Goal: Transaction & Acquisition: Download file/media

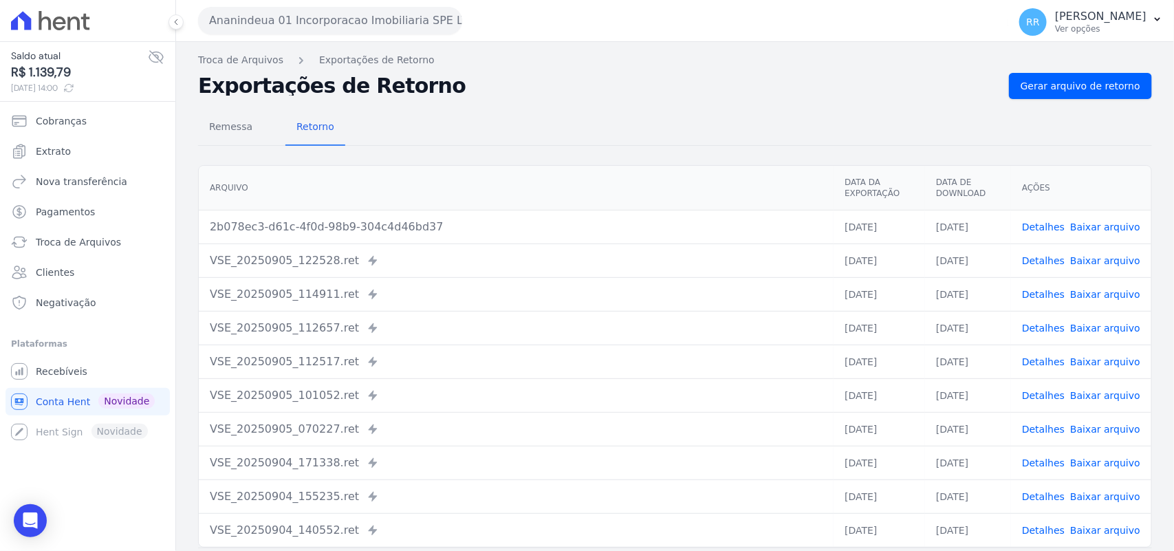
click at [277, 17] on button "Ananindeua 01 Incorporacao Imobiliaria SPE LTDA" at bounding box center [330, 21] width 264 height 28
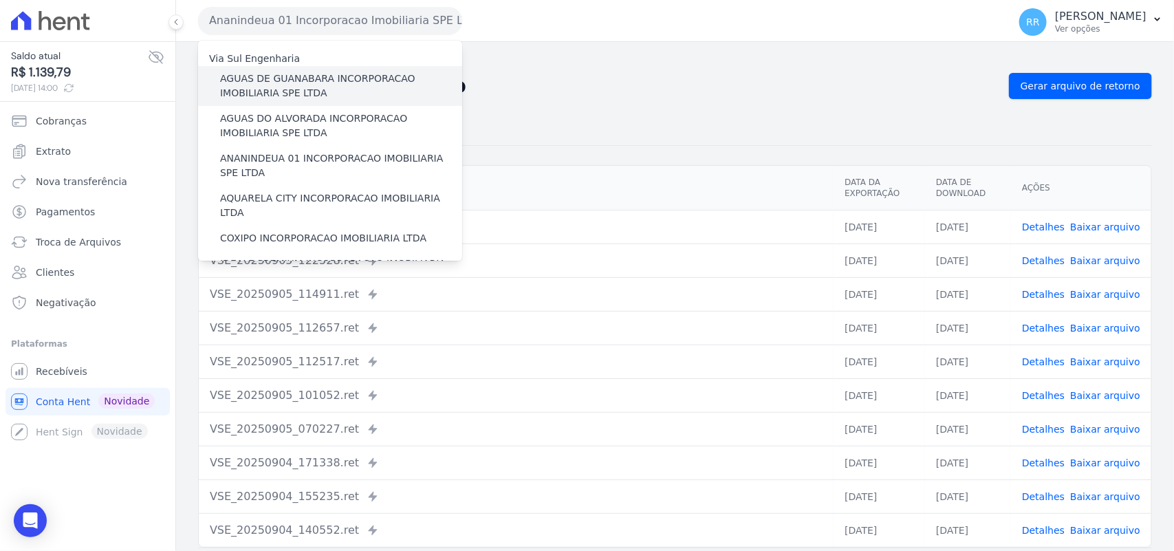
click at [298, 87] on label "AGUAS DE GUANABARA INCORPORACAO IMOBILIARIA SPE LTDA" at bounding box center [341, 86] width 242 height 29
click at [0, 0] on input "AGUAS DE GUANABARA INCORPORACAO IMOBILIARIA SPE LTDA" at bounding box center [0, 0] width 0 height 0
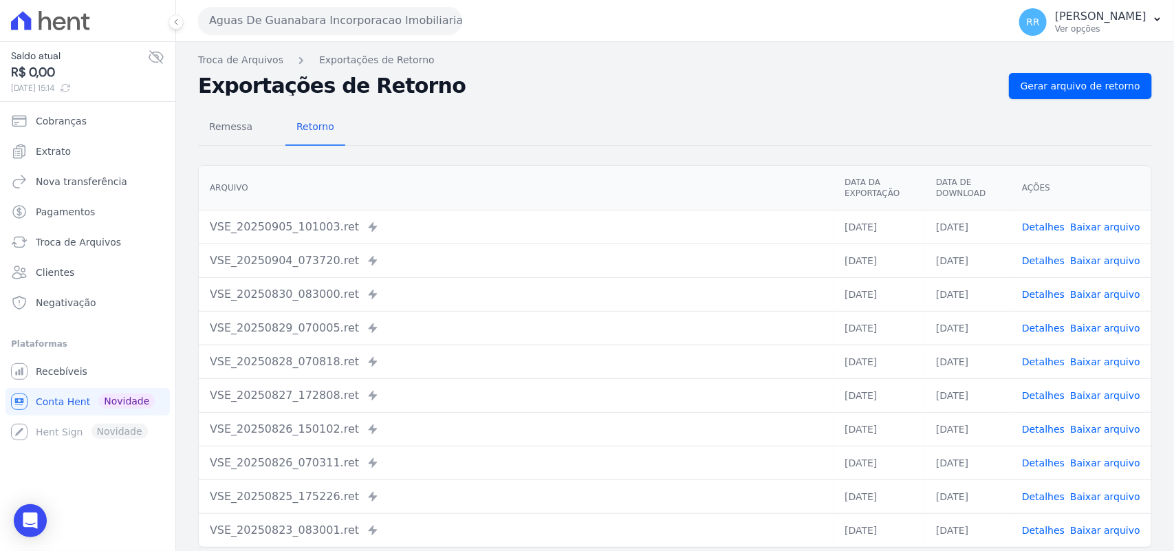
click at [471, 111] on div "Remessa Retorno" at bounding box center [675, 128] width 954 height 36
click at [470, 100] on div "Remessa Retorno [GEOGRAPHIC_DATA] Data da Exportação Data de Download Ações VSE…" at bounding box center [675, 347] width 954 height 497
click at [1035, 81] on span "Gerar arquivo de retorno" at bounding box center [1081, 86] width 120 height 14
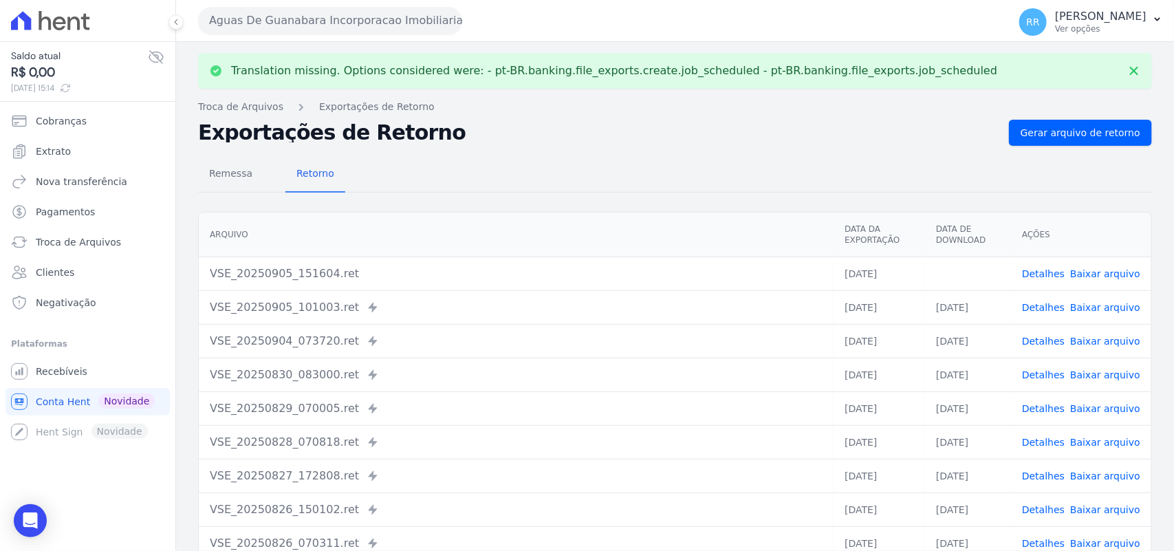
click at [1098, 269] on link "Baixar arquivo" at bounding box center [1105, 273] width 70 height 11
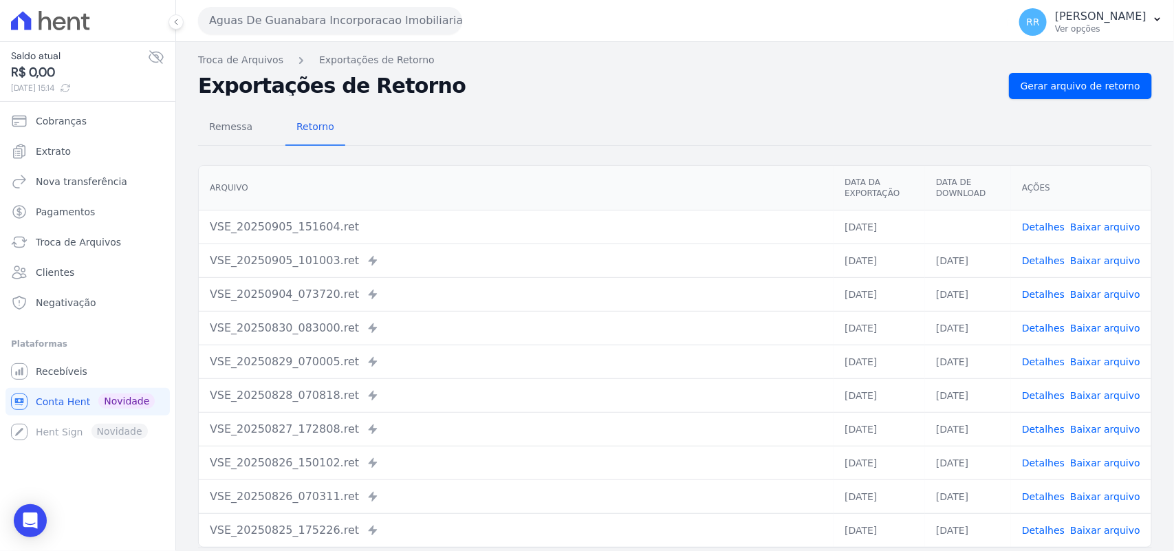
click at [675, 190] on th "Arquivo" at bounding box center [516, 188] width 635 height 45
click at [296, 10] on button "Aguas De Guanabara Incorporacao Imobiliaria SPE LTDA" at bounding box center [330, 21] width 264 height 28
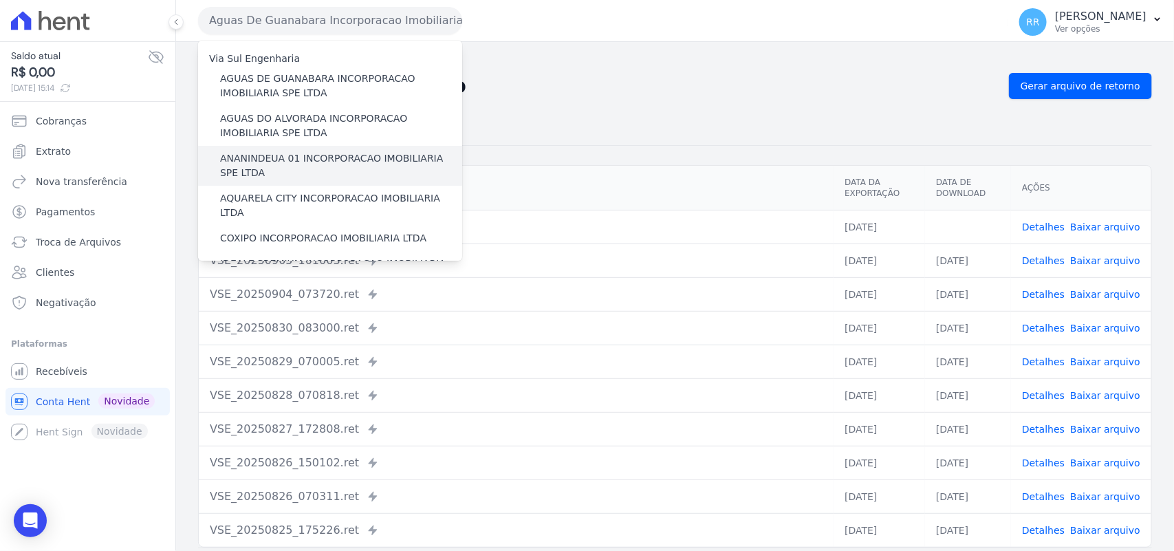
click at [270, 157] on label "ANANINDEUA 01 INCORPORACAO IMOBILIARIA SPE LTDA" at bounding box center [341, 165] width 242 height 29
click at [0, 0] on input "ANANINDEUA 01 INCORPORACAO IMOBILIARIA SPE LTDA" at bounding box center [0, 0] width 0 height 0
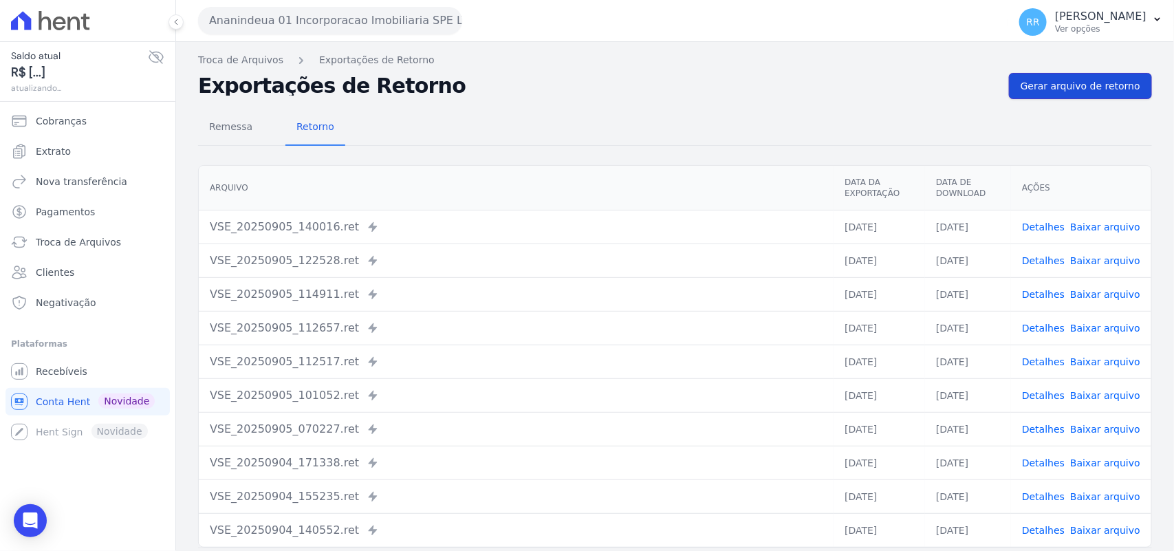
click at [1072, 80] on span "Gerar arquivo de retorno" at bounding box center [1081, 86] width 120 height 14
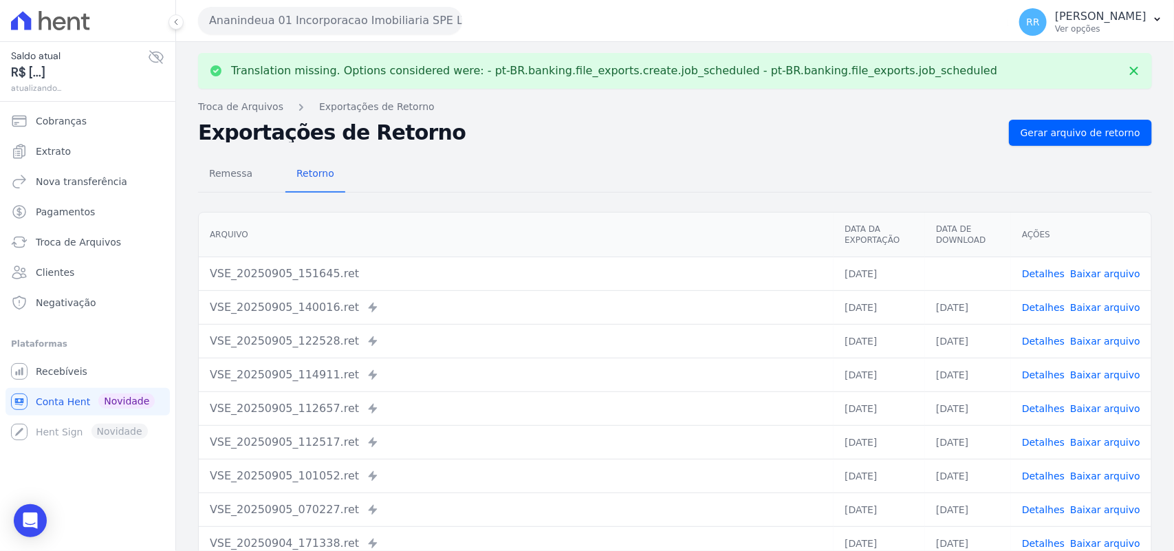
click at [1092, 272] on link "Baixar arquivo" at bounding box center [1105, 273] width 70 height 11
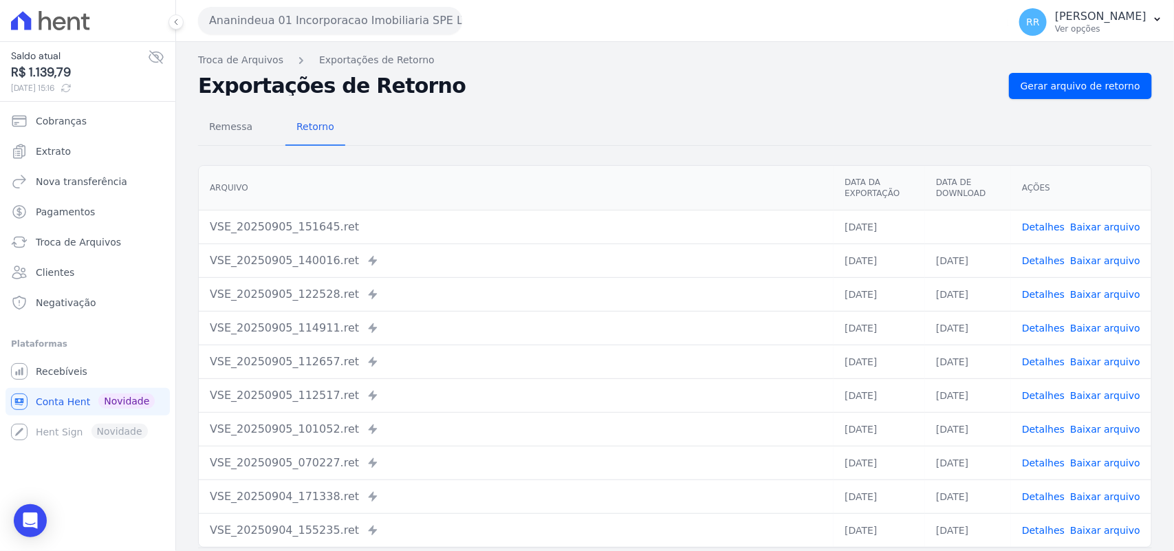
click at [706, 103] on div "Remessa Retorno [GEOGRAPHIC_DATA] Data da Exportação Data de Download Ações VSE…" at bounding box center [675, 347] width 954 height 497
click at [290, 14] on button "Ananindeua 01 Incorporacao Imobiliaria SPE LTDA" at bounding box center [330, 21] width 264 height 28
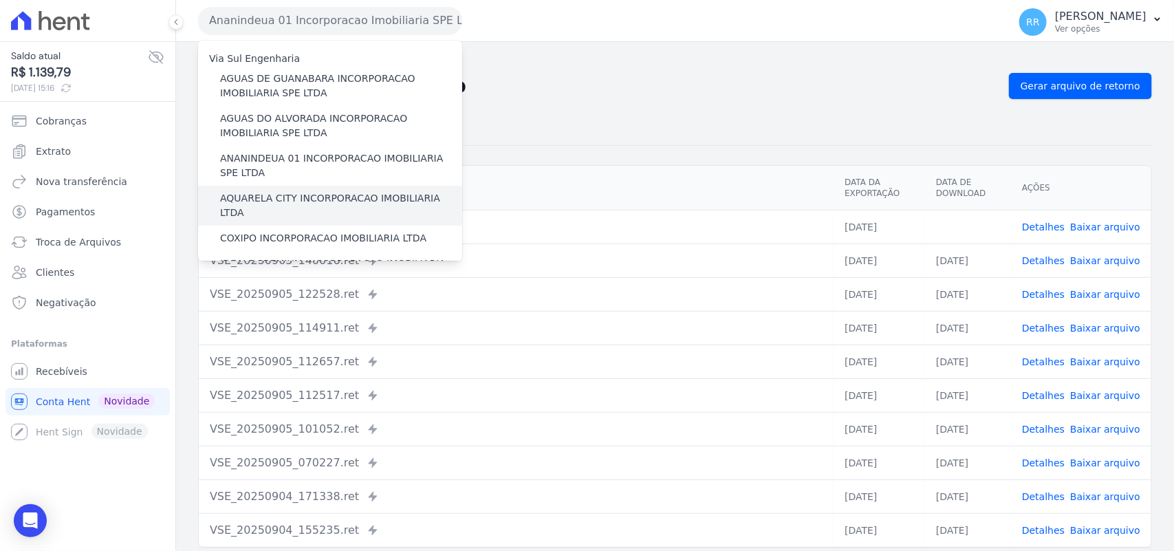
click at [287, 191] on label "AQUARELA CITY INCORPORACAO IMOBILIARIA LTDA" at bounding box center [341, 205] width 242 height 29
click at [0, 0] on input "AQUARELA CITY INCORPORACAO IMOBILIARIA LTDA" at bounding box center [0, 0] width 0 height 0
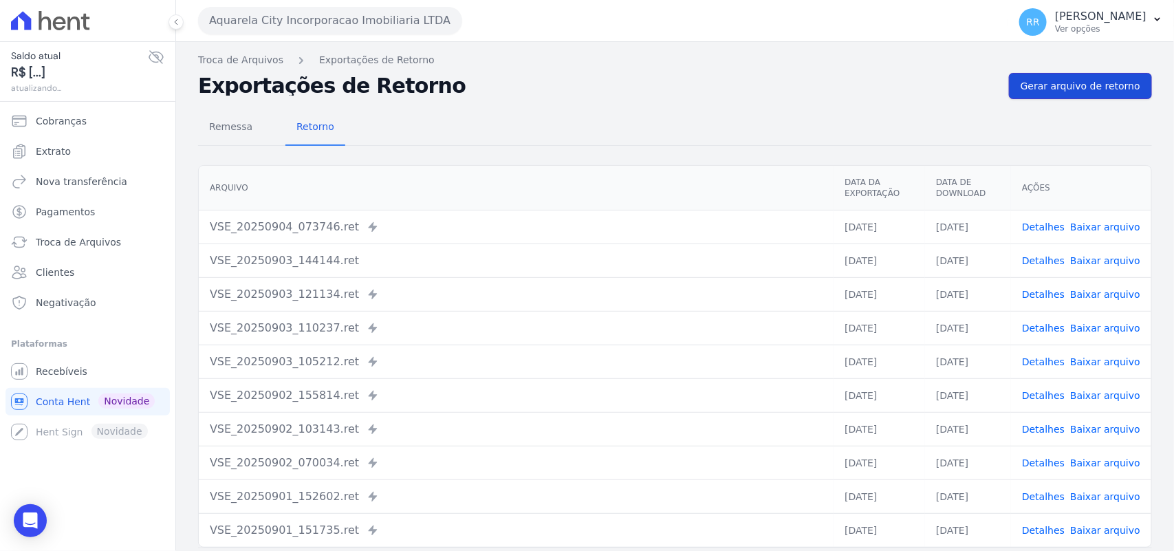
click at [1054, 87] on span "Gerar arquivo de retorno" at bounding box center [1081, 86] width 120 height 14
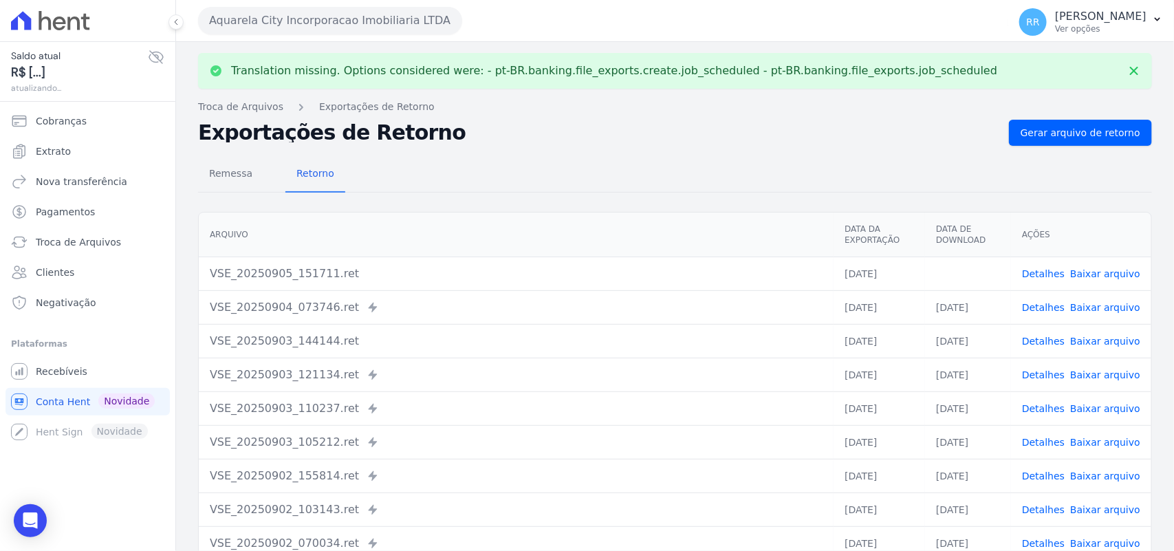
click at [1090, 276] on link "Baixar arquivo" at bounding box center [1105, 273] width 70 height 11
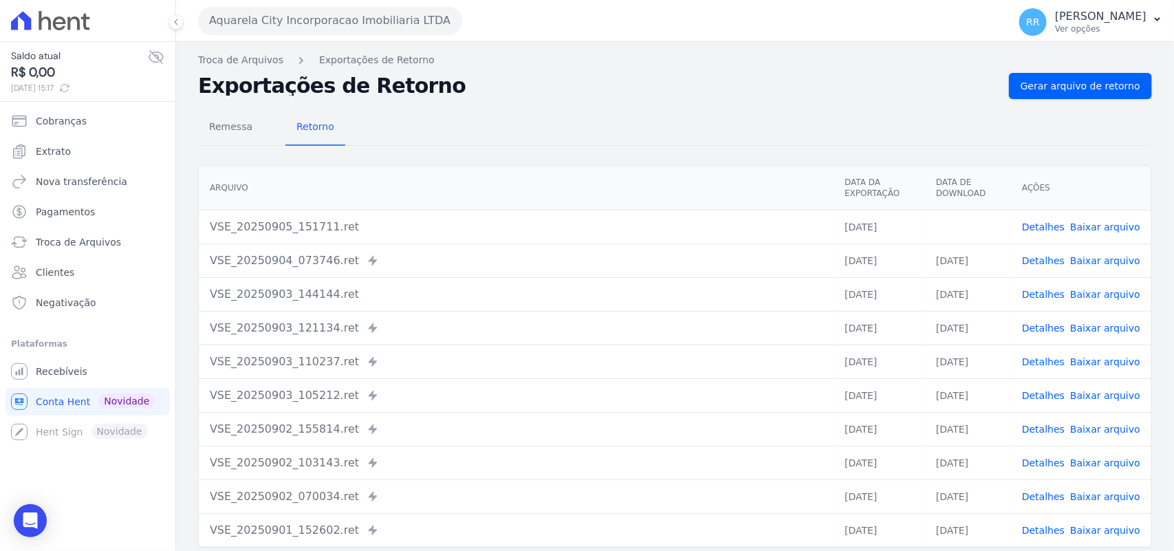
click at [415, 83] on h2 "Exportações de Retorno" at bounding box center [598, 85] width 800 height 19
click at [314, 22] on button "Aquarela City Incorporacao Imobiliaria LTDA" at bounding box center [330, 21] width 264 height 28
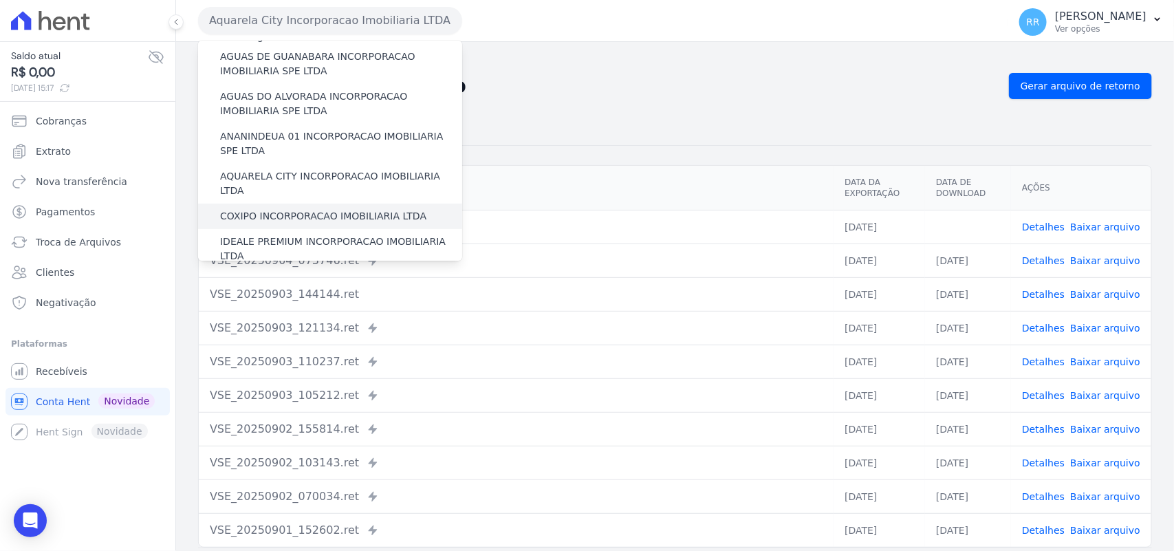
scroll to position [28, 0]
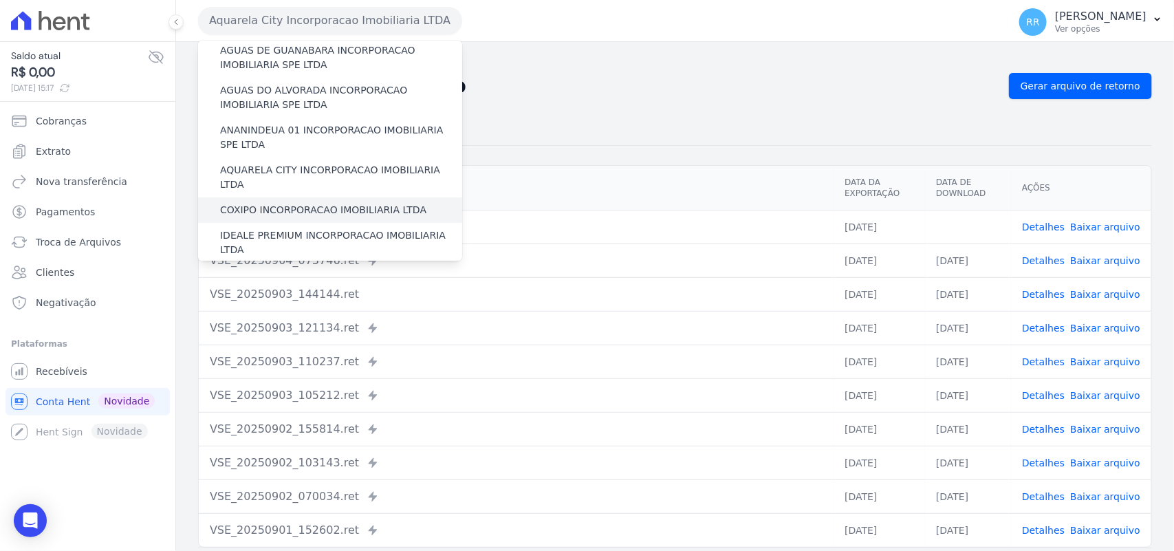
click at [281, 203] on label "COXIPO INCORPORACAO IMOBILIARIA LTDA" at bounding box center [323, 210] width 206 height 14
click at [0, 0] on input "COXIPO INCORPORACAO IMOBILIARIA LTDA" at bounding box center [0, 0] width 0 height 0
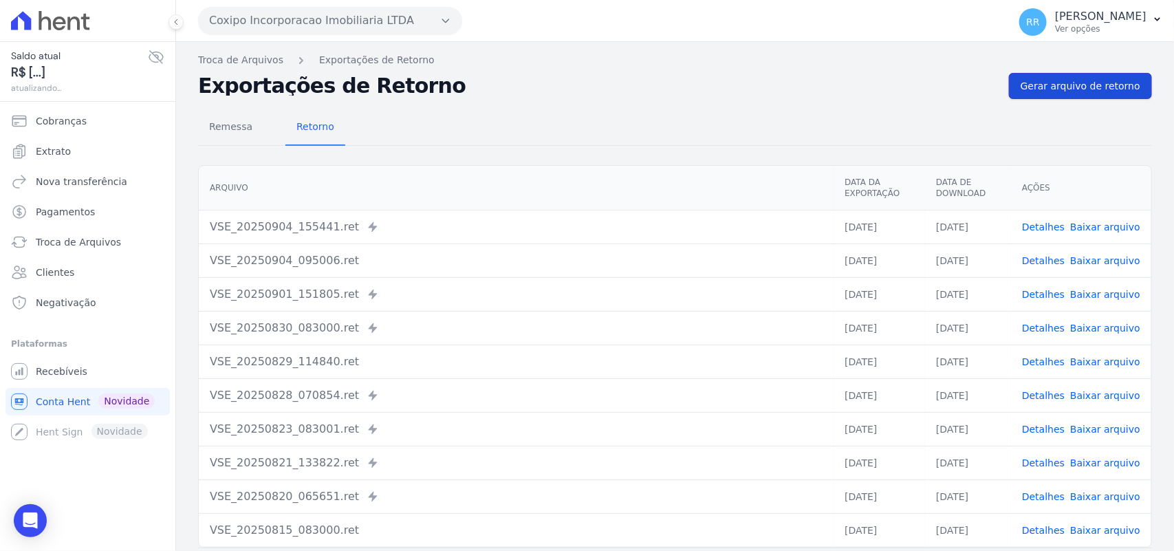
click at [1048, 81] on span "Gerar arquivo de retorno" at bounding box center [1081, 86] width 120 height 14
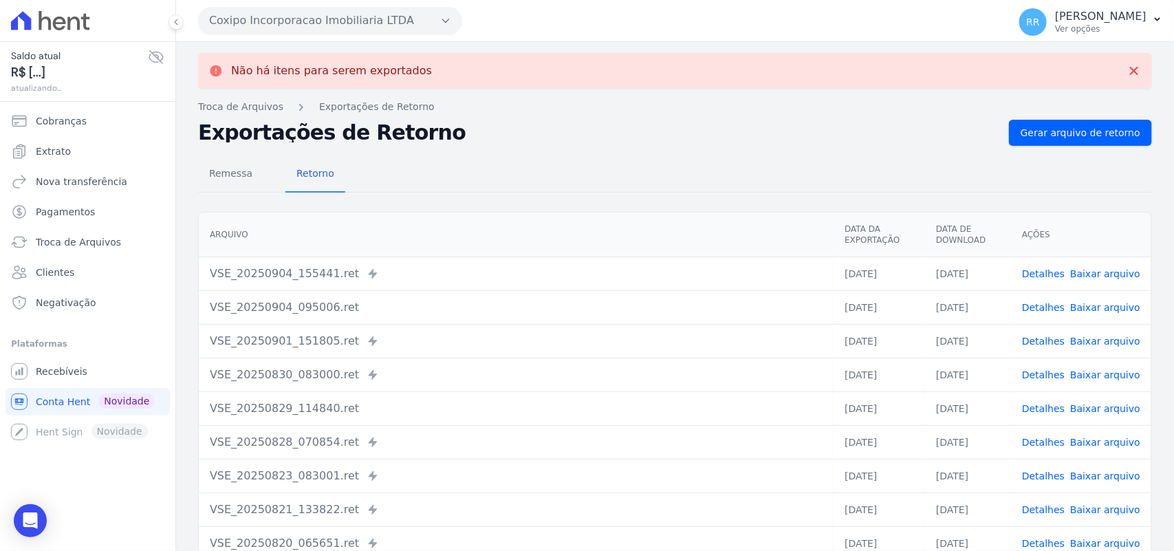
click at [376, 25] on button "Coxipo Incorporacao Imobiliaria LTDA" at bounding box center [330, 21] width 264 height 28
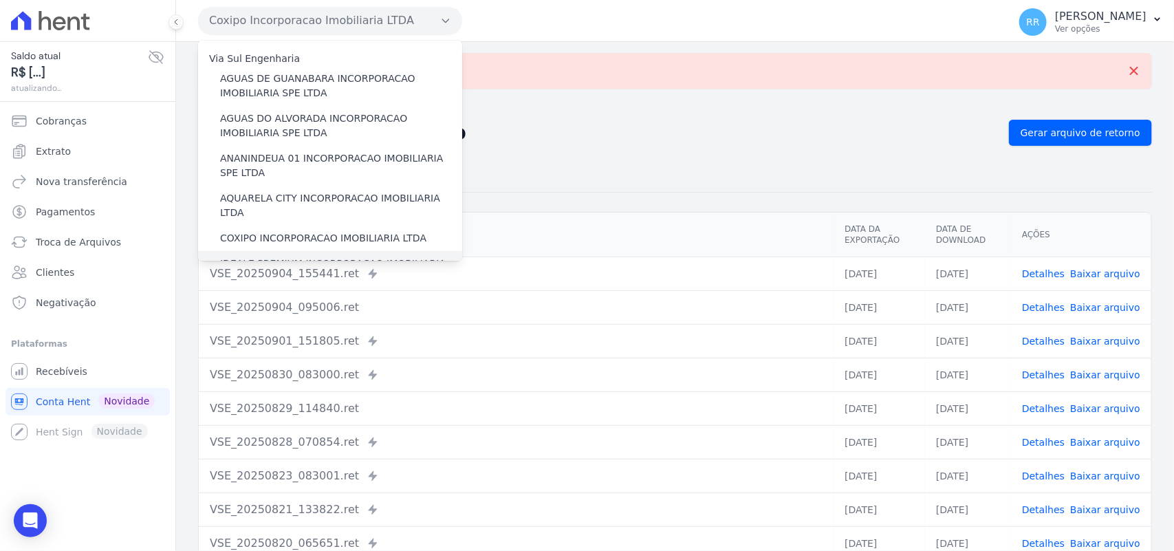
click at [259, 257] on label "IDEALE PREMIUM INCORPORACAO IMOBILIARIA LTDA" at bounding box center [341, 271] width 242 height 29
click at [0, 0] on input "IDEALE PREMIUM INCORPORACAO IMOBILIARIA LTDA" at bounding box center [0, 0] width 0 height 0
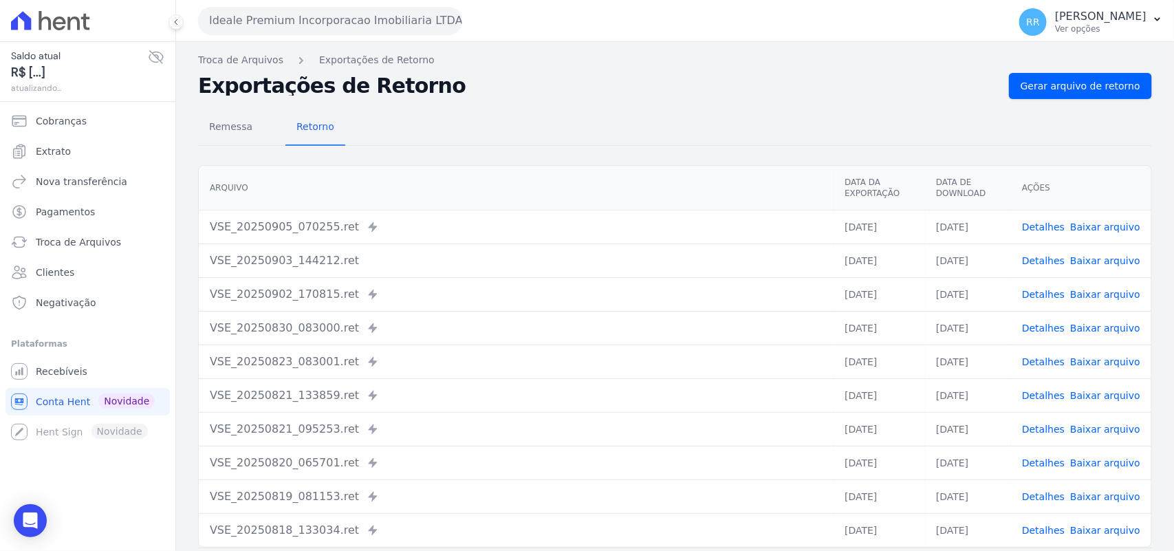
click at [1061, 107] on div "Remessa Retorno [GEOGRAPHIC_DATA] Data da Exportação Data de Download Ações VSE…" at bounding box center [675, 347] width 954 height 497
click at [1067, 83] on span "Gerar arquivo de retorno" at bounding box center [1081, 86] width 120 height 14
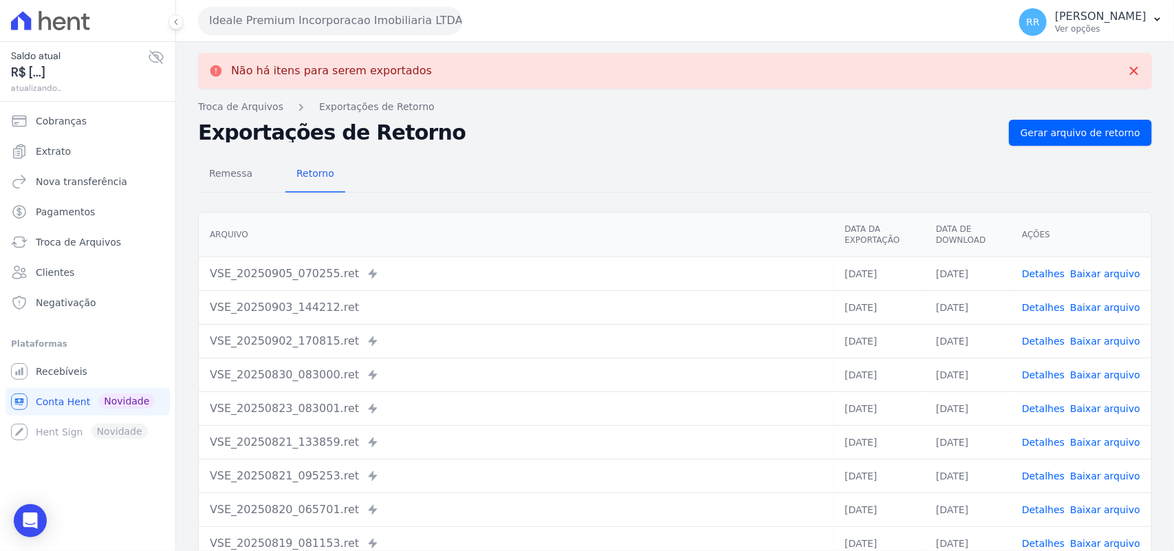
click at [255, 35] on div "Ideale Premium Incorporacao Imobiliaria LTDA Via Sul Engenharia AGUAS DE [GEOGR…" at bounding box center [600, 20] width 805 height 43
click at [261, 21] on button "Ideale Premium Incorporacao Imobiliaria LTDA" at bounding box center [330, 21] width 264 height 28
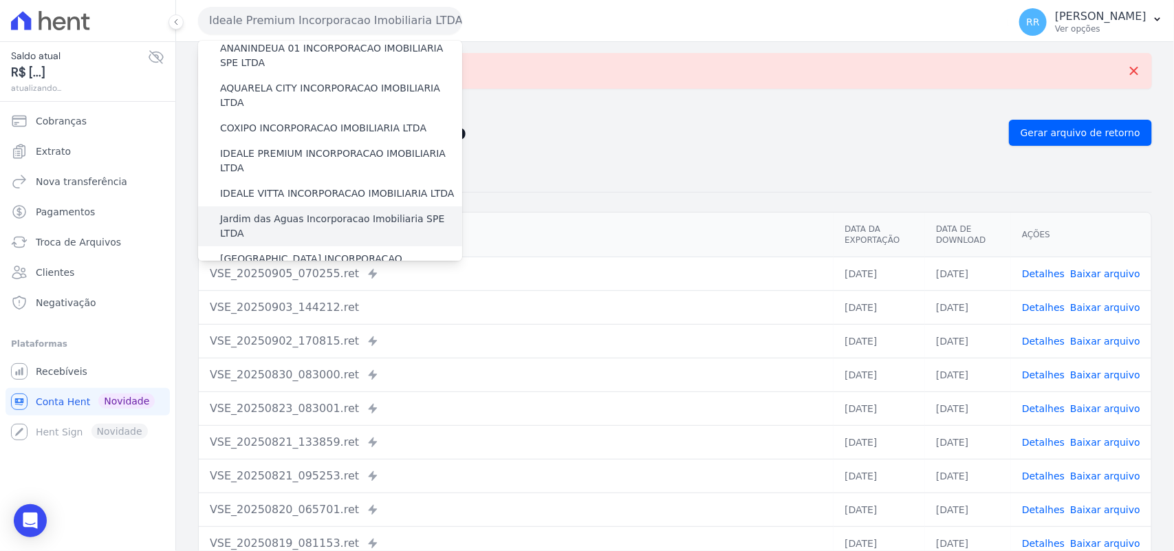
scroll to position [143, 0]
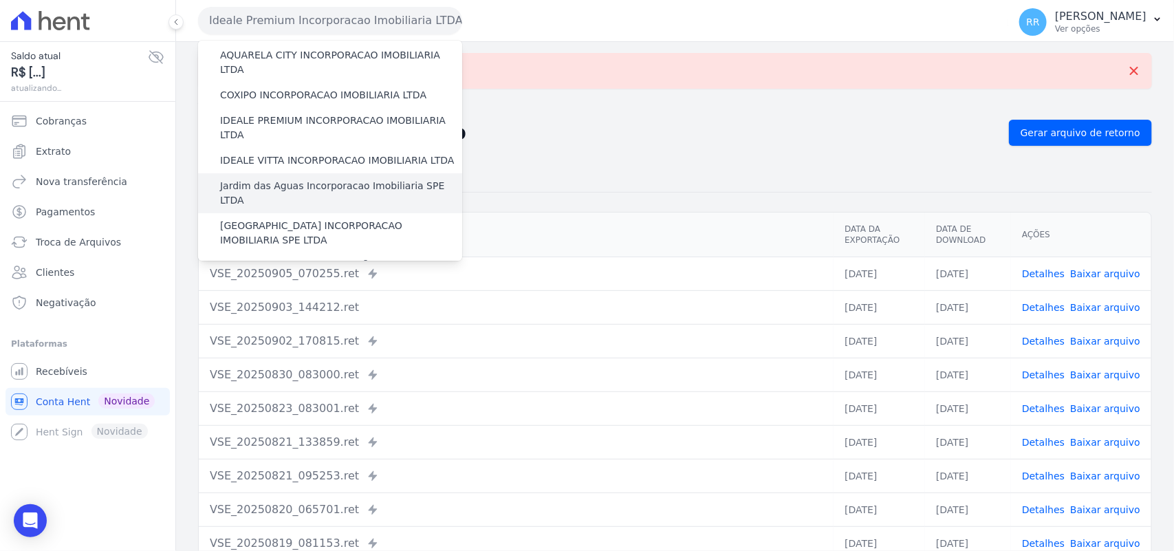
click at [272, 179] on label "Jardim das Aguas Incorporacao Imobiliaria SPE LTDA" at bounding box center [341, 193] width 242 height 29
click at [0, 0] on input "Jardim das Aguas Incorporacao Imobiliaria SPE LTDA" at bounding box center [0, 0] width 0 height 0
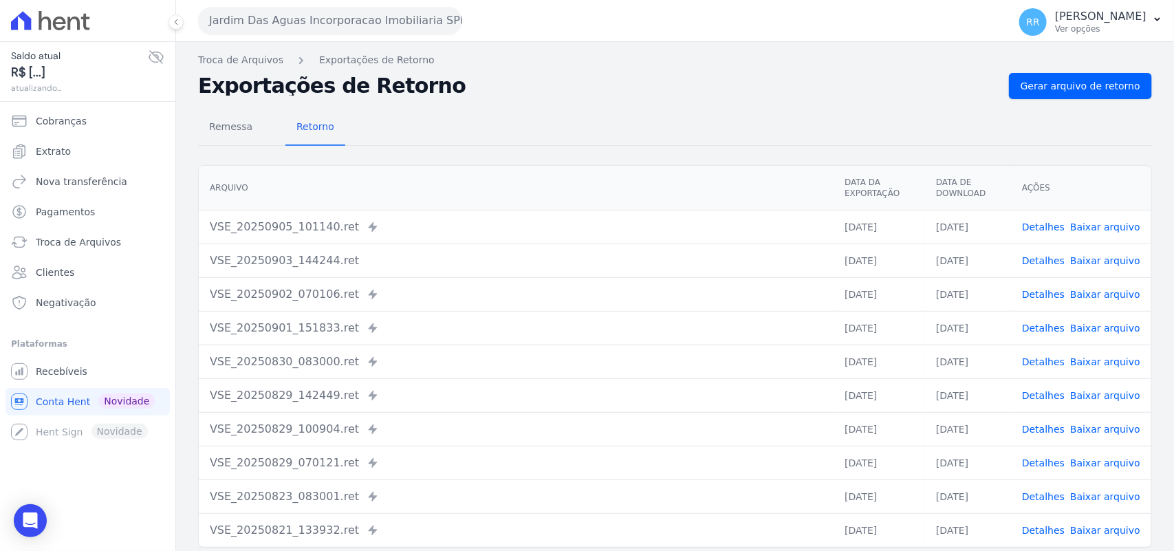
click at [1050, 105] on div "Remessa Retorno [GEOGRAPHIC_DATA] Data da Exportação Data de Download Ações VSE…" at bounding box center [675, 347] width 954 height 497
click at [1052, 98] on link "Gerar arquivo de retorno" at bounding box center [1080, 86] width 143 height 26
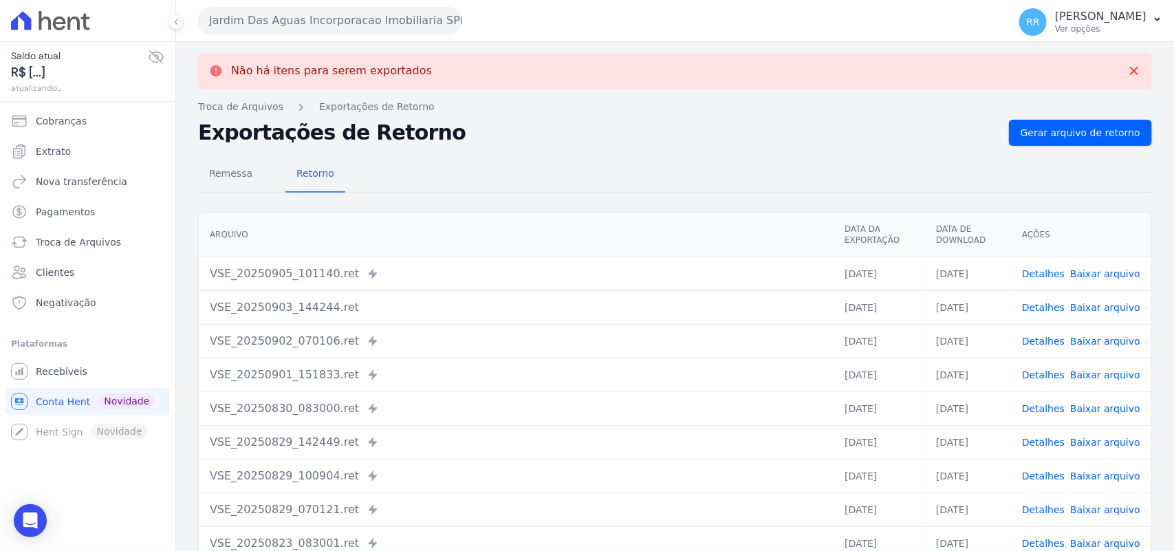
drag, startPoint x: 318, startPoint y: 16, endPoint x: 294, endPoint y: 97, distance: 84.5
click at [318, 16] on button "Jardim Das Aguas Incorporacao Imobiliaria SPE LTDA" at bounding box center [330, 21] width 264 height 28
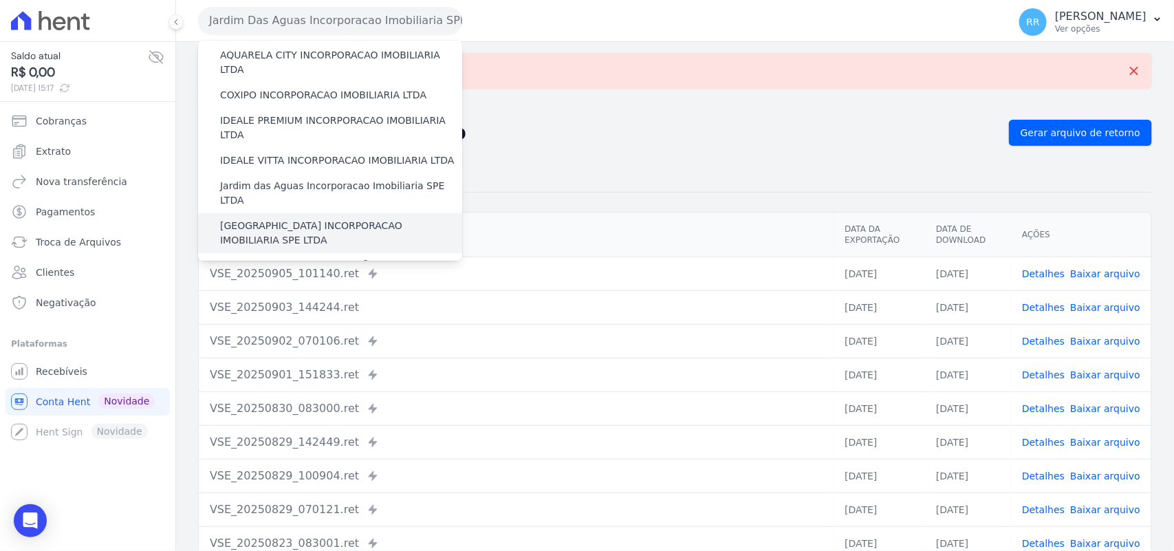
click at [256, 219] on label "[GEOGRAPHIC_DATA] INCORPORACAO IMOBILIARIA SPE LTDA" at bounding box center [341, 233] width 242 height 29
click at [0, 0] on input "[GEOGRAPHIC_DATA] INCORPORACAO IMOBILIARIA SPE LTDA" at bounding box center [0, 0] width 0 height 0
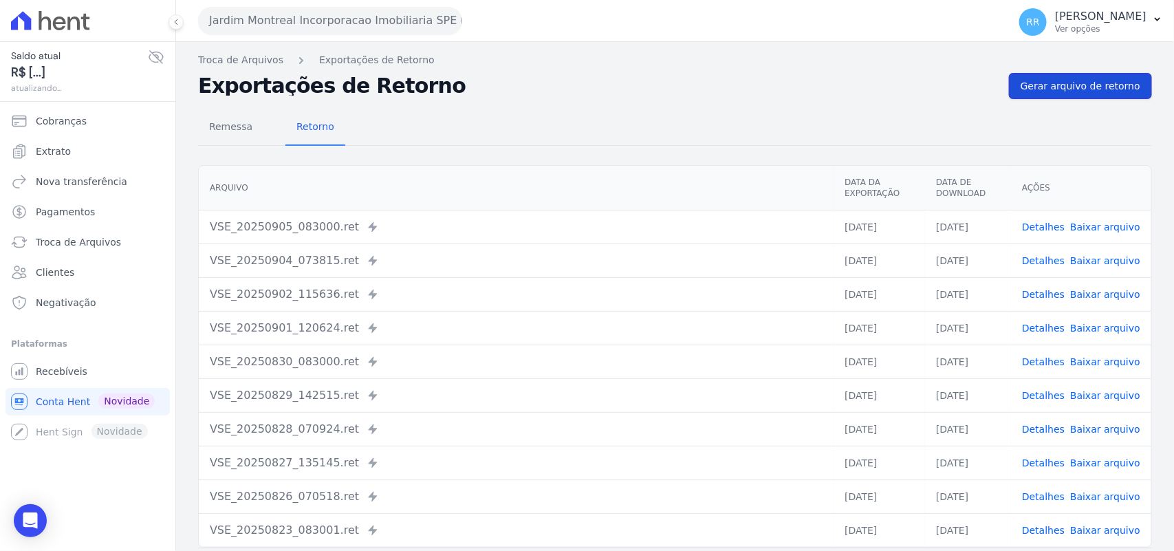
click at [1088, 90] on span "Gerar arquivo de retorno" at bounding box center [1081, 86] width 120 height 14
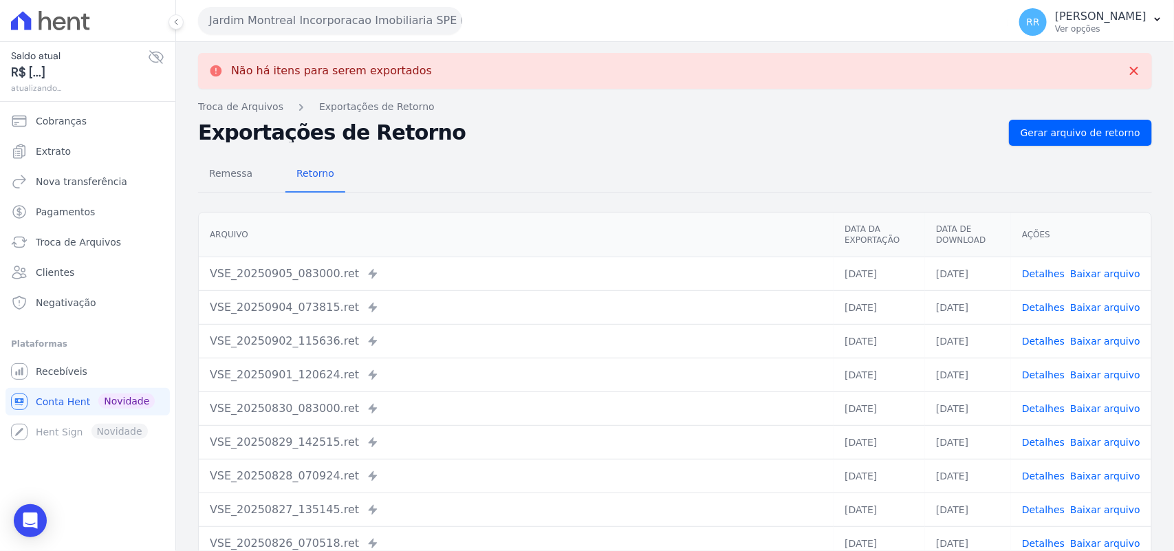
click at [365, 19] on button "Jardim Montreal Incorporacao Imobiliaria SPE LTDA" at bounding box center [330, 21] width 264 height 28
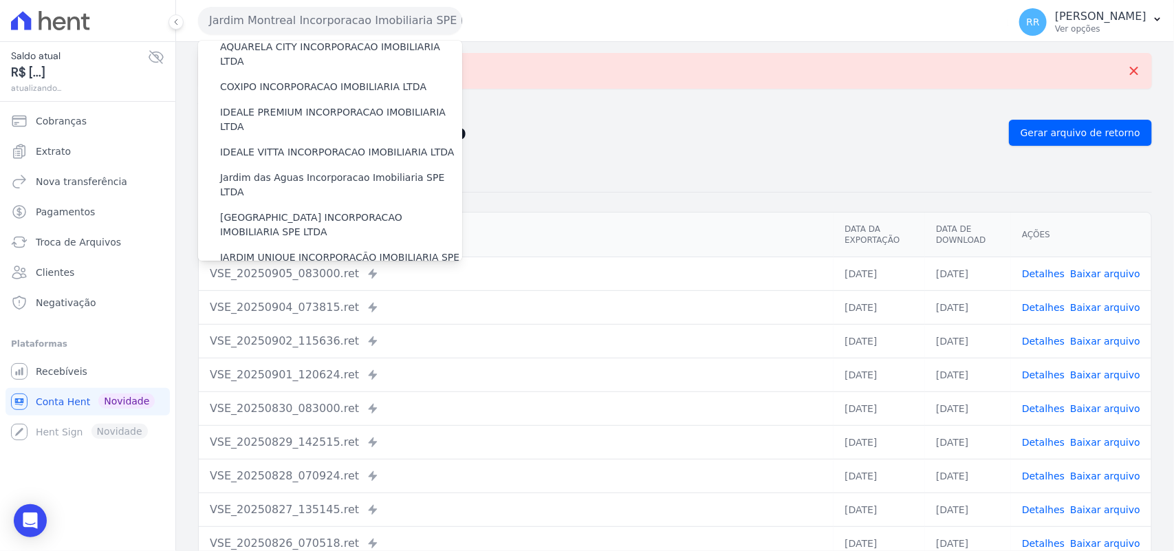
scroll to position [200, 0]
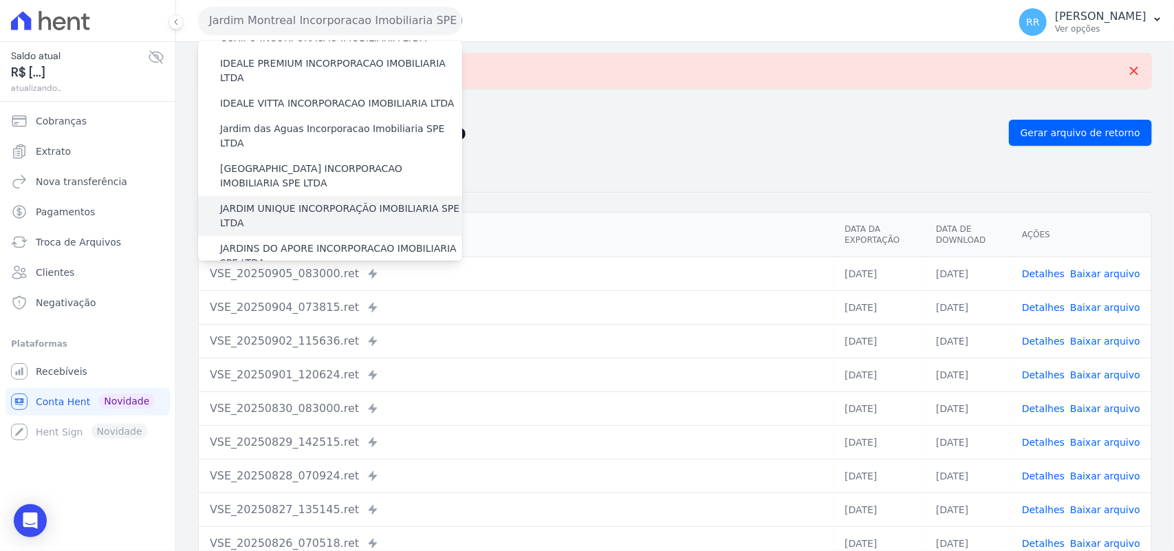
click at [280, 202] on label "JARDIM UNIQUE INCORPORAÇÃO IMOBILIARIA SPE LTDA" at bounding box center [341, 216] width 242 height 29
click at [0, 0] on input "JARDIM UNIQUE INCORPORAÇÃO IMOBILIARIA SPE LTDA" at bounding box center [0, 0] width 0 height 0
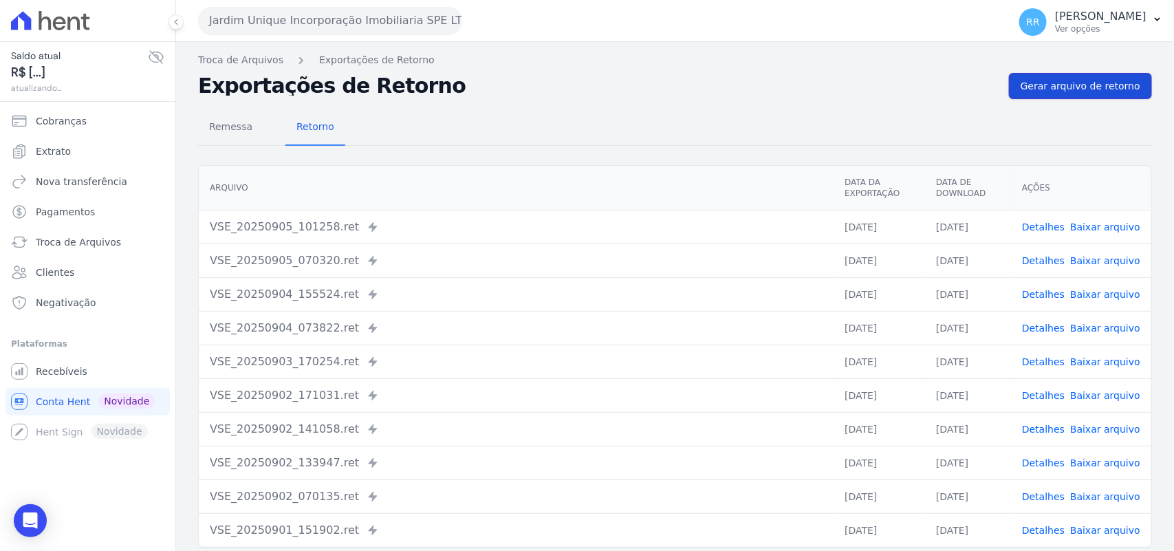
click at [1070, 76] on link "Gerar arquivo de retorno" at bounding box center [1080, 86] width 143 height 26
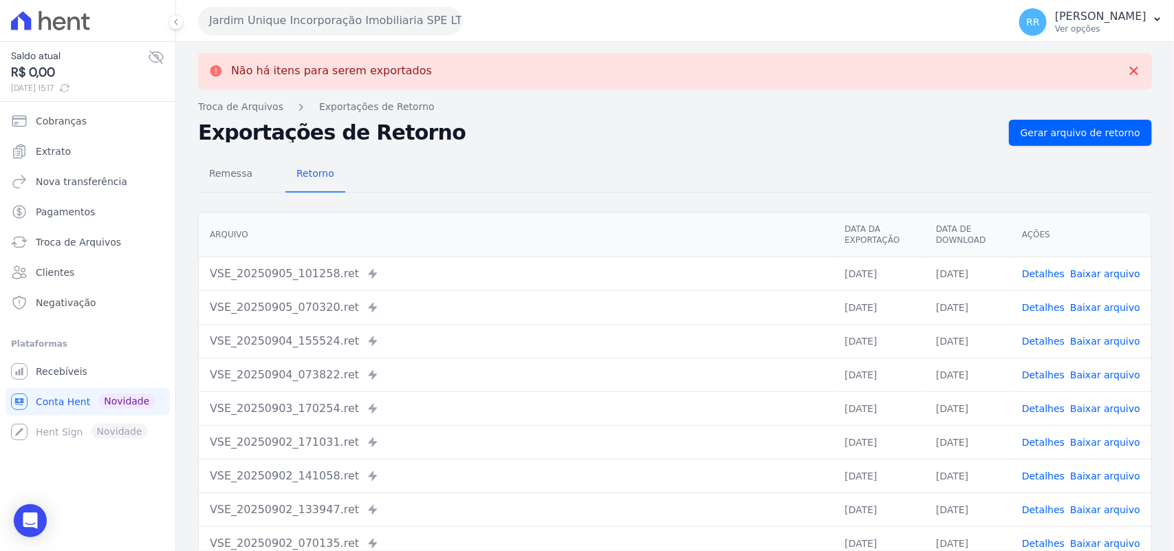
click at [229, 15] on button "Jardim Unique Incorporação Imobiliaria SPE LTDA" at bounding box center [330, 21] width 264 height 28
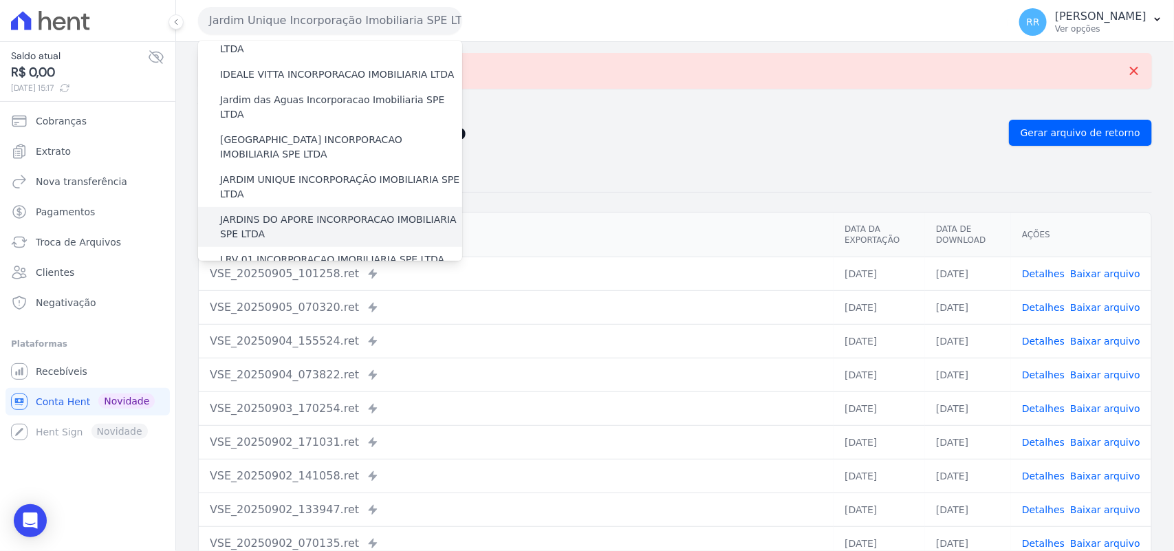
scroll to position [286, 0]
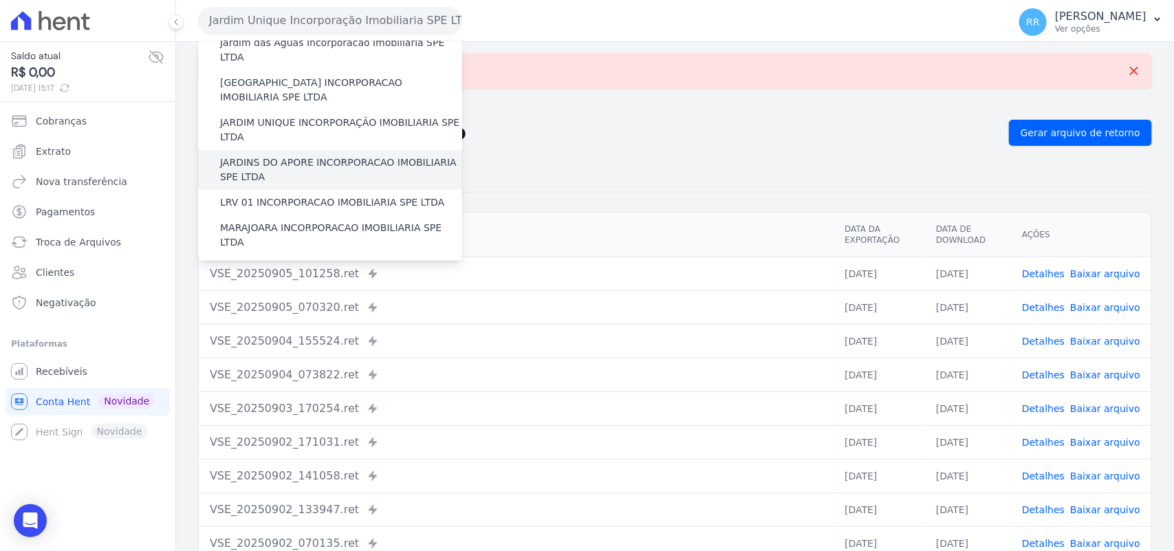
click at [303, 155] on label "JARDINS DO APORE INCORPORACAO IMOBILIARIA SPE LTDA" at bounding box center [341, 169] width 242 height 29
click at [0, 0] on input "JARDINS DO APORE INCORPORACAO IMOBILIARIA SPE LTDA" at bounding box center [0, 0] width 0 height 0
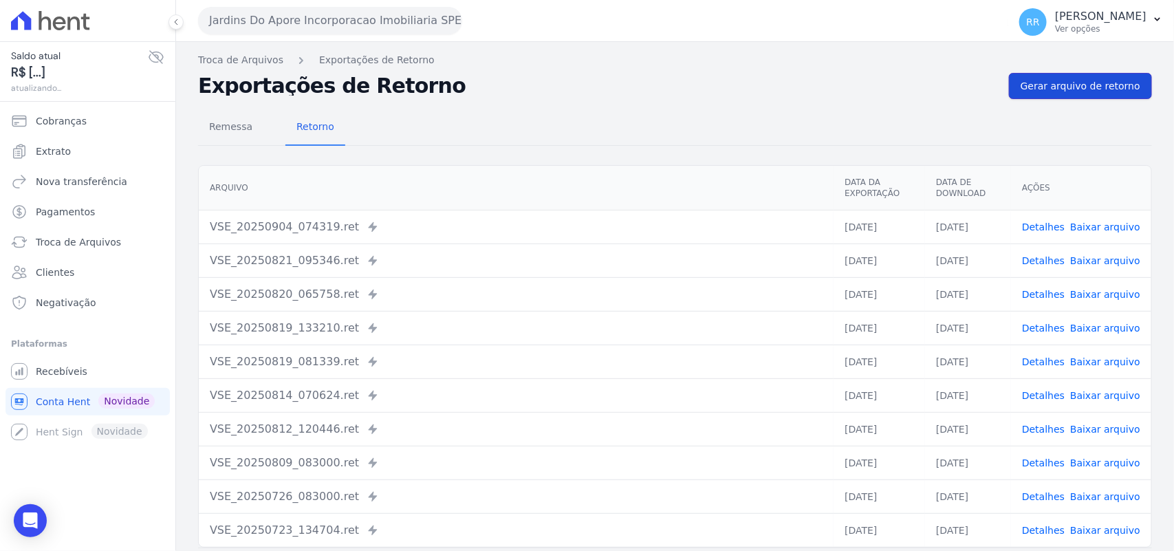
click at [1016, 88] on link "Gerar arquivo de retorno" at bounding box center [1080, 86] width 143 height 26
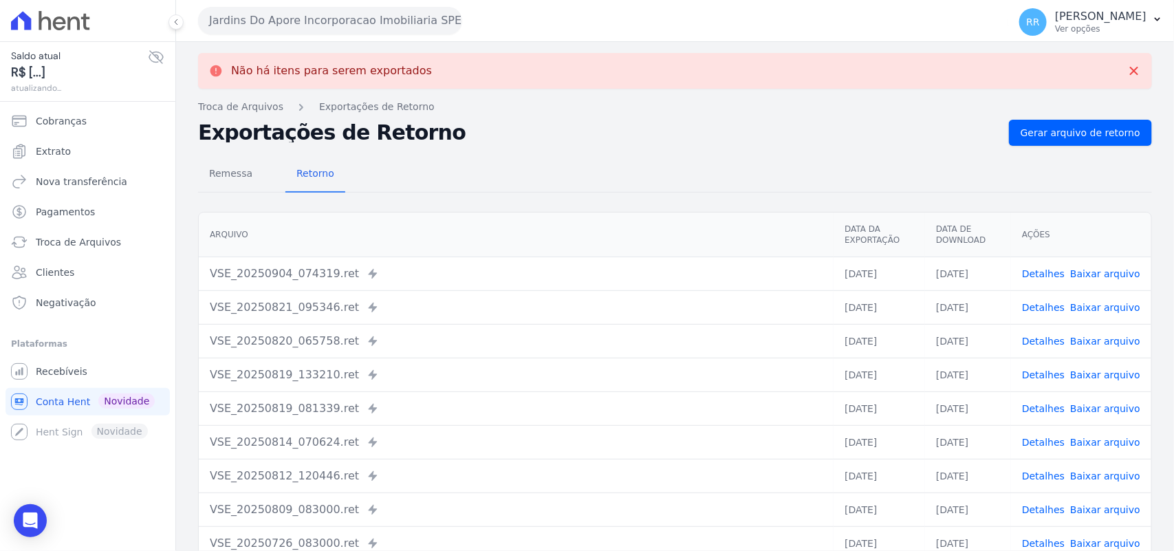
click at [349, 30] on button "Jardins Do Apore Incorporacao Imobiliaria SPE LTDA" at bounding box center [330, 21] width 264 height 28
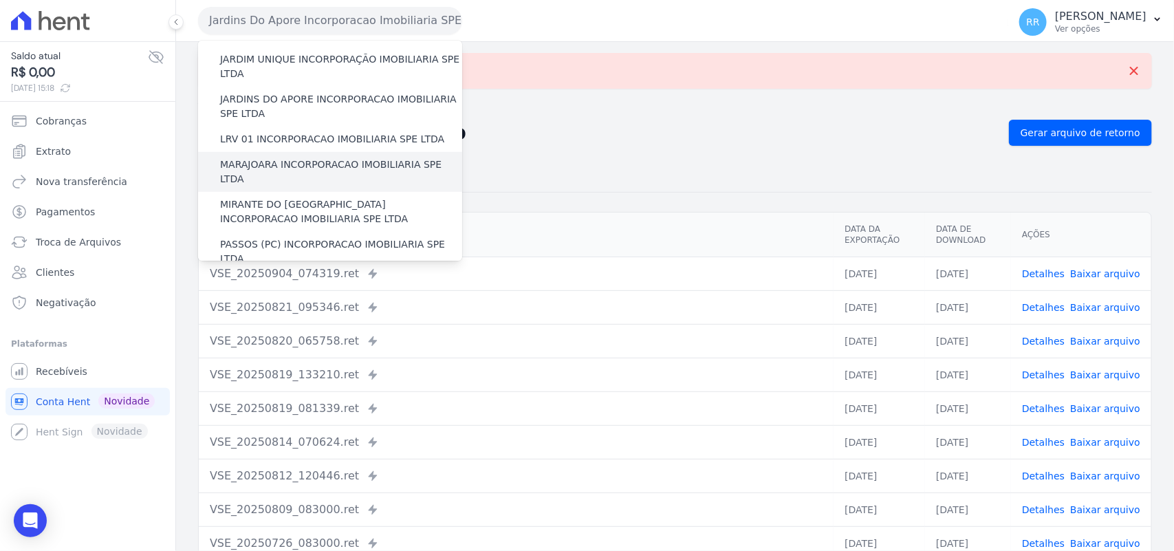
scroll to position [344, 0]
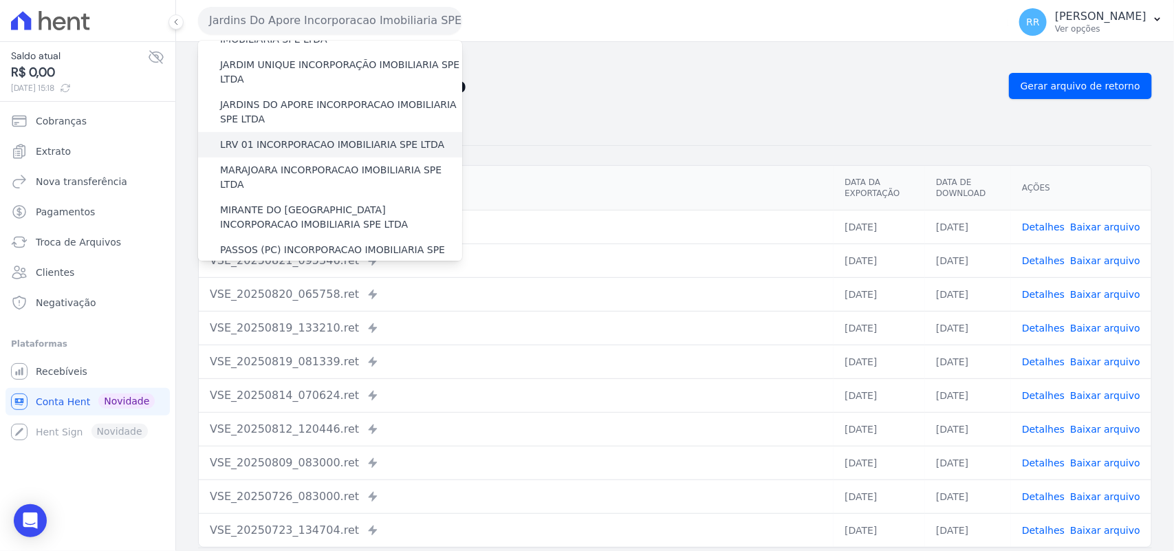
click at [283, 138] on label "LRV 01 INCORPORACAO IMOBILIARIA SPE LTDA" at bounding box center [332, 145] width 224 height 14
click at [0, 0] on input "LRV 01 INCORPORACAO IMOBILIARIA SPE LTDA" at bounding box center [0, 0] width 0 height 0
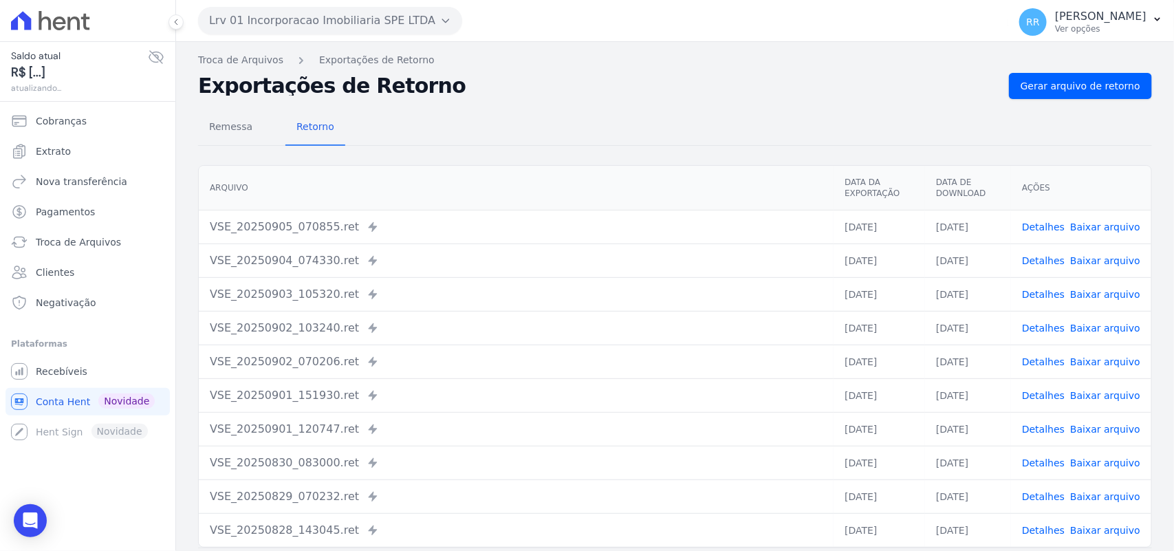
click at [1060, 100] on div "Remessa Retorno [GEOGRAPHIC_DATA] Data da Exportação Data de Download Ações VSE…" at bounding box center [675, 347] width 954 height 497
click at [1057, 95] on link "Gerar arquivo de retorno" at bounding box center [1080, 86] width 143 height 26
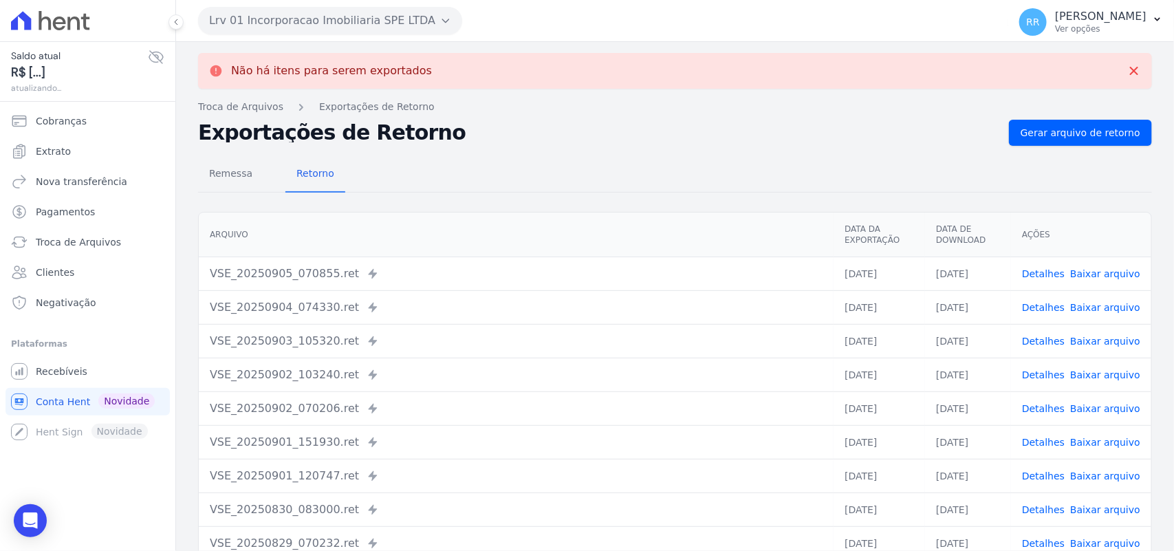
click at [261, 26] on button "Lrv 01 Incorporacao Imobiliaria SPE LTDA" at bounding box center [330, 21] width 264 height 28
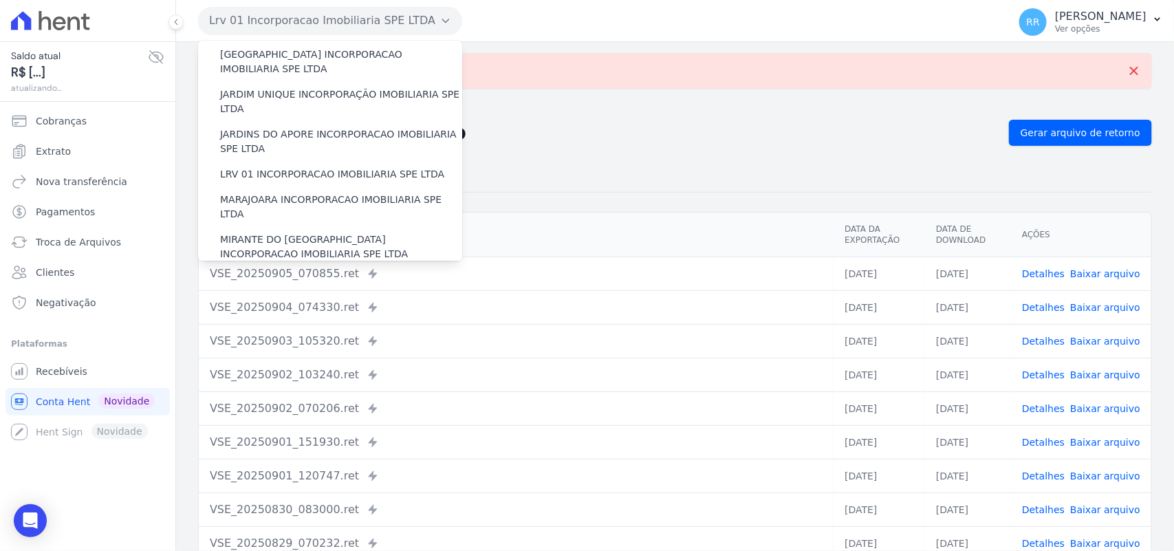
scroll to position [315, 0]
click at [267, 192] on label "MARAJOARA INCORPORACAO IMOBILIARIA SPE LTDA" at bounding box center [341, 206] width 242 height 29
click at [0, 0] on input "MARAJOARA INCORPORACAO IMOBILIARIA SPE LTDA" at bounding box center [0, 0] width 0 height 0
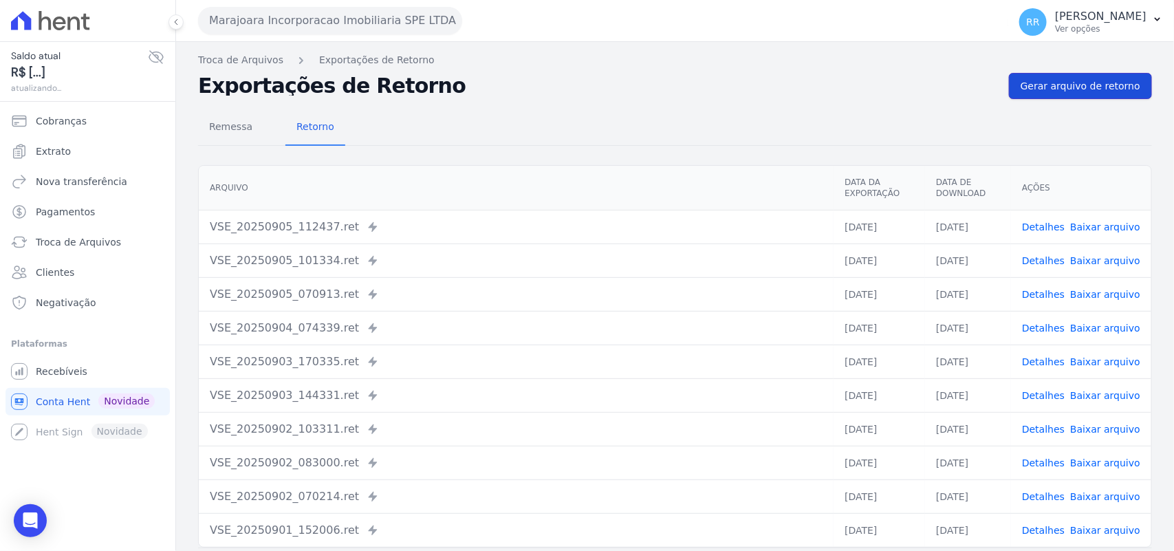
click at [1042, 87] on span "Gerar arquivo de retorno" at bounding box center [1081, 86] width 120 height 14
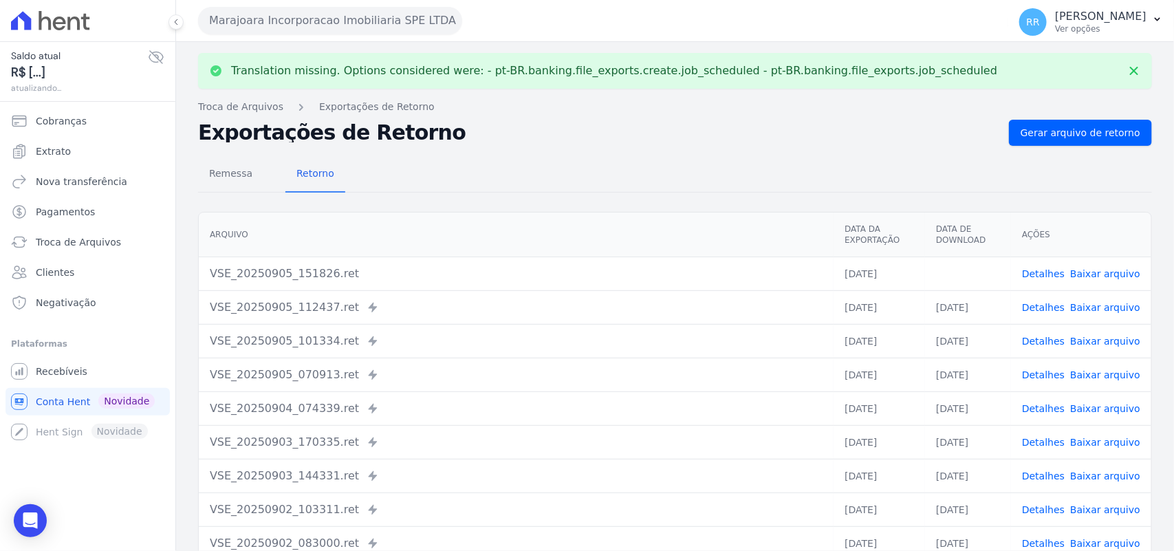
click at [1118, 269] on link "Baixar arquivo" at bounding box center [1105, 273] width 70 height 11
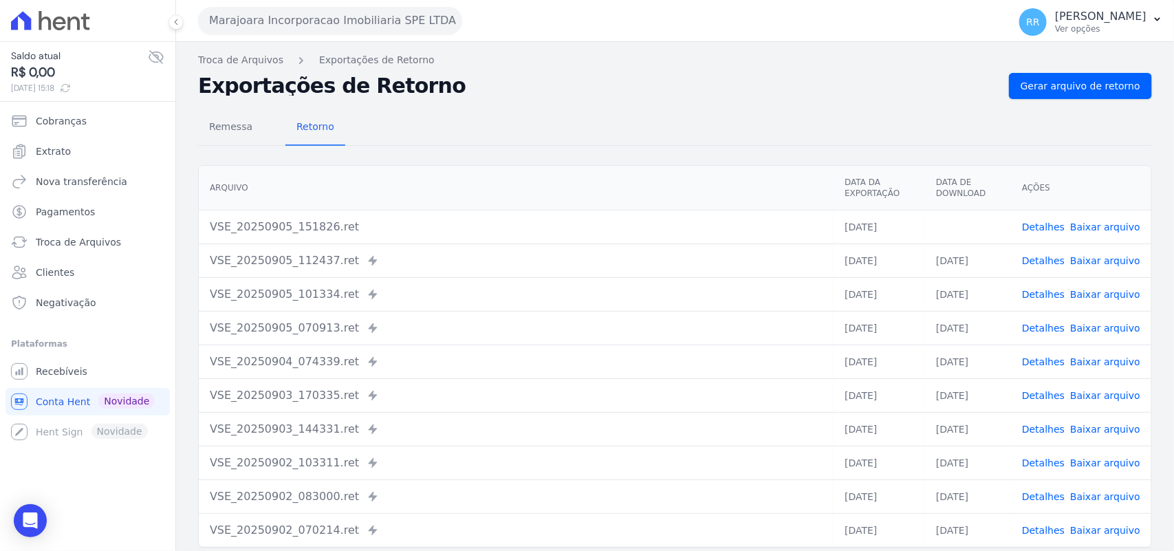
click at [761, 91] on h2 "Exportações de Retorno" at bounding box center [598, 85] width 800 height 19
click at [234, 17] on button "Marajoara Incorporacao Imobiliaria SPE LTDA" at bounding box center [330, 21] width 264 height 28
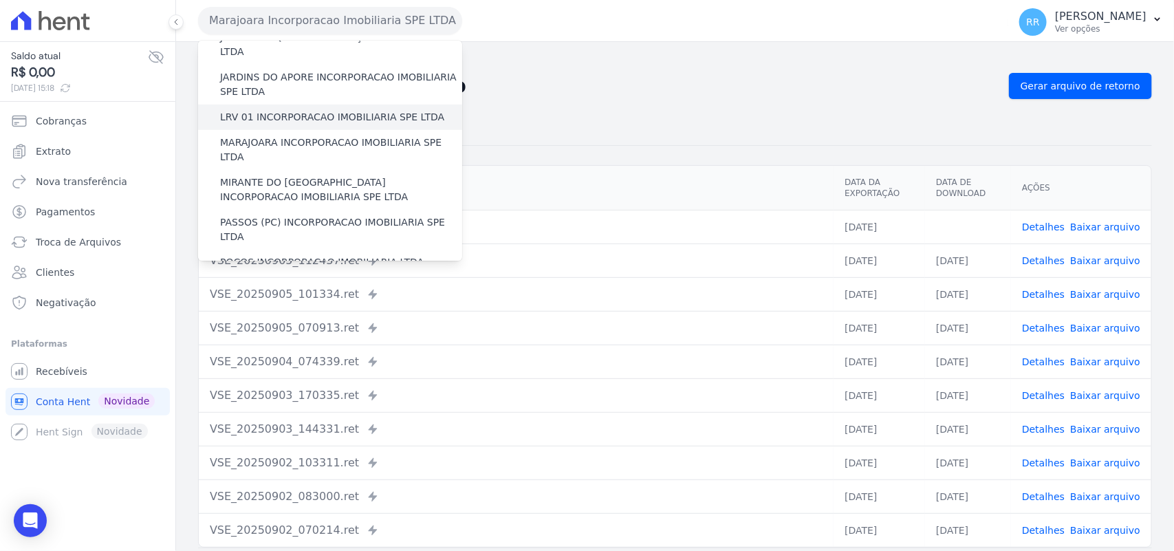
scroll to position [370, 0]
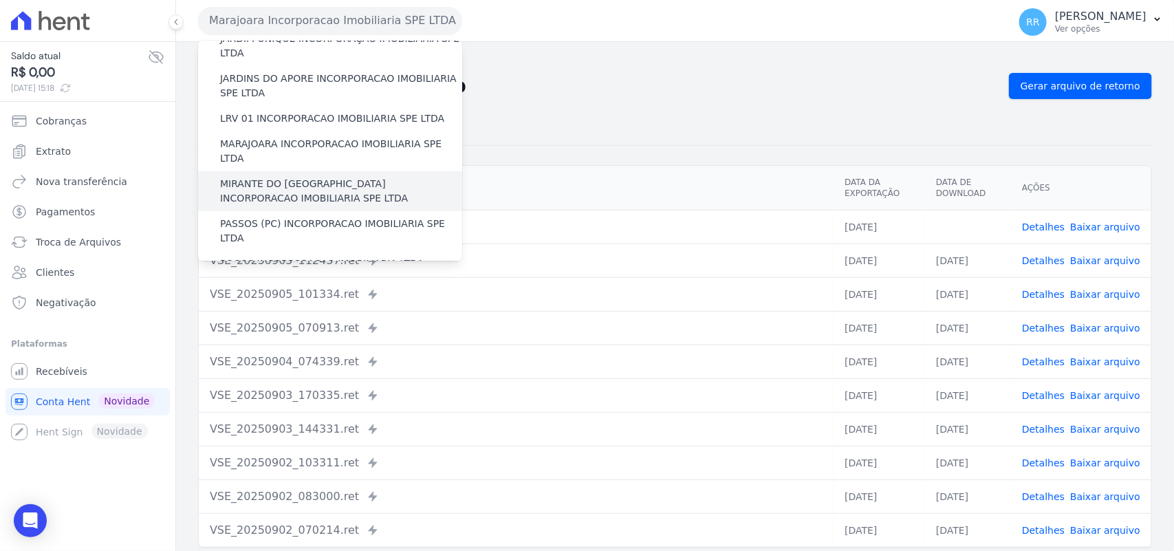
click at [290, 177] on label "MIRANTE DO [GEOGRAPHIC_DATA] INCORPORACAO IMOBILIARIA SPE LTDA" at bounding box center [341, 191] width 242 height 29
click at [0, 0] on input "MIRANTE DO [GEOGRAPHIC_DATA] INCORPORACAO IMOBILIARIA SPE LTDA" at bounding box center [0, 0] width 0 height 0
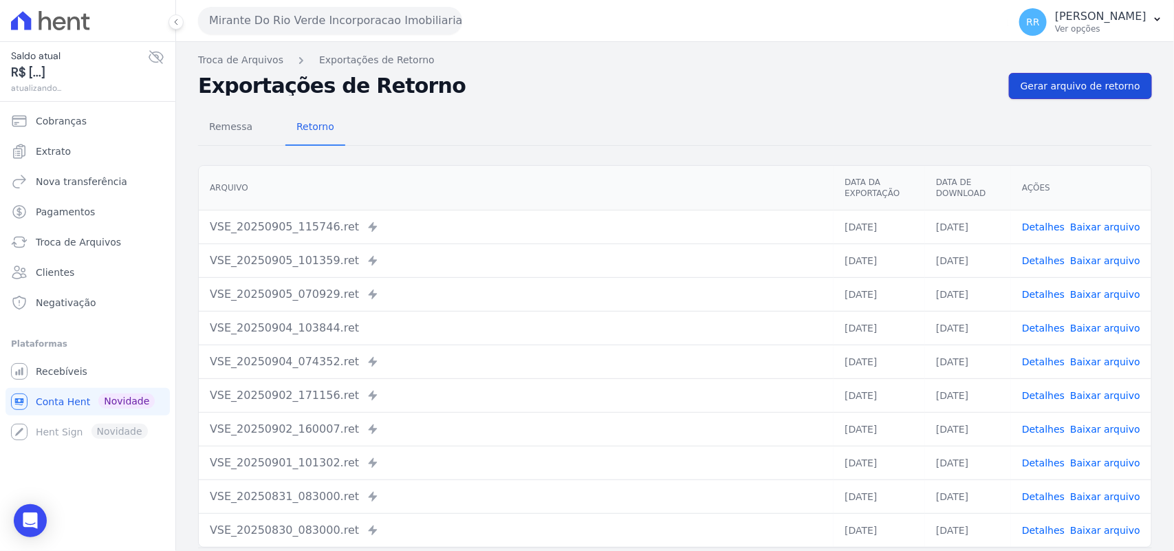
click at [1049, 91] on span "Gerar arquivo de retorno" at bounding box center [1081, 86] width 120 height 14
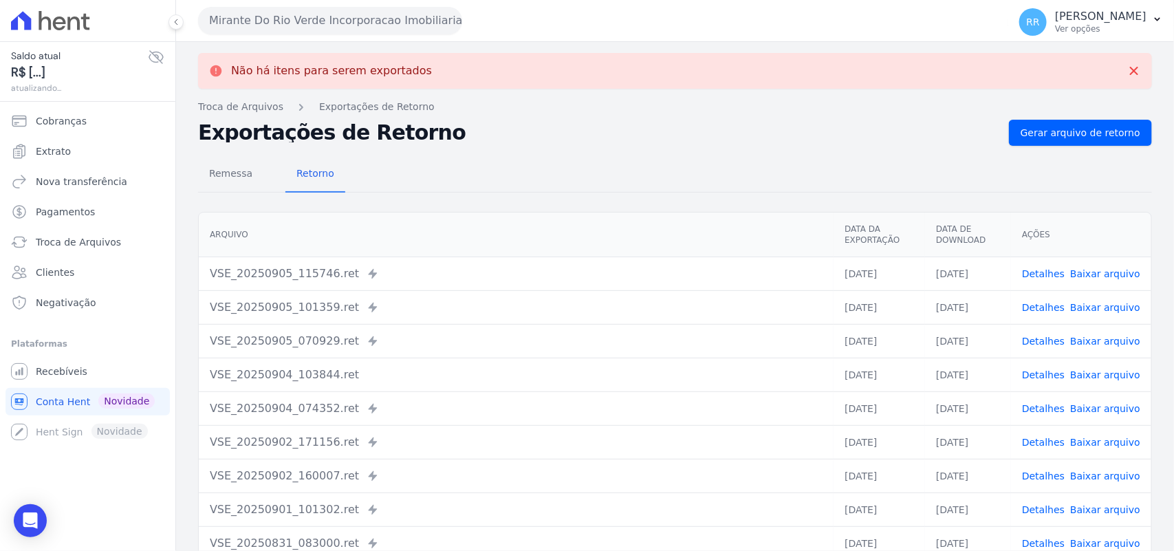
click at [336, 12] on button "Mirante Do Rio Verde Incorporacao Imobiliaria SPE LTDA" at bounding box center [330, 21] width 264 height 28
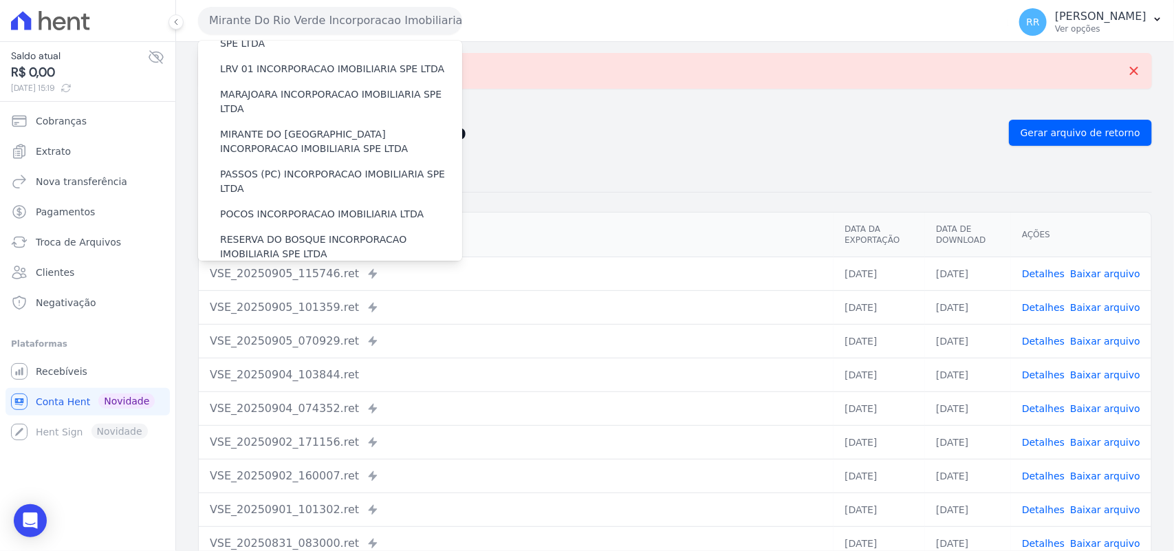
scroll to position [430, 0]
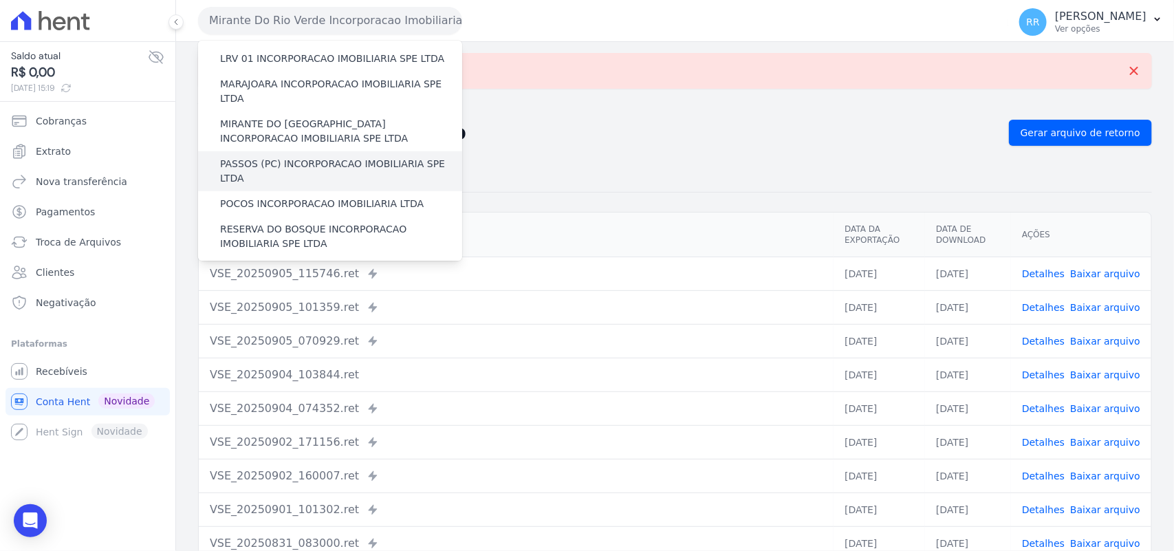
click at [257, 157] on label "PASSOS (PC) INCORPORACAO IMOBILIARIA SPE LTDA" at bounding box center [341, 171] width 242 height 29
click at [0, 0] on input "PASSOS (PC) INCORPORACAO IMOBILIARIA SPE LTDA" at bounding box center [0, 0] width 0 height 0
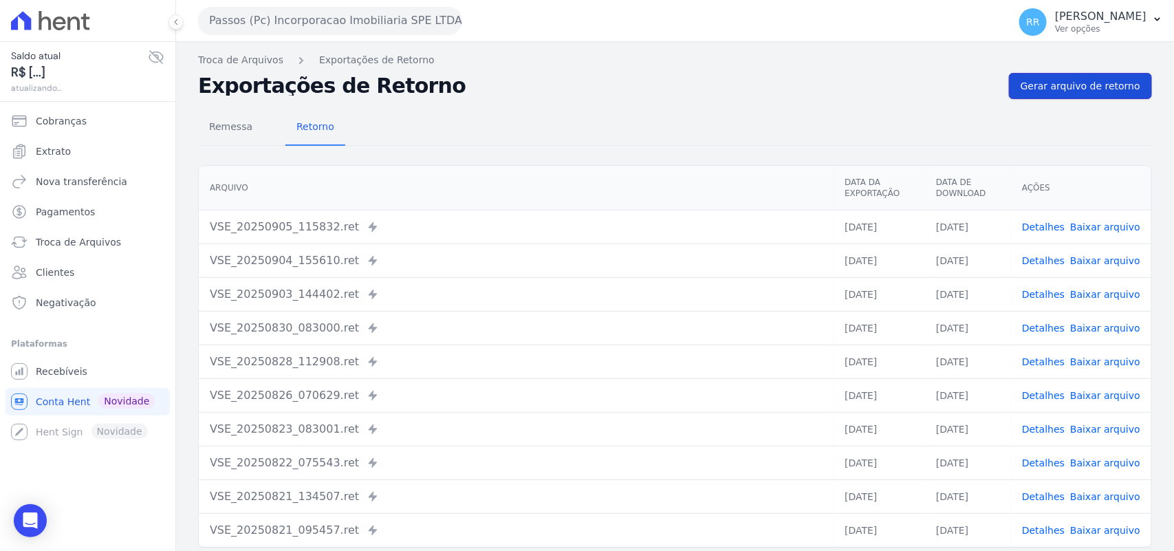
click at [1032, 95] on link "Gerar arquivo de retorno" at bounding box center [1080, 86] width 143 height 26
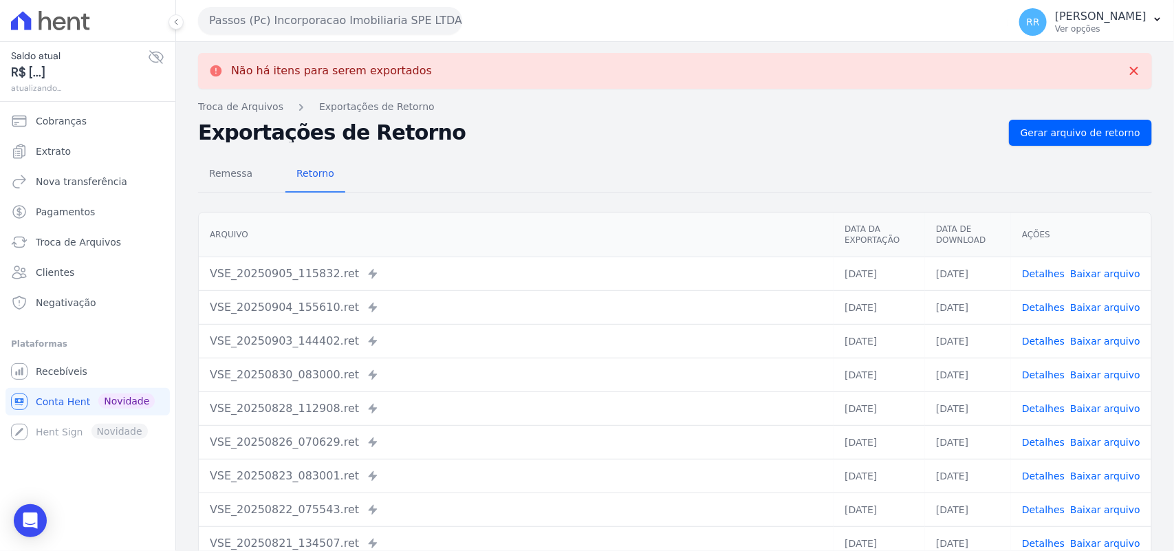
click at [334, 26] on button "Passos (Pc) Incorporacao Imobiliaria SPE LTDA" at bounding box center [330, 21] width 264 height 28
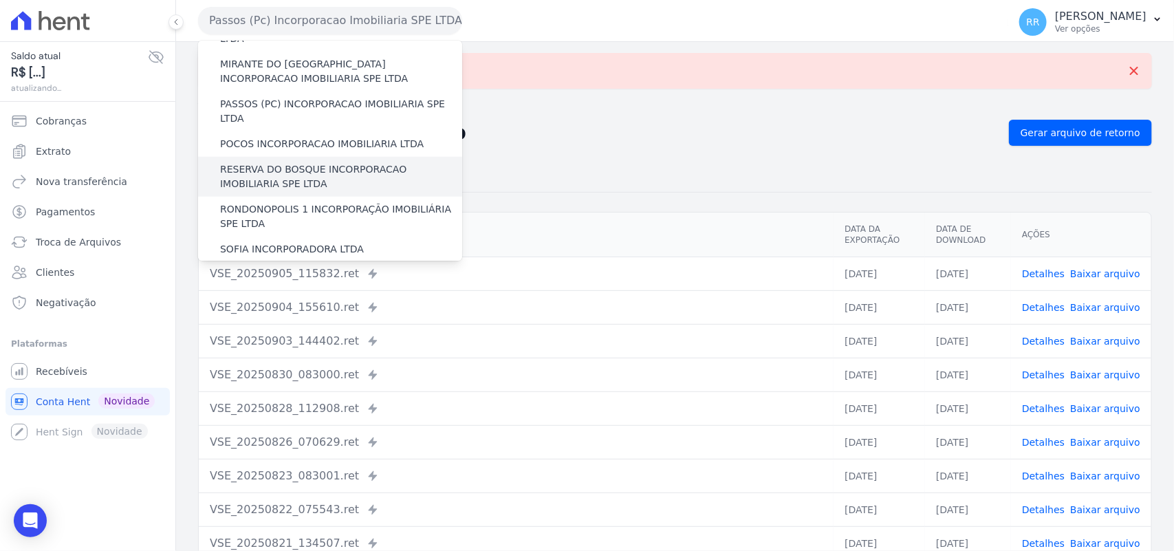
scroll to position [458, 0]
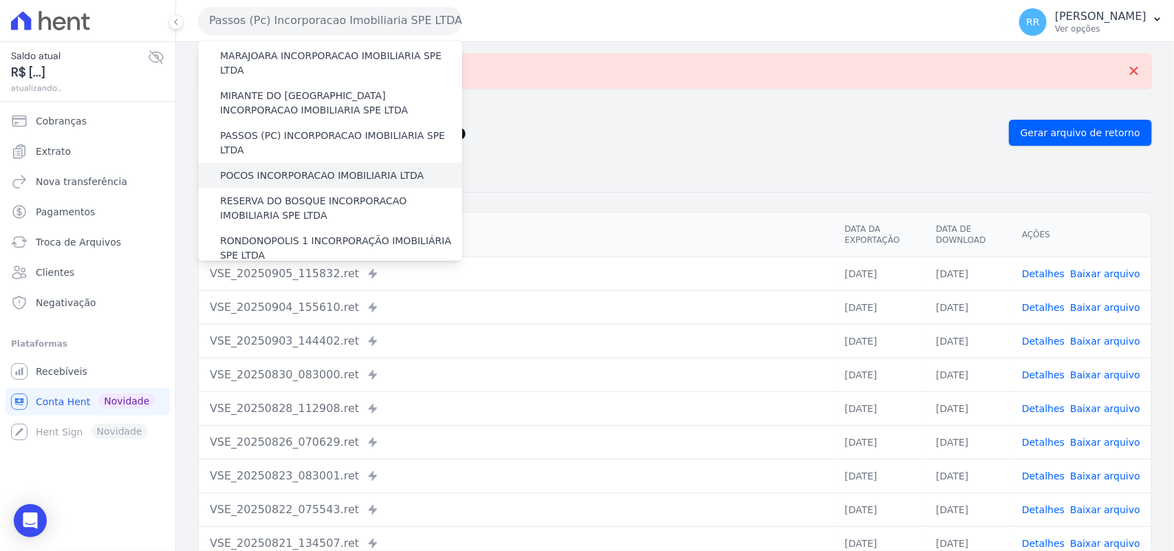
click at [284, 169] on label "POCOS INCORPORACAO IMOBILIARIA LTDA" at bounding box center [322, 176] width 204 height 14
click at [0, 0] on input "POCOS INCORPORACAO IMOBILIARIA LTDA" at bounding box center [0, 0] width 0 height 0
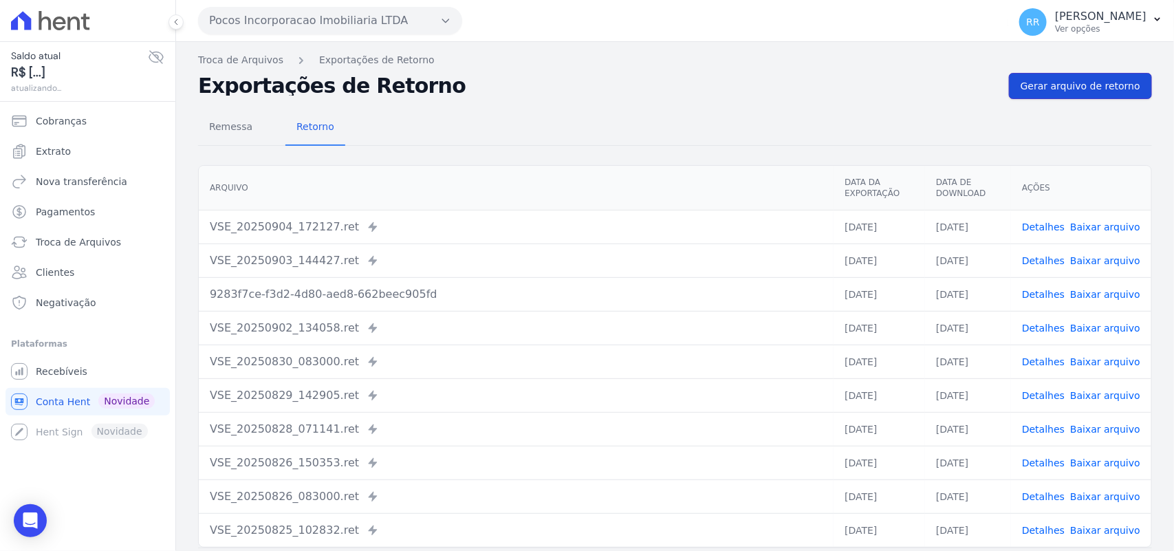
click at [1078, 81] on span "Gerar arquivo de retorno" at bounding box center [1081, 86] width 120 height 14
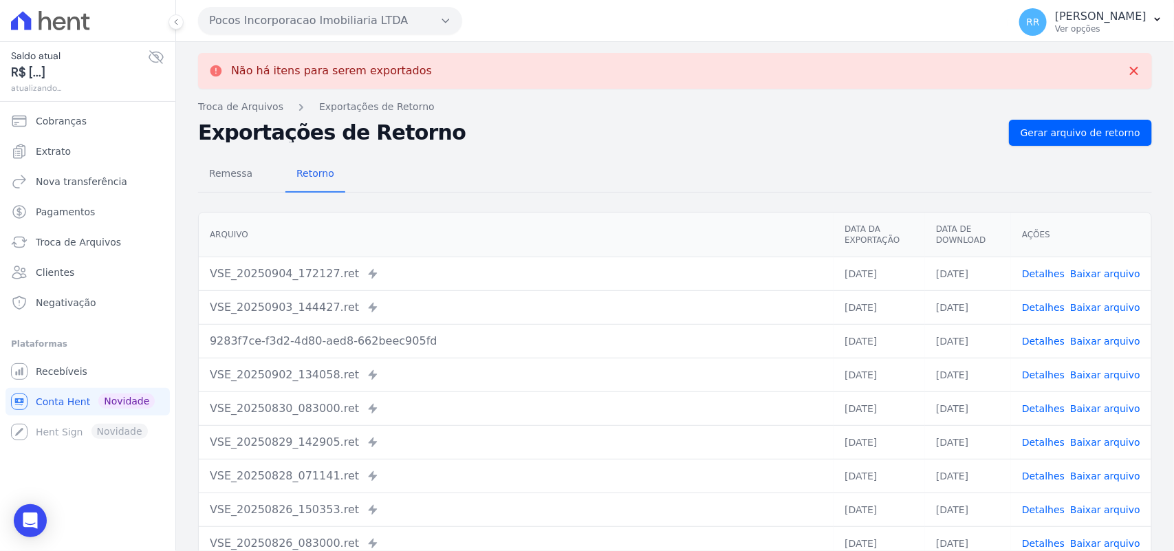
click at [296, 25] on button "Pocos Incorporacao Imobiliaria LTDA" at bounding box center [330, 21] width 264 height 28
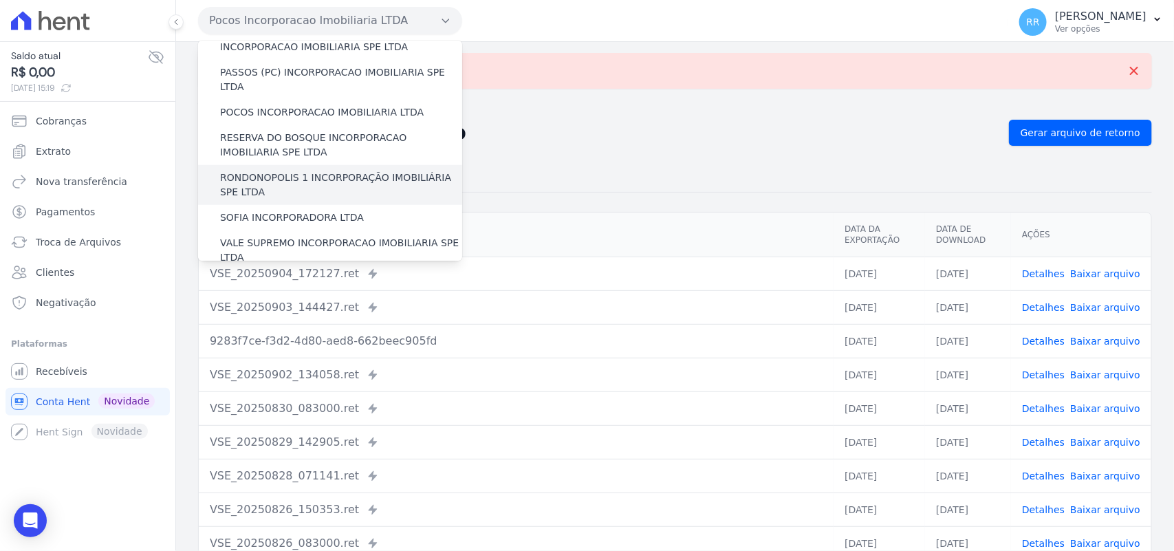
scroll to position [516, 0]
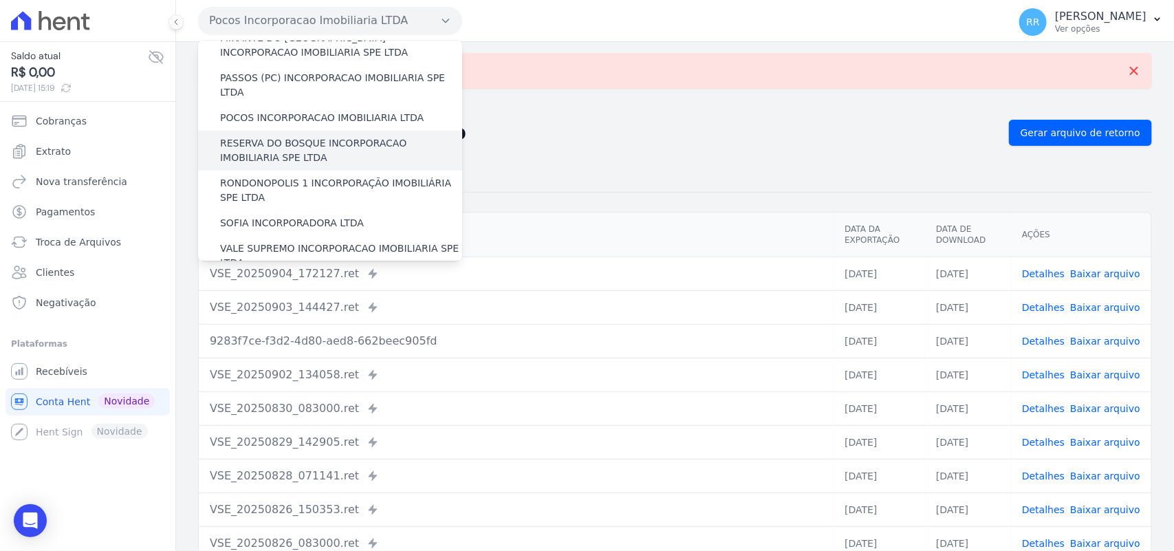
click at [265, 136] on label "RESERVA DO BOSQUE INCORPORACAO IMOBILIARIA SPE LTDA" at bounding box center [341, 150] width 242 height 29
click at [0, 0] on input "RESERVA DO BOSQUE INCORPORACAO IMOBILIARIA SPE LTDA" at bounding box center [0, 0] width 0 height 0
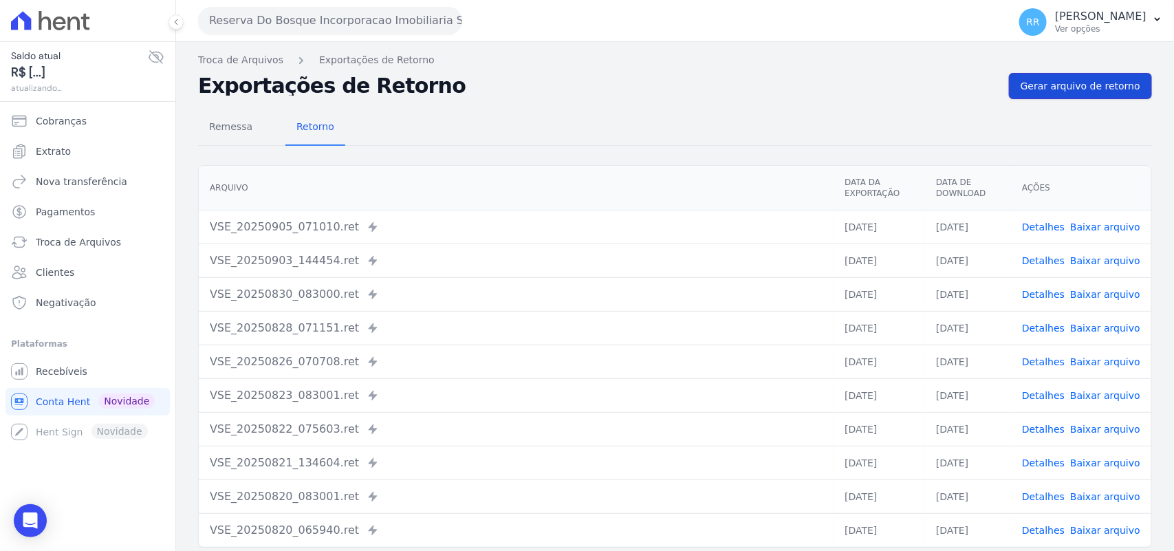
click at [1078, 91] on span "Gerar arquivo de retorno" at bounding box center [1081, 86] width 120 height 14
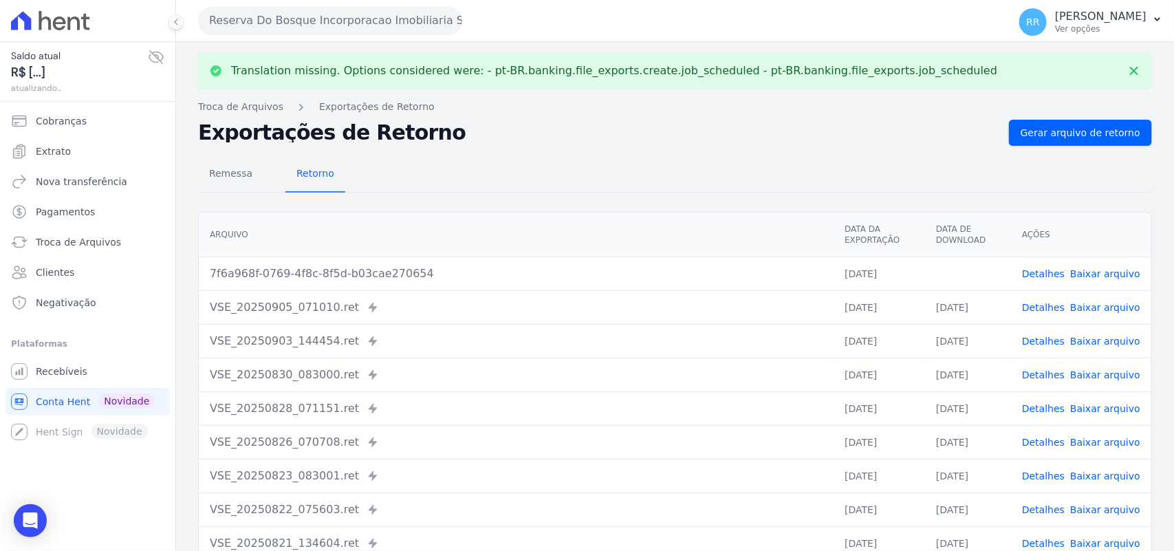
click at [361, 25] on button "Reserva Do Bosque Incorporacao Imobiliaria SPE LTDA" at bounding box center [330, 21] width 264 height 28
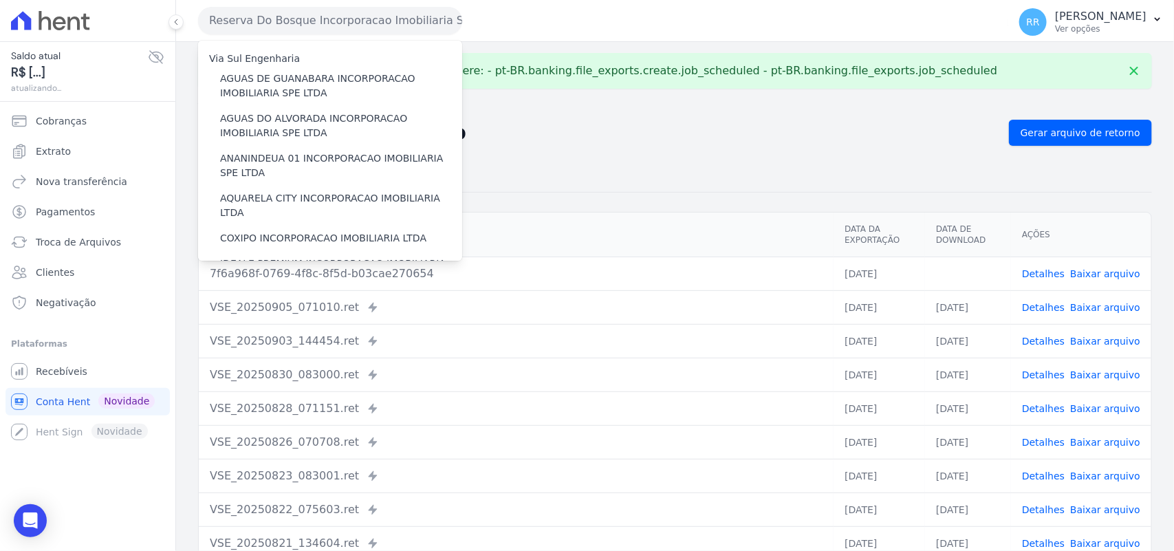
drag, startPoint x: 991, startPoint y: 175, endPoint x: 1115, endPoint y: 255, distance: 147.3
click at [990, 179] on div "Remessa Retorno" at bounding box center [675, 175] width 954 height 36
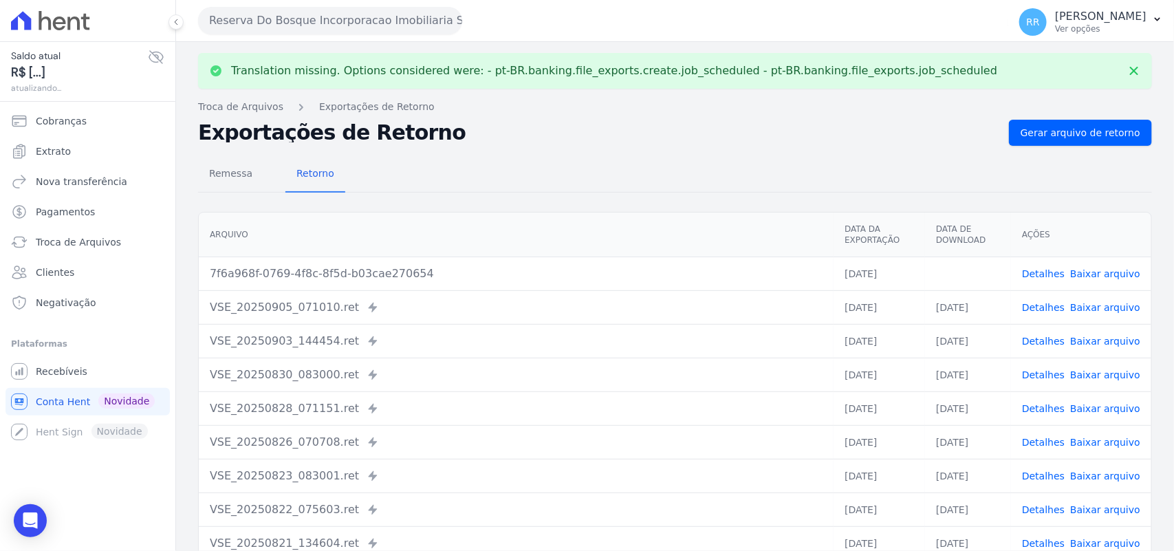
click at [1115, 265] on td "Detalhes Baixar arquivo" at bounding box center [1081, 274] width 140 height 34
click at [1115, 269] on link "Baixar arquivo" at bounding box center [1105, 273] width 70 height 11
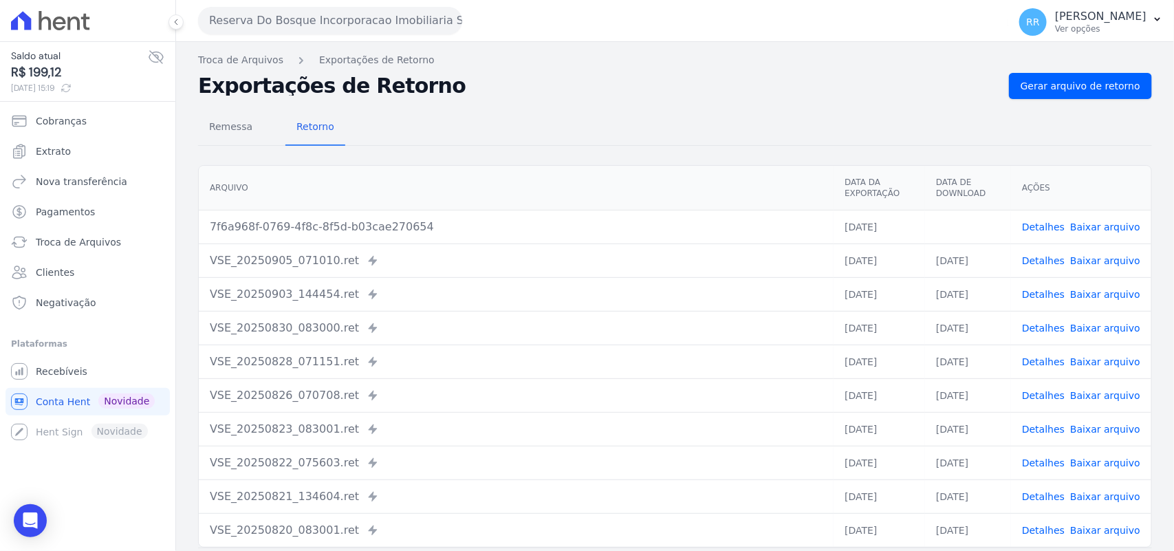
click at [523, 121] on div "Remessa Retorno" at bounding box center [675, 128] width 954 height 36
click at [321, 14] on button "Reserva Do Bosque Incorporacao Imobiliaria SPE LTDA" at bounding box center [330, 21] width 264 height 28
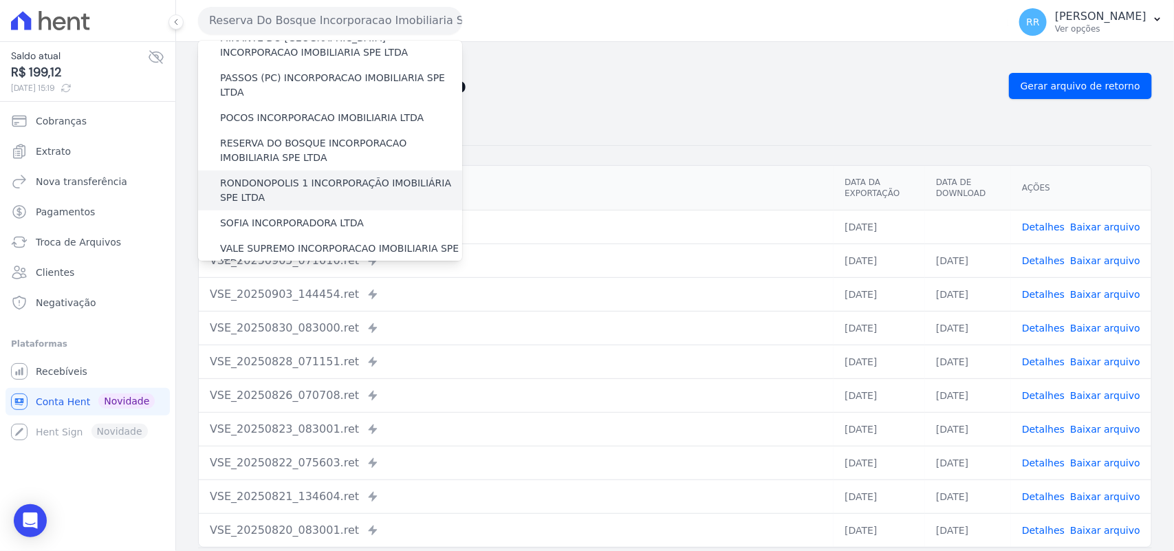
click at [270, 176] on label "RONDONOPOLIS 1 INCORPORAÇÃO IMOBILIÁRIA SPE LTDA" at bounding box center [341, 190] width 242 height 29
click at [0, 0] on input "RONDONOPOLIS 1 INCORPORAÇÃO IMOBILIÁRIA SPE LTDA" at bounding box center [0, 0] width 0 height 0
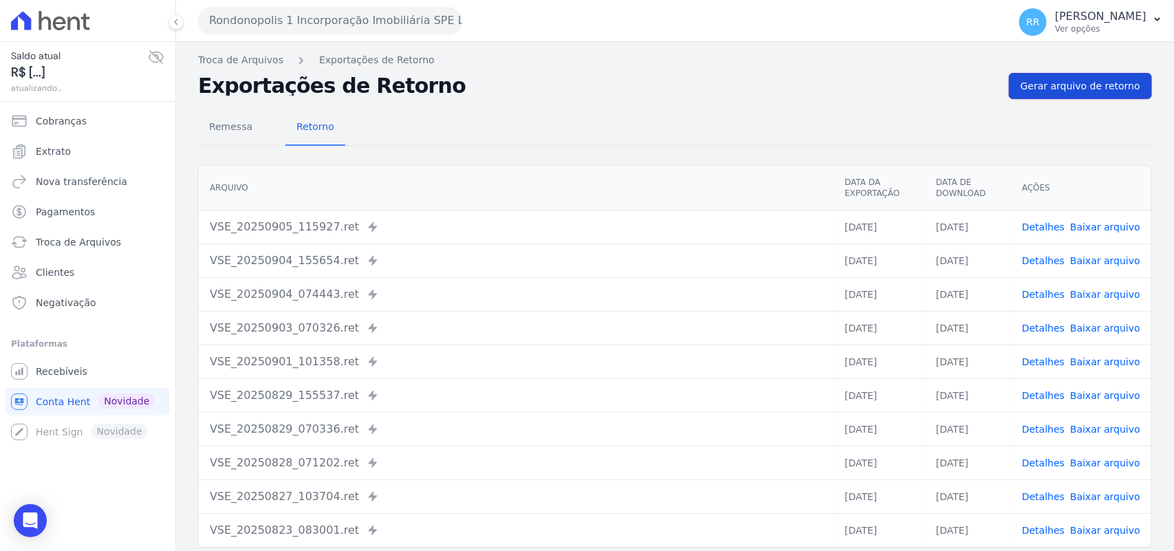
click at [1044, 94] on link "Gerar arquivo de retorno" at bounding box center [1080, 86] width 143 height 26
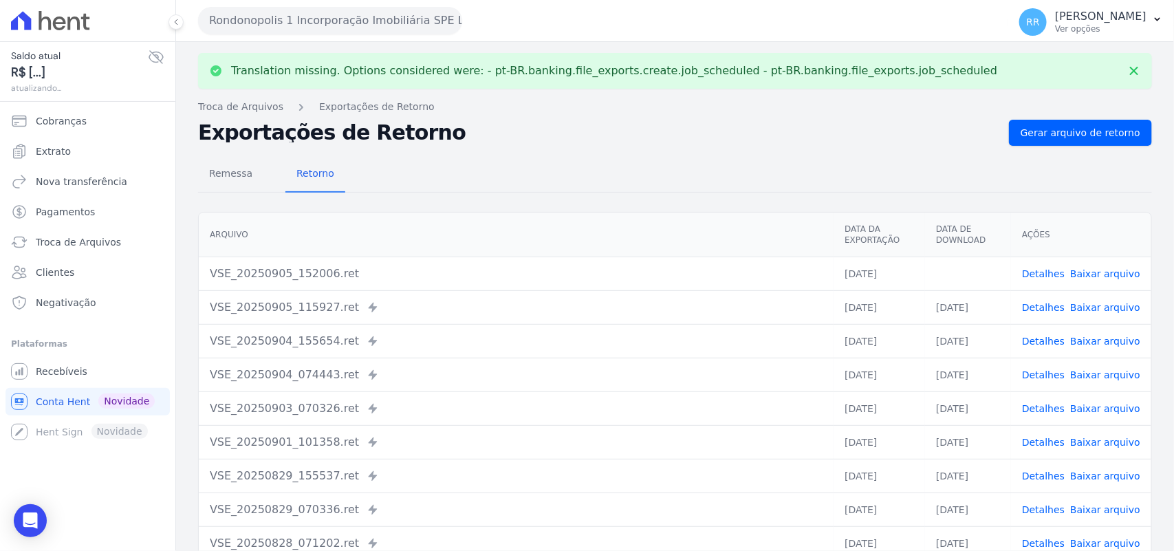
click at [1085, 272] on link "Baixar arquivo" at bounding box center [1105, 273] width 70 height 11
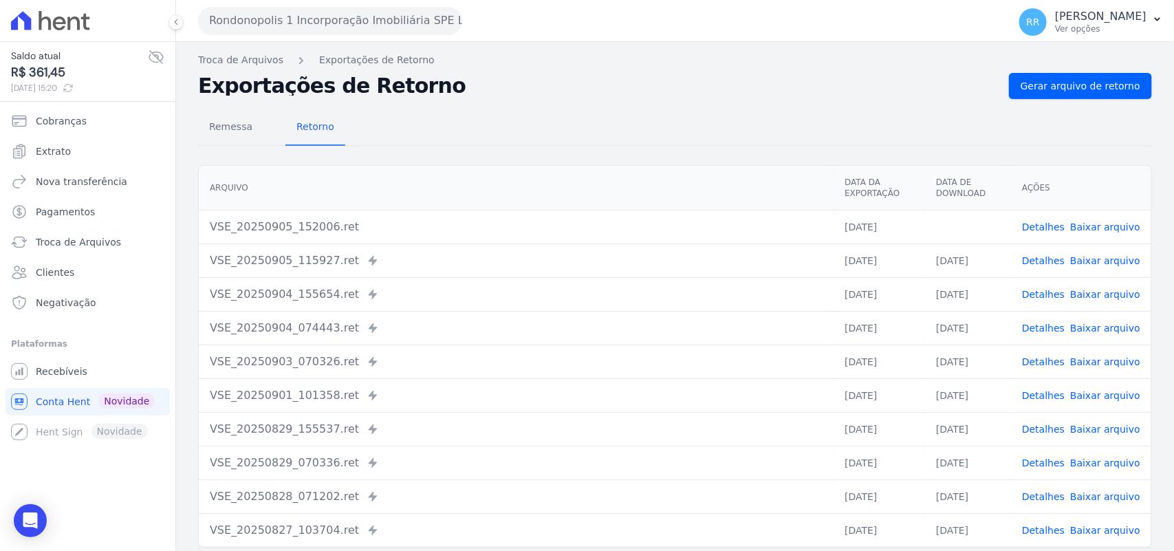
click at [697, 174] on th "Arquivo" at bounding box center [516, 188] width 635 height 45
click at [243, 12] on button "Rondonopolis 1 Incorporação Imobiliária SPE LTDA" at bounding box center [330, 21] width 264 height 28
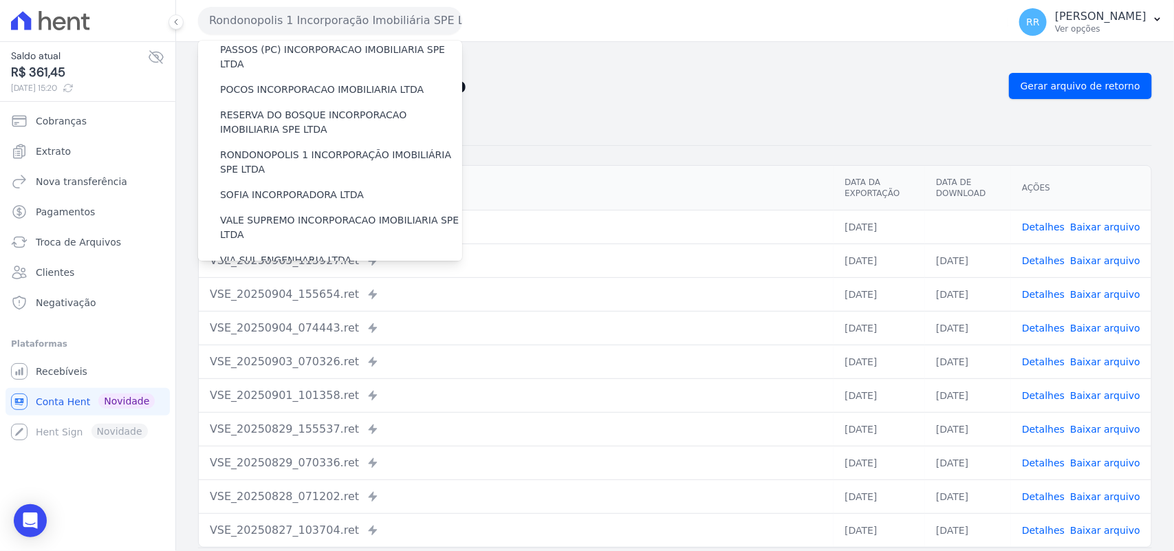
scroll to position [602, 0]
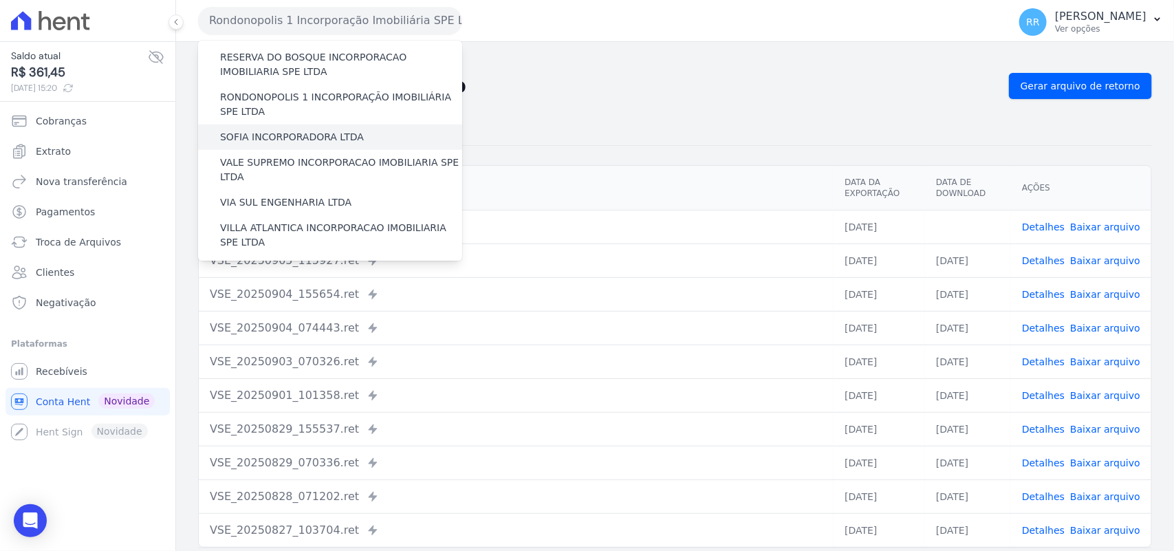
click at [298, 124] on div "SOFIA INCORPORADORA LTDA" at bounding box center [330, 136] width 264 height 25
click at [296, 130] on label "SOFIA INCORPORADORA LTDA" at bounding box center [292, 137] width 144 height 14
click at [0, 0] on input "SOFIA INCORPORADORA LTDA" at bounding box center [0, 0] width 0 height 0
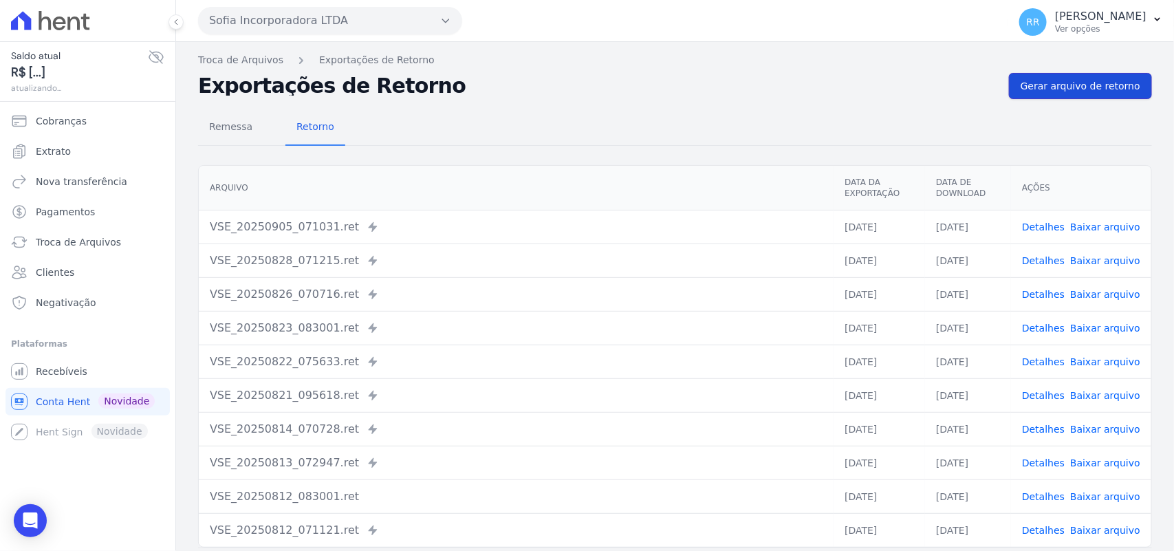
click at [1042, 86] on span "Gerar arquivo de retorno" at bounding box center [1081, 86] width 120 height 14
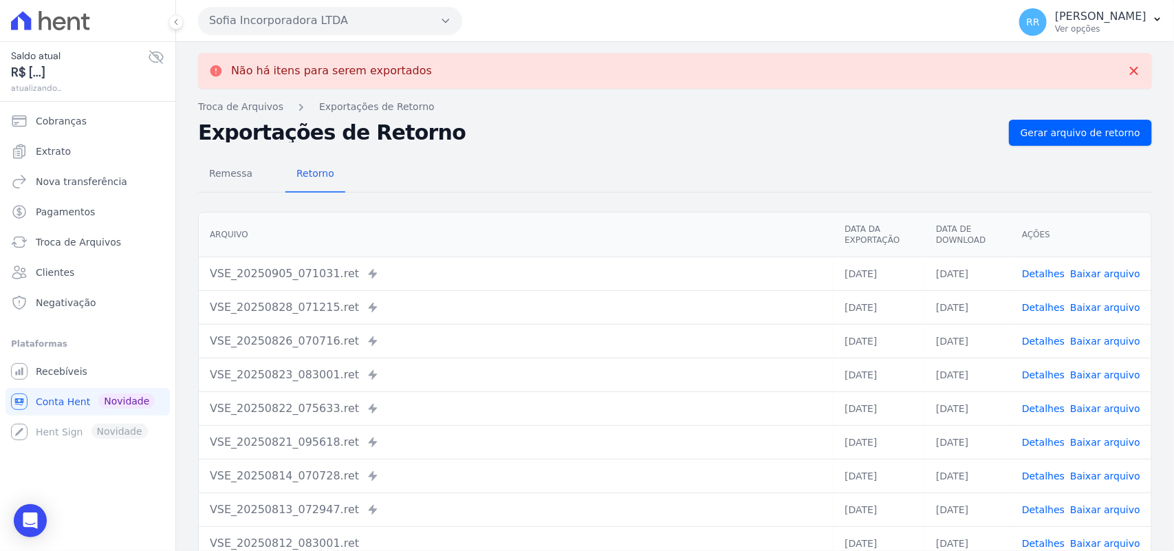
click at [226, 23] on button "Sofia Incorporadora LTDA" at bounding box center [330, 21] width 264 height 28
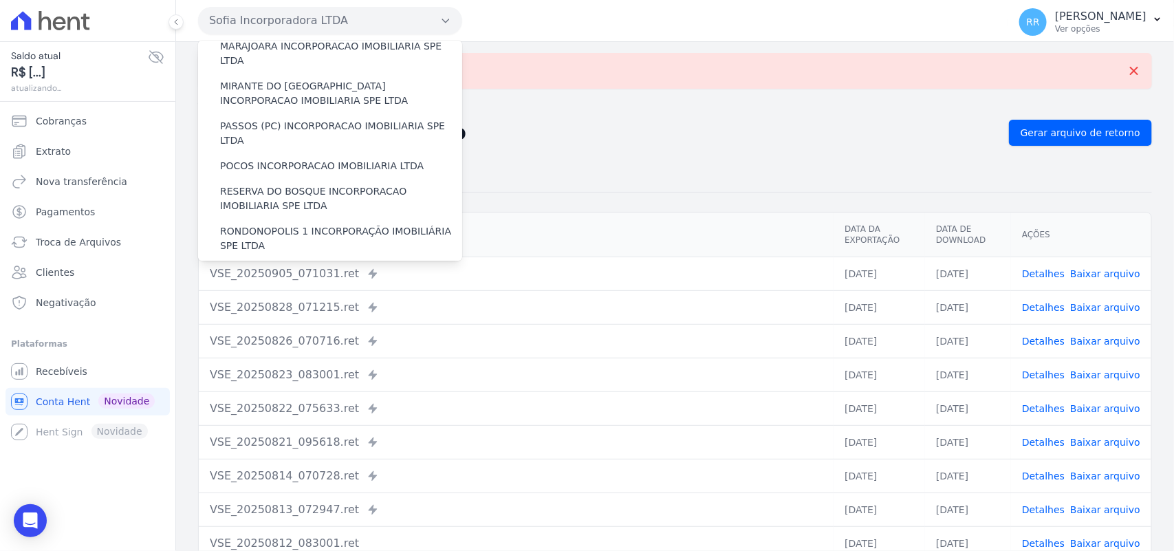
scroll to position [487, 0]
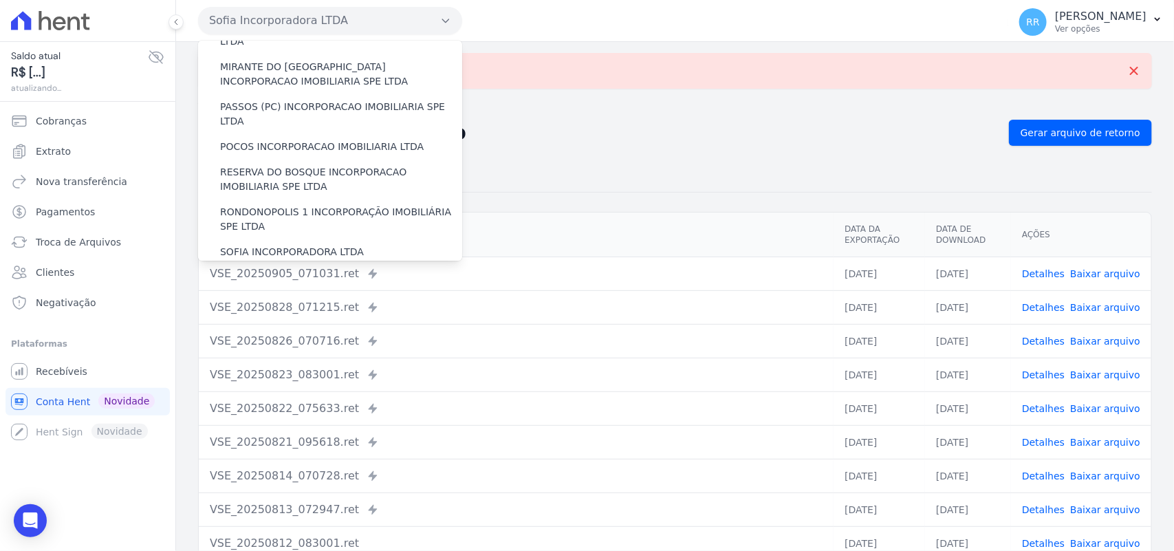
click at [274, 270] on label "VALE SUPREMO INCORPORACAO IMOBILIARIA SPE LTDA" at bounding box center [341, 284] width 242 height 29
click at [0, 0] on input "VALE SUPREMO INCORPORACAO IMOBILIARIA SPE LTDA" at bounding box center [0, 0] width 0 height 0
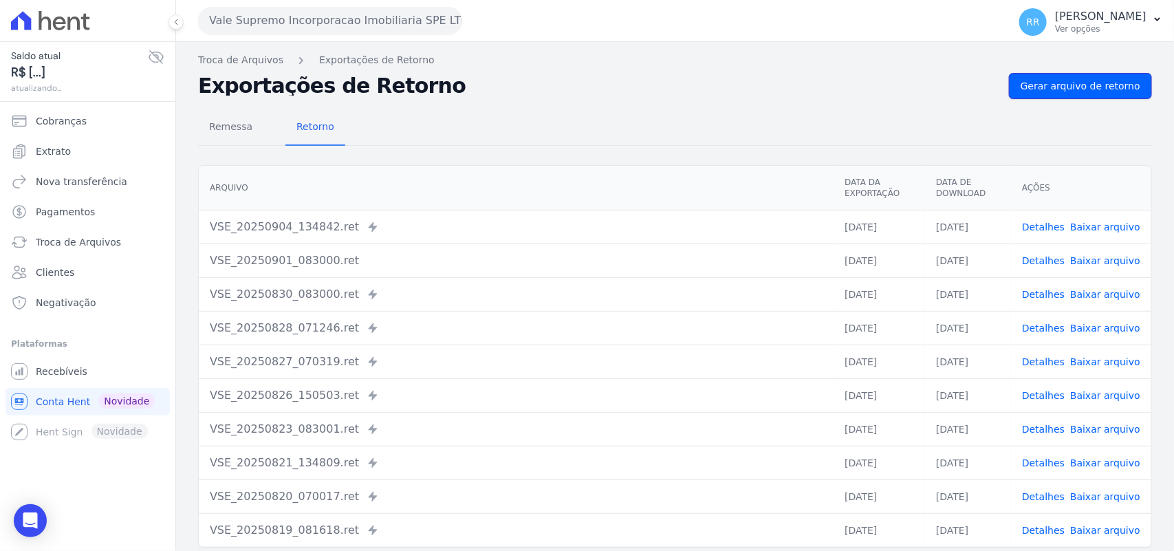
click at [1099, 91] on span "Gerar arquivo de retorno" at bounding box center [1081, 86] width 120 height 14
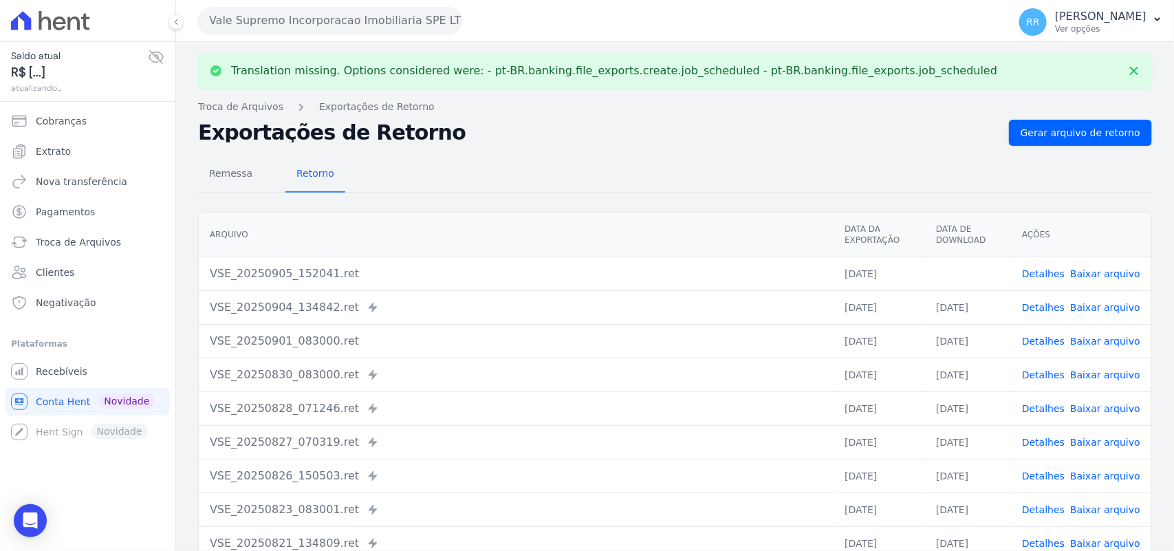
click at [1108, 274] on link "Baixar arquivo" at bounding box center [1105, 273] width 70 height 11
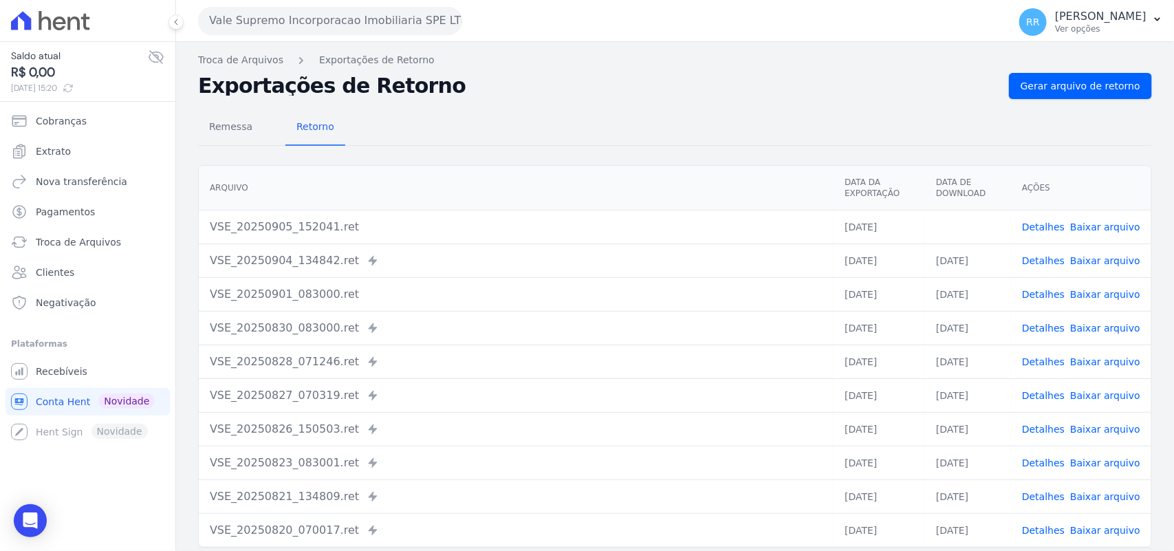
click at [587, 98] on div "Exportações de Retorno Gerar arquivo de retorno" at bounding box center [675, 86] width 954 height 26
click at [283, 9] on button "Vale Supremo Incorporacao Imobiliaria SPE LTDA" at bounding box center [330, 21] width 264 height 28
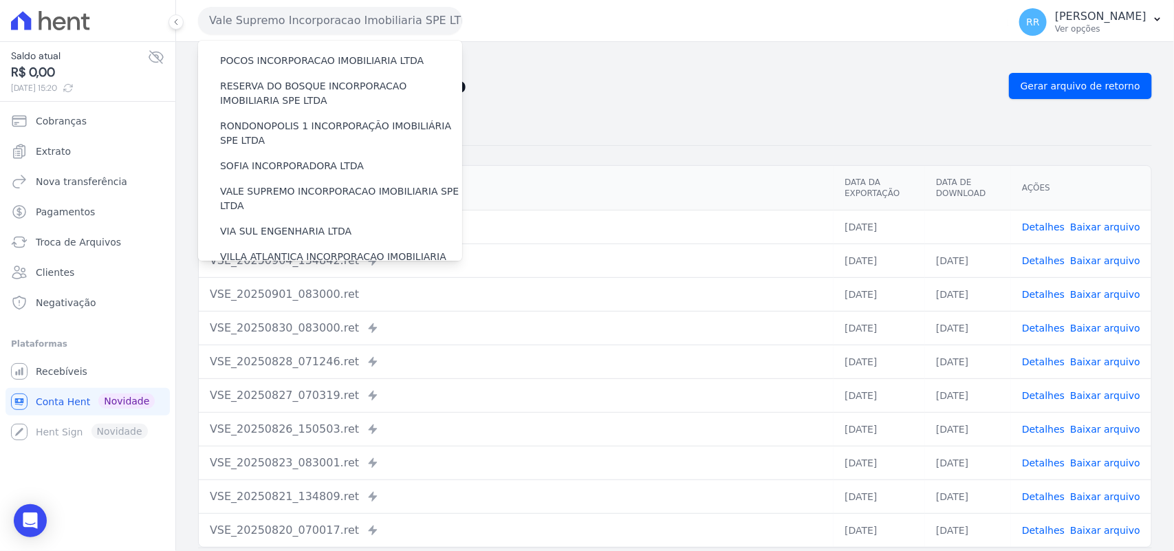
scroll to position [628, 0]
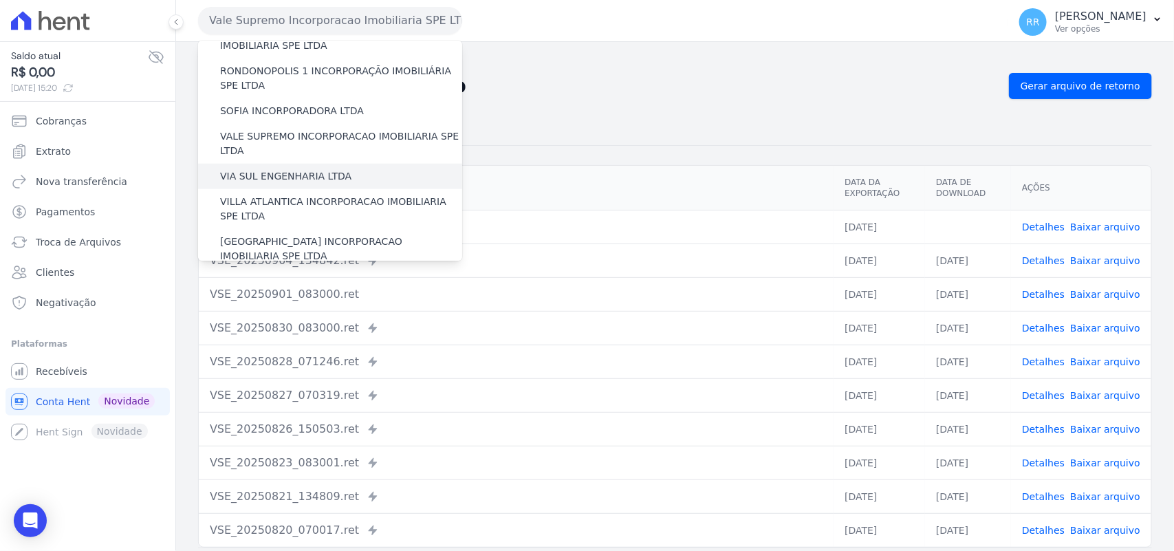
click at [293, 164] on div "VIA SUL ENGENHARIA LTDA" at bounding box center [330, 176] width 264 height 25
click at [293, 169] on label "VIA SUL ENGENHARIA LTDA" at bounding box center [285, 176] width 131 height 14
click at [0, 0] on input "VIA SUL ENGENHARIA LTDA" at bounding box center [0, 0] width 0 height 0
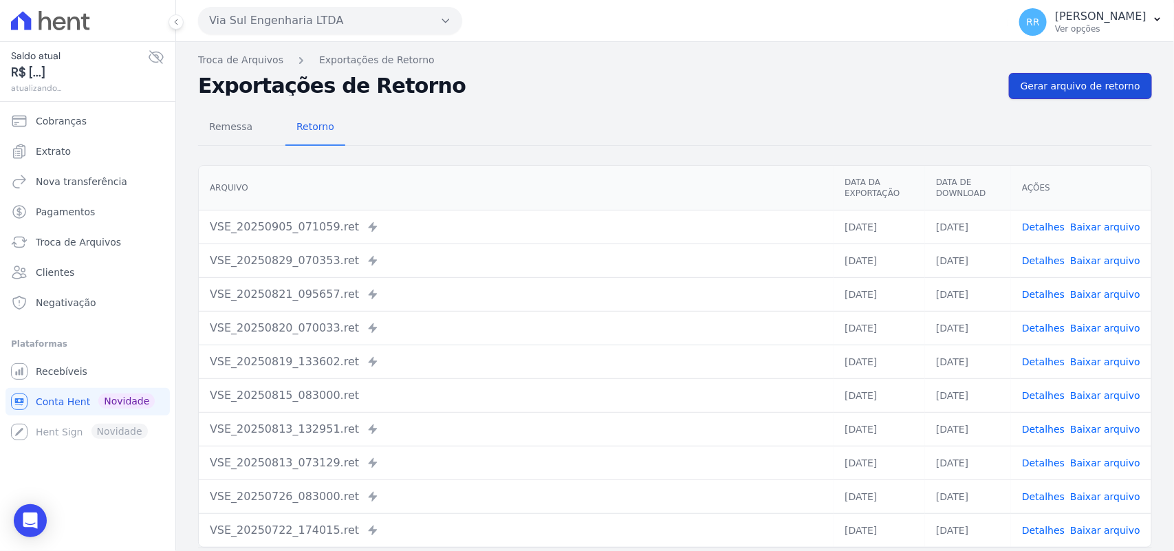
click at [1066, 84] on span "Gerar arquivo de retorno" at bounding box center [1081, 86] width 120 height 14
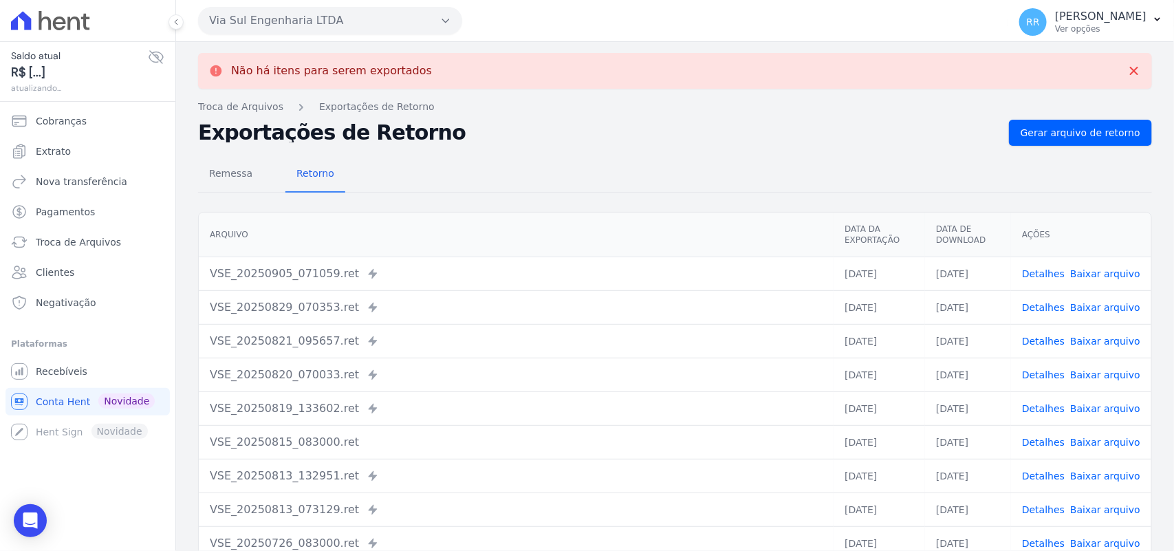
click at [281, 10] on button "Via Sul Engenharia LTDA" at bounding box center [330, 21] width 264 height 28
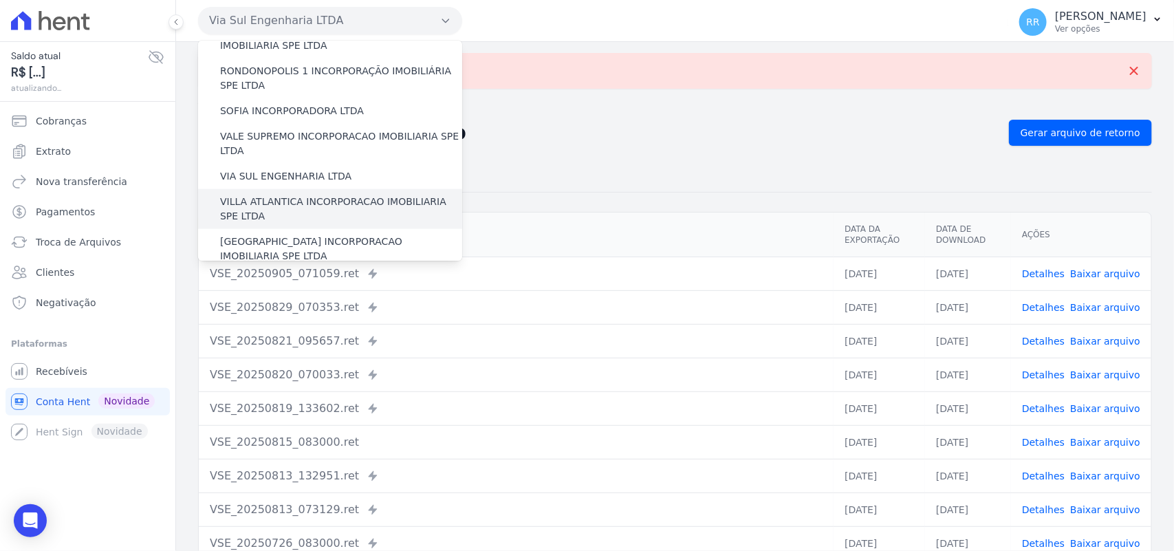
click at [287, 195] on label "VILLA ATLANTICA INCORPORACAO IMOBILIARIA SPE LTDA" at bounding box center [341, 209] width 242 height 29
click at [0, 0] on input "VILLA ATLANTICA INCORPORACAO IMOBILIARIA SPE LTDA" at bounding box center [0, 0] width 0 height 0
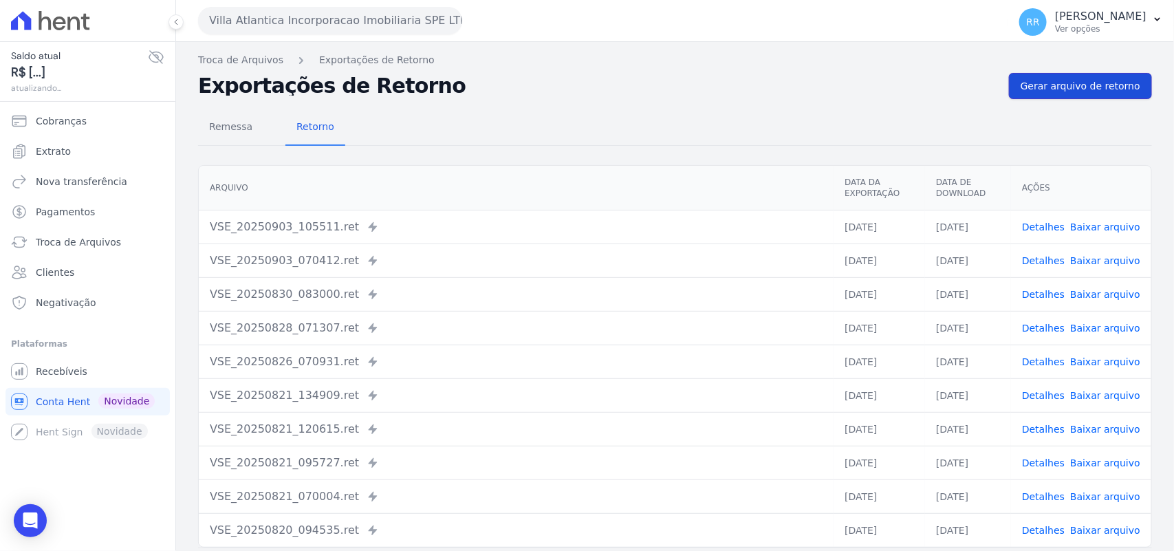
click at [1067, 84] on span "Gerar arquivo de retorno" at bounding box center [1081, 86] width 120 height 14
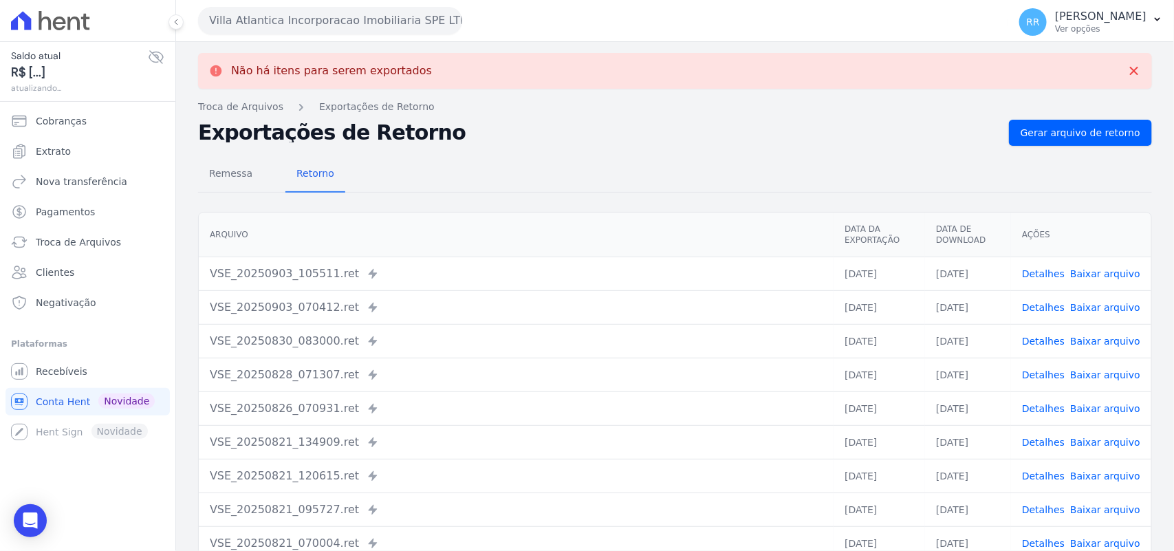
click at [284, 26] on button "Villa Atlantica Incorporacao Imobiliaria SPE LTDA" at bounding box center [330, 21] width 264 height 28
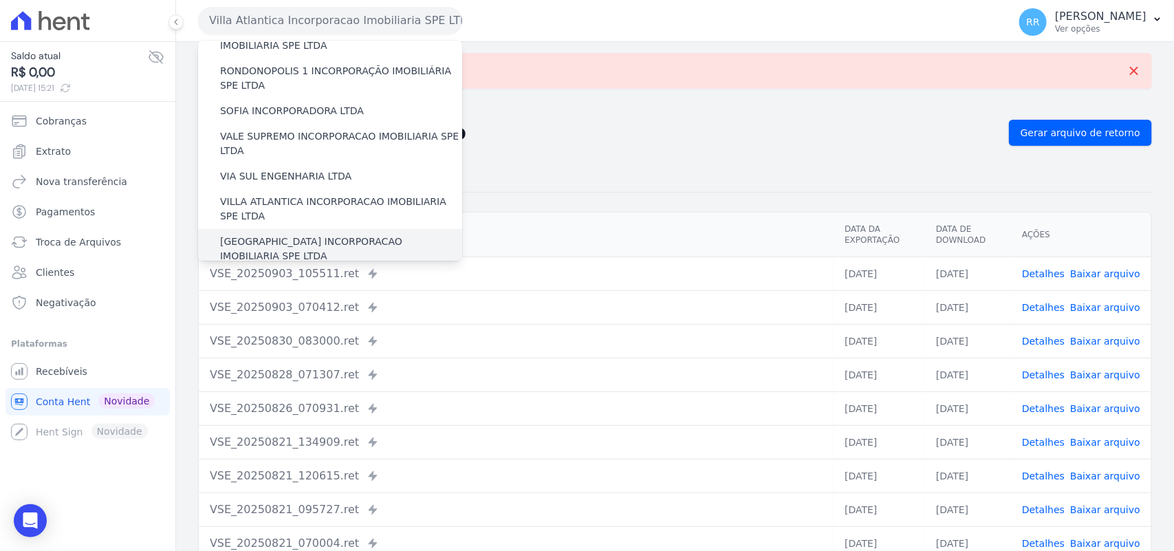
click at [275, 235] on label "[GEOGRAPHIC_DATA] INCORPORACAO IMOBILIARIA SPE LTDA" at bounding box center [341, 249] width 242 height 29
click at [0, 0] on input "[GEOGRAPHIC_DATA] INCORPORACAO IMOBILIARIA SPE LTDA" at bounding box center [0, 0] width 0 height 0
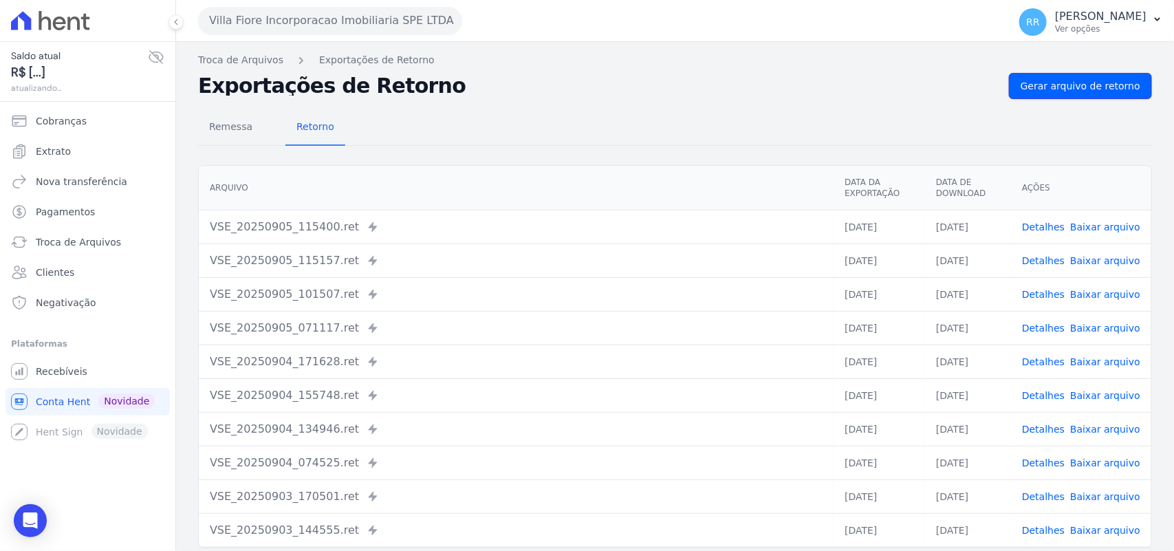
click at [1095, 74] on link "Gerar arquivo de retorno" at bounding box center [1080, 86] width 143 height 26
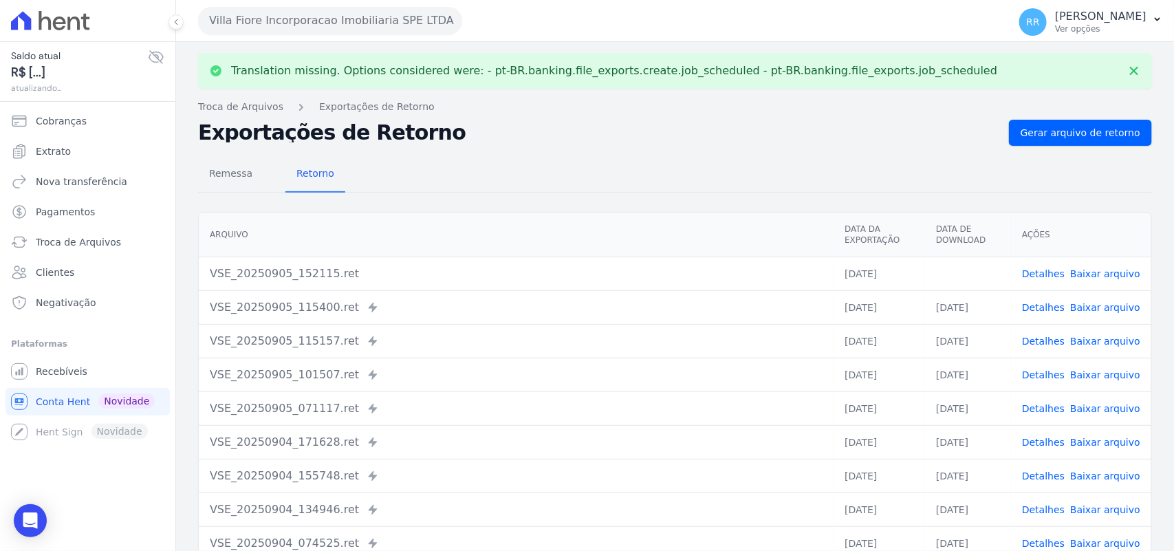
click at [1129, 276] on td "Detalhes Baixar arquivo" at bounding box center [1081, 274] width 140 height 34
click at [1099, 269] on link "Baixar arquivo" at bounding box center [1105, 273] width 70 height 11
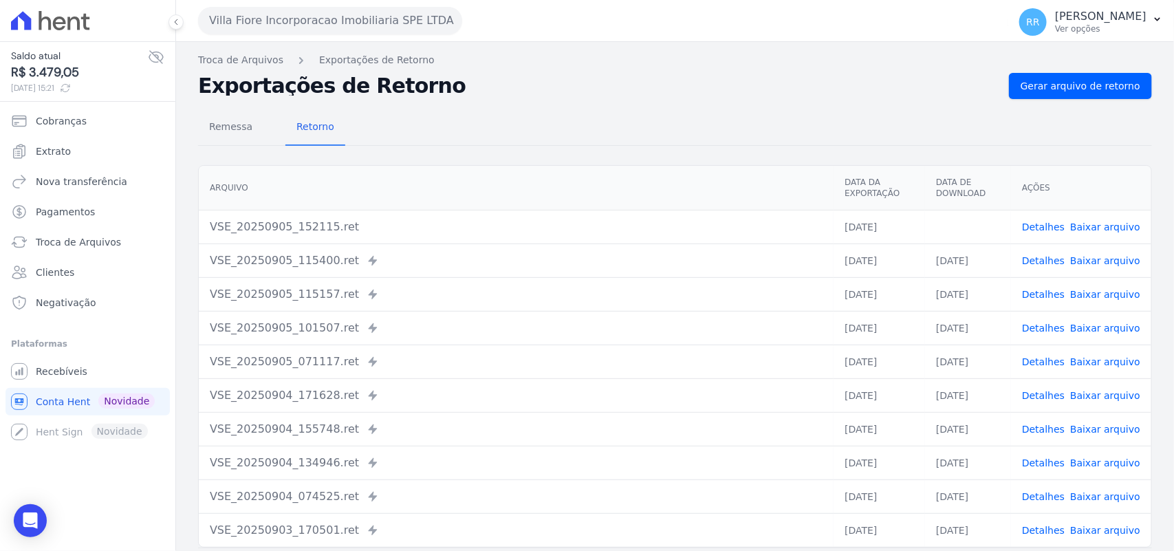
click at [604, 88] on h2 "Exportações de Retorno" at bounding box center [598, 85] width 800 height 19
click at [324, 25] on button "Villa Fiore Incorporacao Imobiliaria SPE LTDA" at bounding box center [330, 21] width 264 height 28
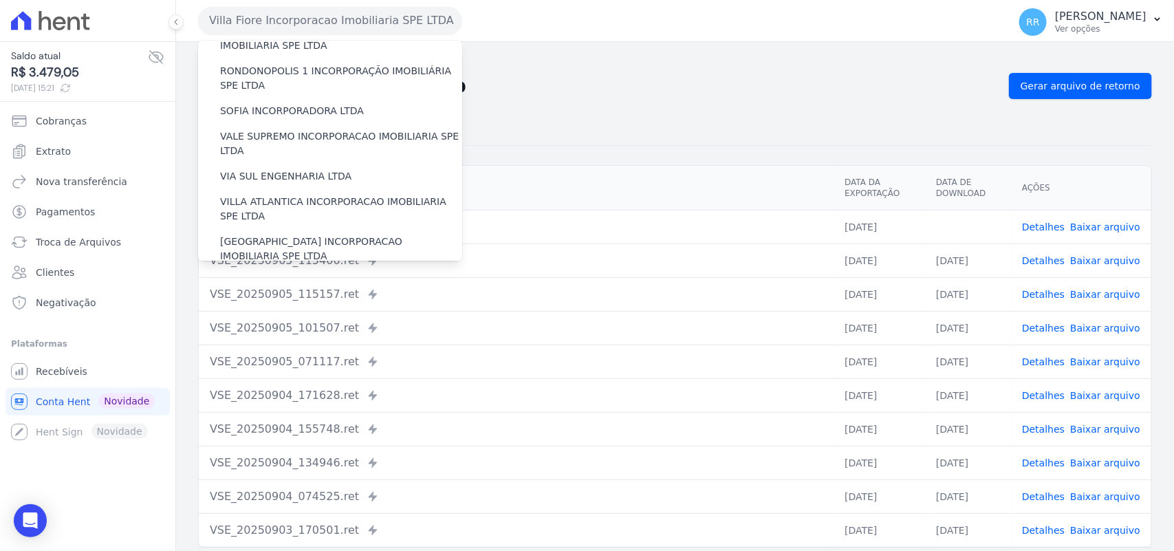
click at [293, 274] on label "VILLA TROPICAL INCORPORAÇÃO IMOBILIÁRIA SPE LTDA" at bounding box center [341, 288] width 242 height 29
click at [0, 0] on input "VILLA TROPICAL INCORPORAÇÃO IMOBILIÁRIA SPE LTDA" at bounding box center [0, 0] width 0 height 0
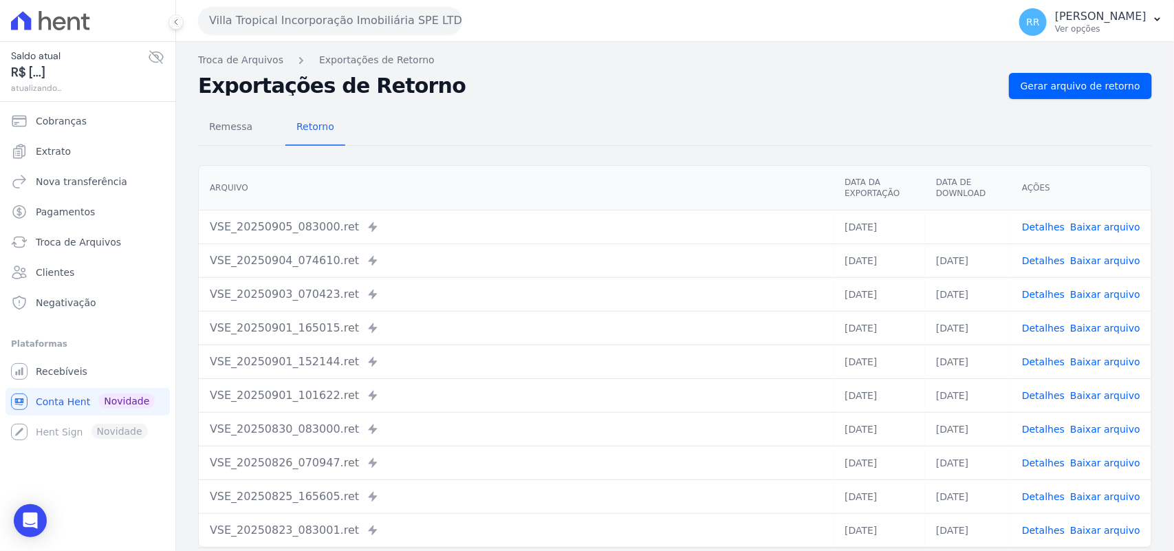
click at [1087, 221] on link "Baixar arquivo" at bounding box center [1105, 226] width 70 height 11
click at [562, 110] on div "Remessa Retorno" at bounding box center [675, 128] width 954 height 36
click at [1135, 84] on link "Gerar arquivo de retorno" at bounding box center [1080, 86] width 143 height 26
click at [329, 8] on button "Villa Tropical Incorporação Imobiliária SPE LTDA" at bounding box center [330, 21] width 264 height 28
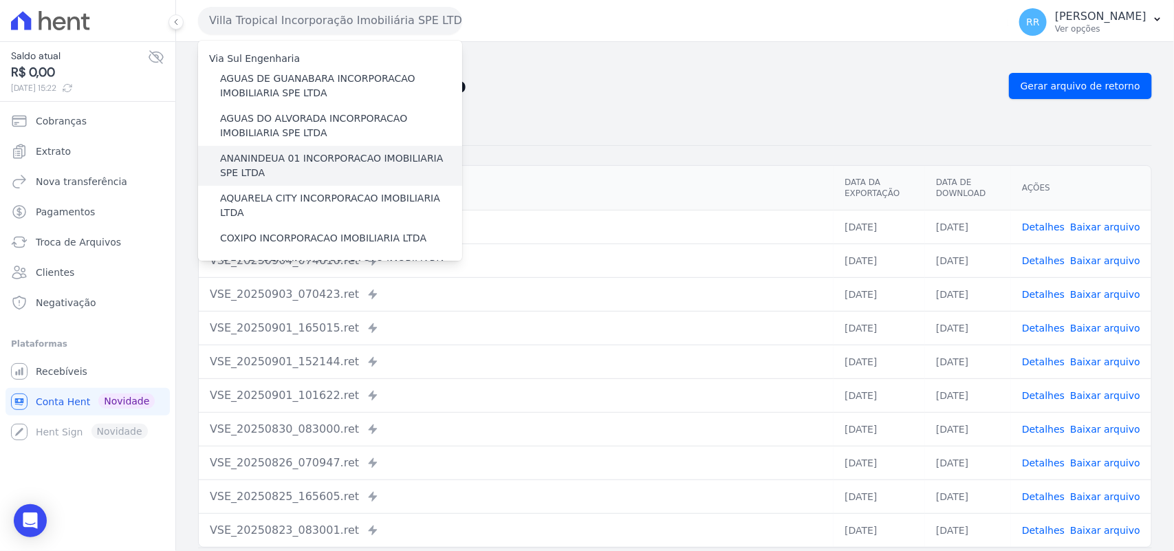
click at [317, 160] on label "ANANINDEUA 01 INCORPORACAO IMOBILIARIA SPE LTDA" at bounding box center [341, 165] width 242 height 29
click at [0, 0] on input "ANANINDEUA 01 INCORPORACAO IMOBILIARIA SPE LTDA" at bounding box center [0, 0] width 0 height 0
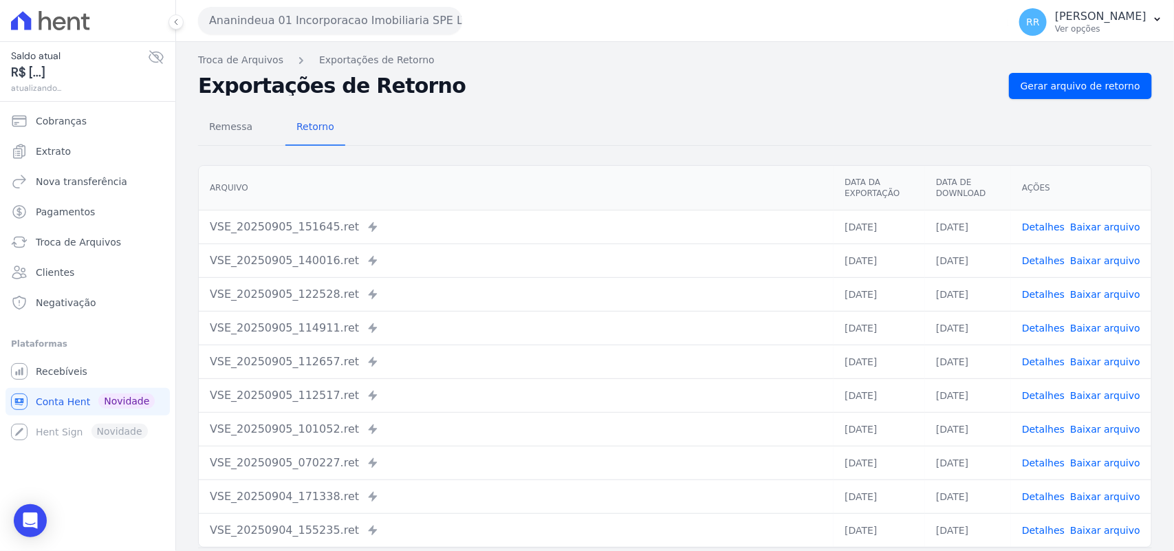
click at [1045, 232] on link "Detalhes" at bounding box center [1043, 226] width 43 height 11
click at [1051, 263] on link "Detalhes" at bounding box center [1043, 260] width 43 height 11
click at [545, 122] on div "Remessa Retorno" at bounding box center [675, 128] width 954 height 36
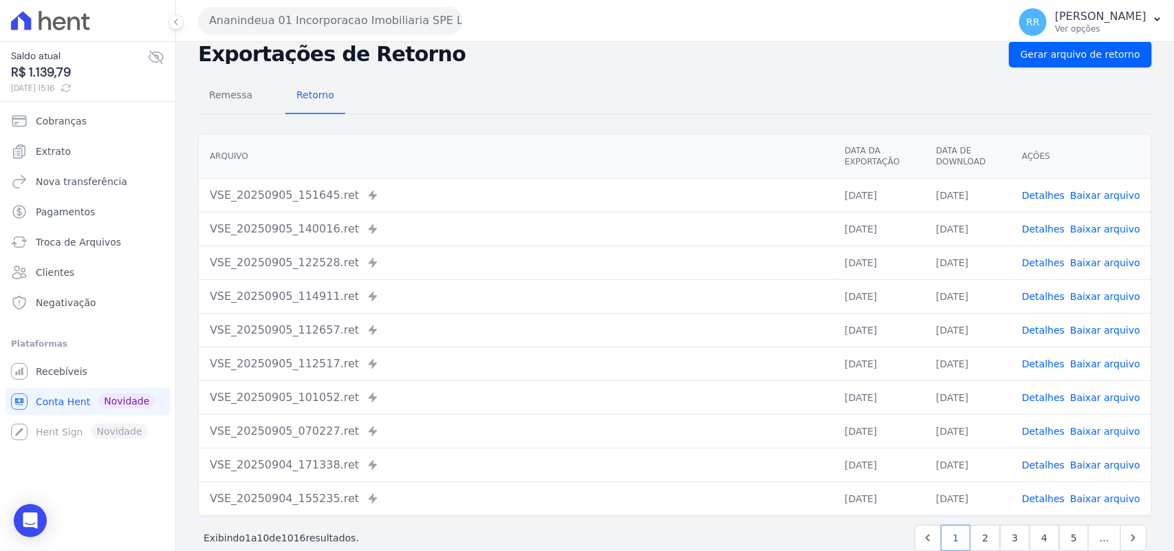
scroll to position [58, 0]
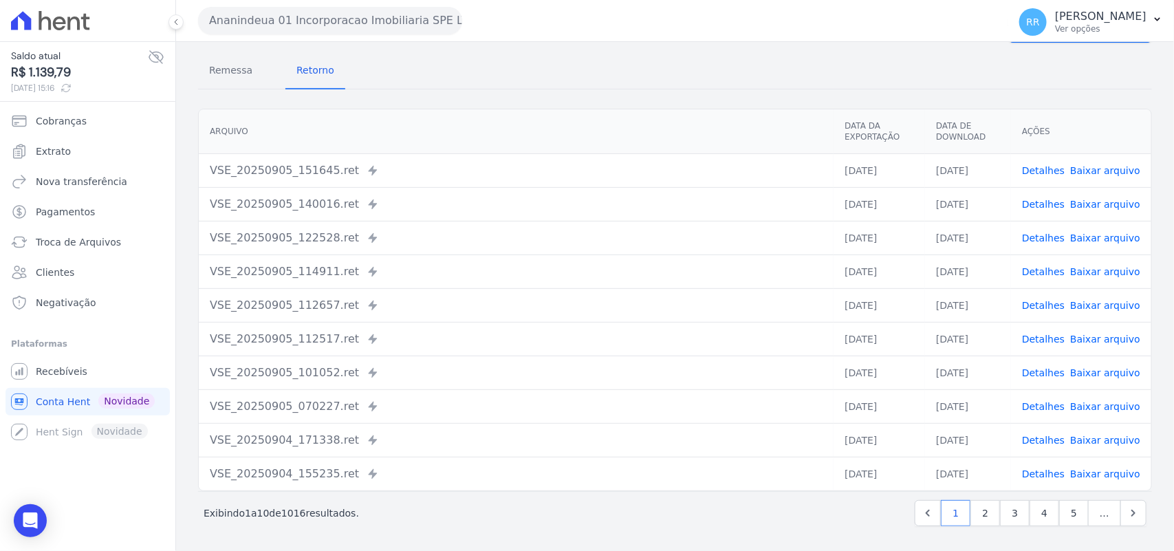
click at [1044, 371] on link "Detalhes" at bounding box center [1043, 372] width 43 height 11
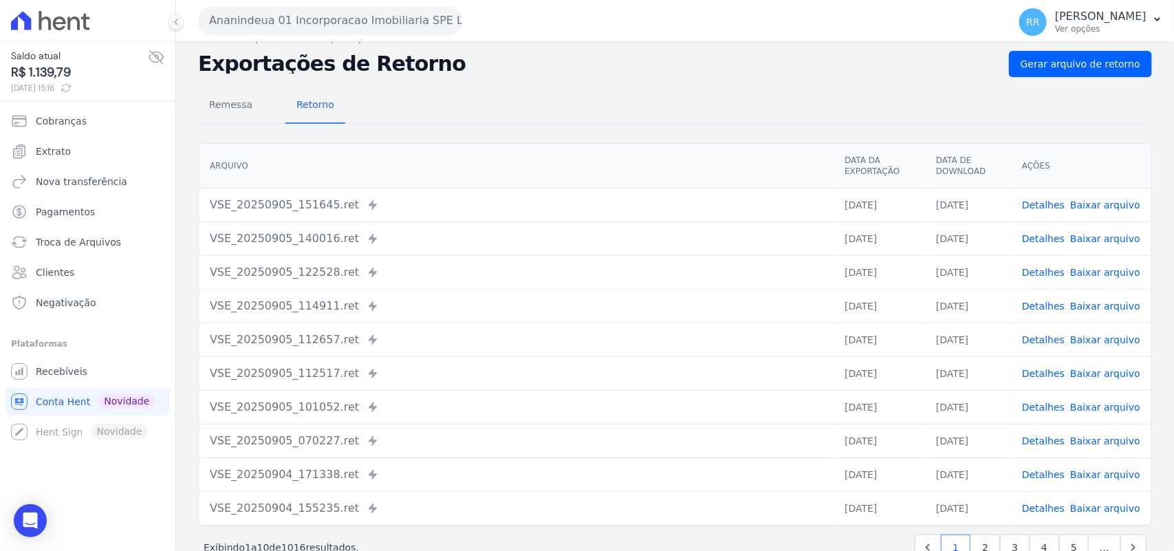
scroll to position [57, 0]
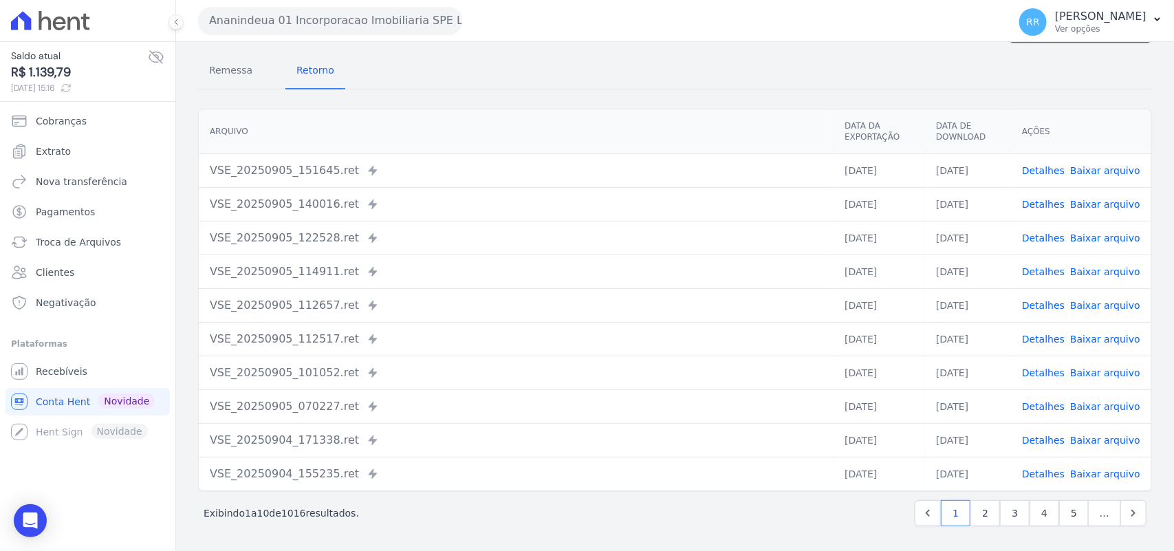
click at [1052, 371] on link "Detalhes" at bounding box center [1043, 372] width 43 height 11
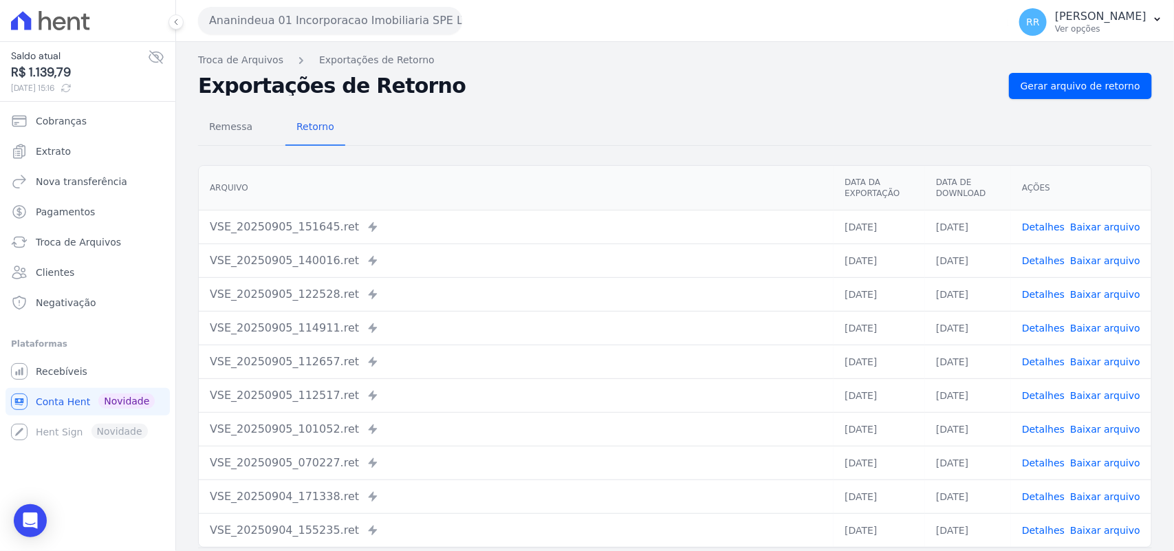
click at [1049, 392] on link "Detalhes" at bounding box center [1043, 395] width 43 height 11
click at [1030, 356] on link "Detalhes" at bounding box center [1043, 361] width 43 height 11
click at [1037, 329] on link "Detalhes" at bounding box center [1043, 328] width 43 height 11
click at [1042, 292] on link "Detalhes" at bounding box center [1043, 294] width 43 height 11
click at [1057, 260] on link "Detalhes" at bounding box center [1043, 260] width 43 height 11
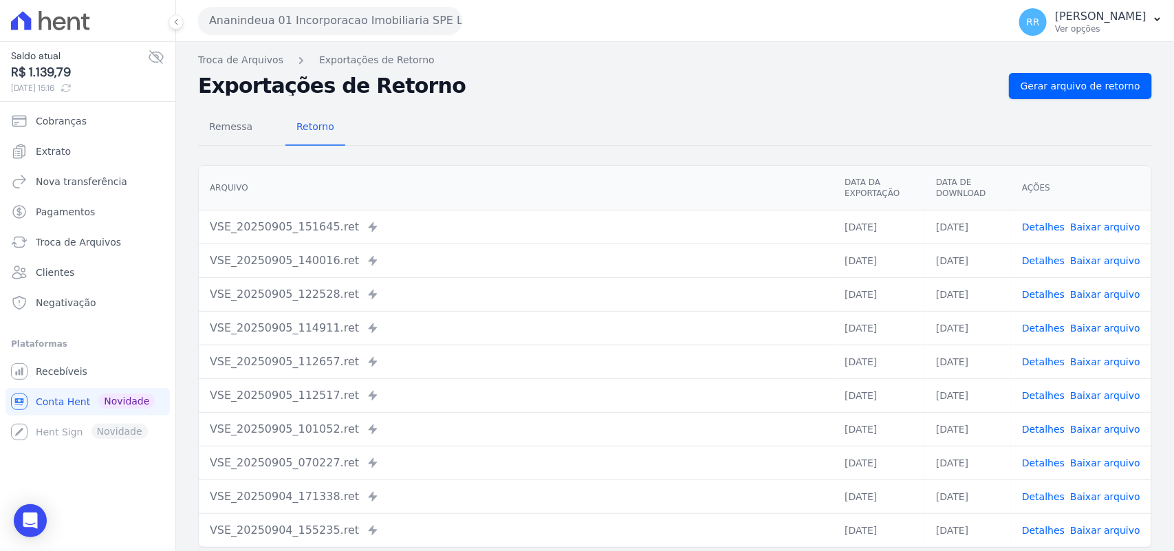
click at [1050, 212] on td "Detalhes Baixar arquivo" at bounding box center [1081, 227] width 140 height 34
click at [1050, 222] on link "Detalhes" at bounding box center [1043, 226] width 43 height 11
click at [292, 23] on button "Ananindeua 01 Incorporacao Imobiliaria SPE LTDA" at bounding box center [330, 21] width 264 height 28
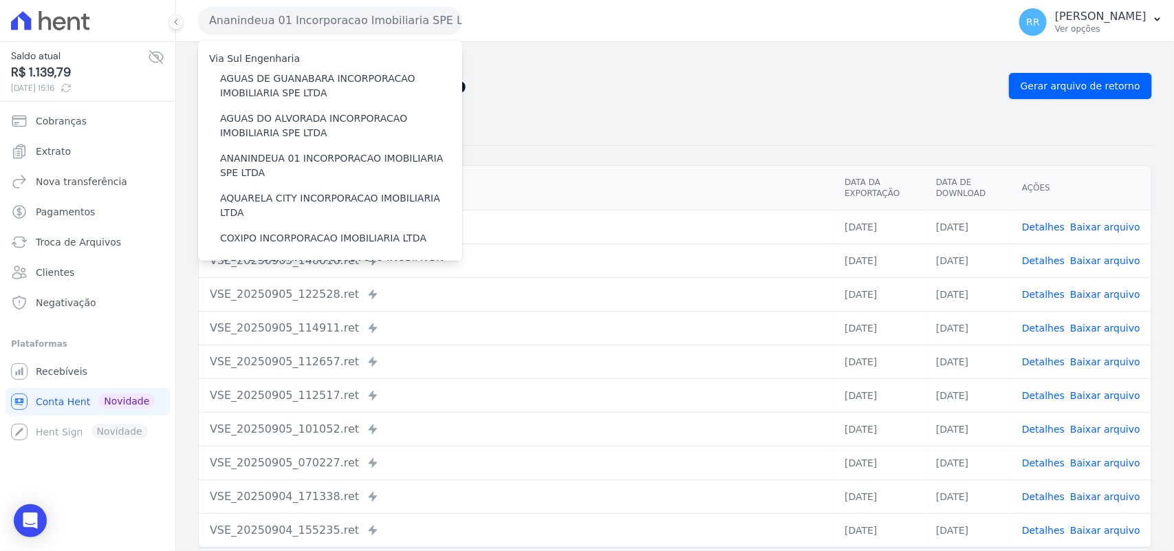
click at [592, 91] on h2 "Exportações de Retorno" at bounding box center [598, 85] width 800 height 19
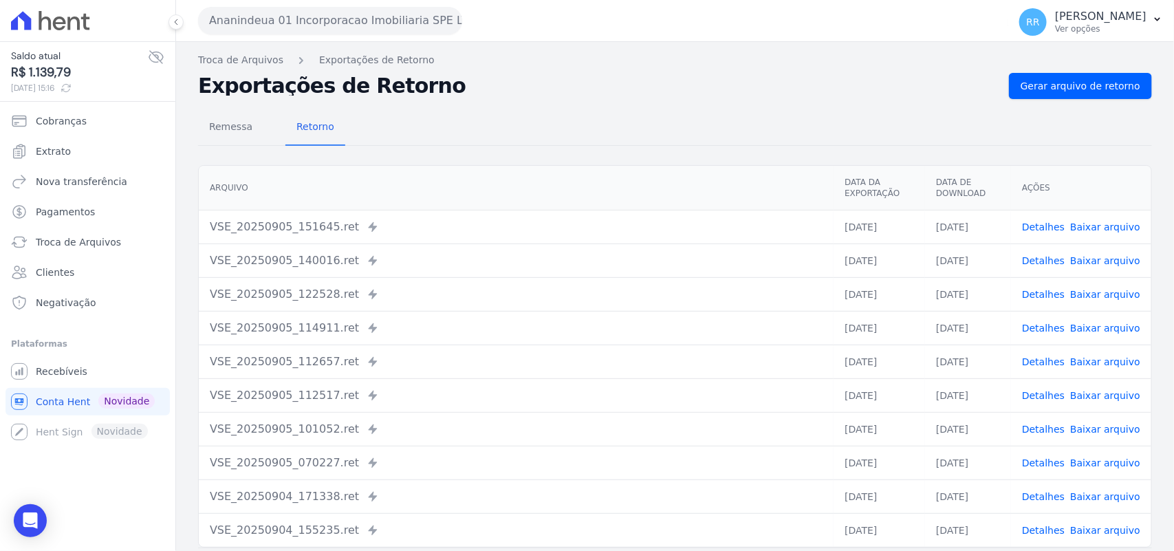
click at [1081, 99] on div "Remessa Retorno [GEOGRAPHIC_DATA] Data da Exportação Data de Download Ações VSE…" at bounding box center [675, 347] width 954 height 497
click at [1085, 90] on span "Gerar arquivo de retorno" at bounding box center [1081, 86] width 120 height 14
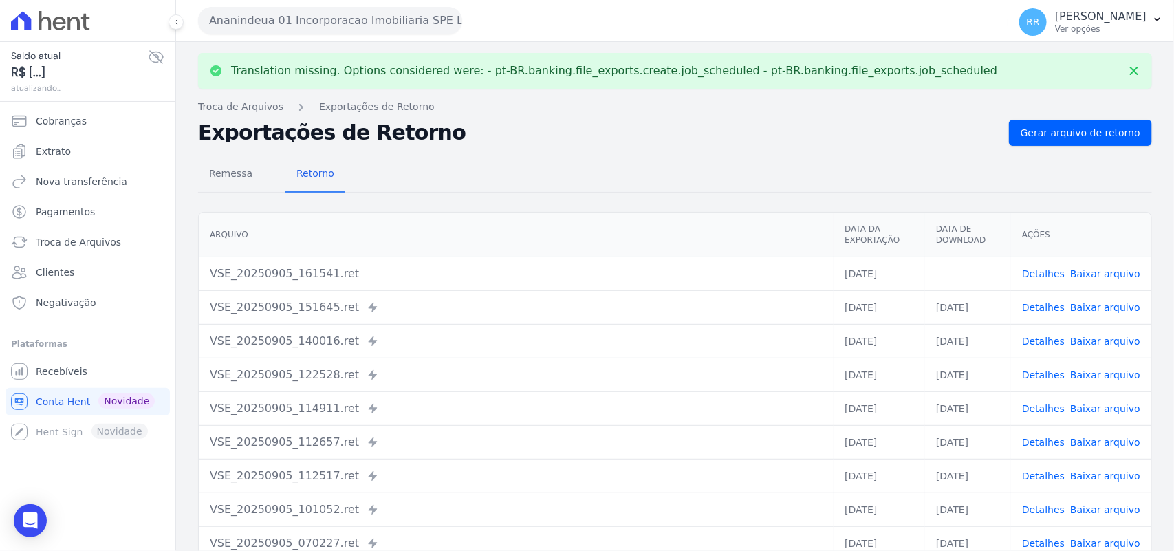
click at [1085, 277] on link "Baixar arquivo" at bounding box center [1105, 273] width 70 height 11
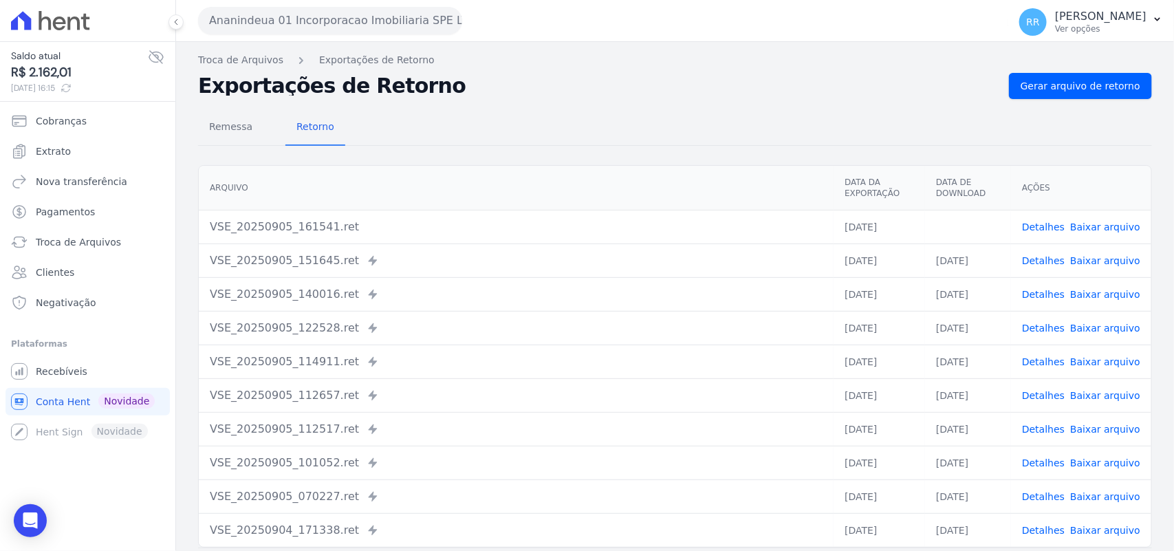
click at [523, 157] on div "Remessa Retorno [GEOGRAPHIC_DATA] Data da Exportação Data de Download Ações VSE…" at bounding box center [675, 347] width 954 height 497
click at [320, 33] on button "Ananindeua 01 Incorporacao Imobiliaria SPE LTDA" at bounding box center [330, 21] width 264 height 28
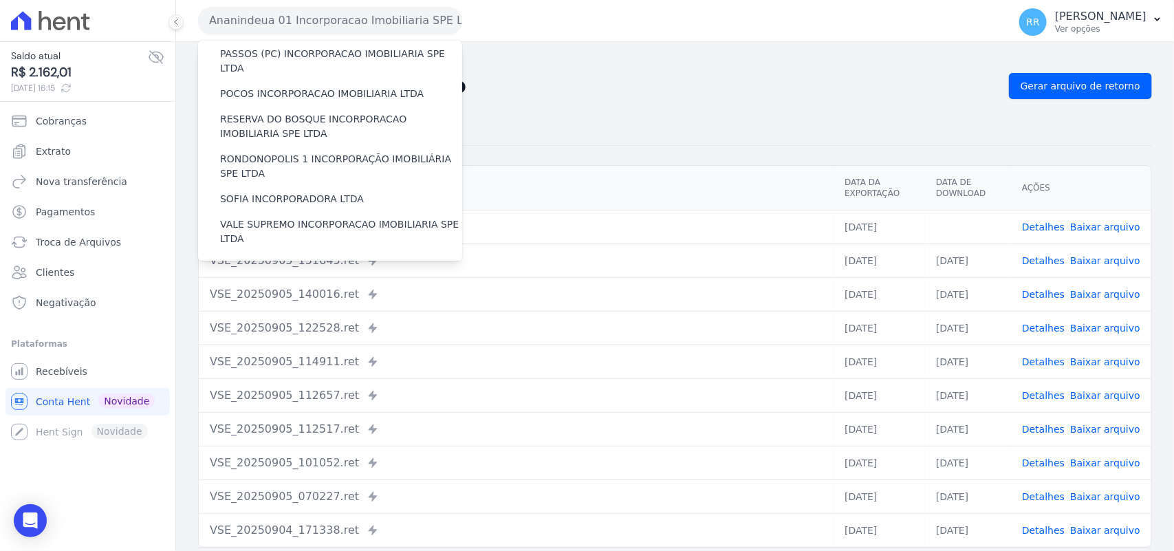
scroll to position [628, 0]
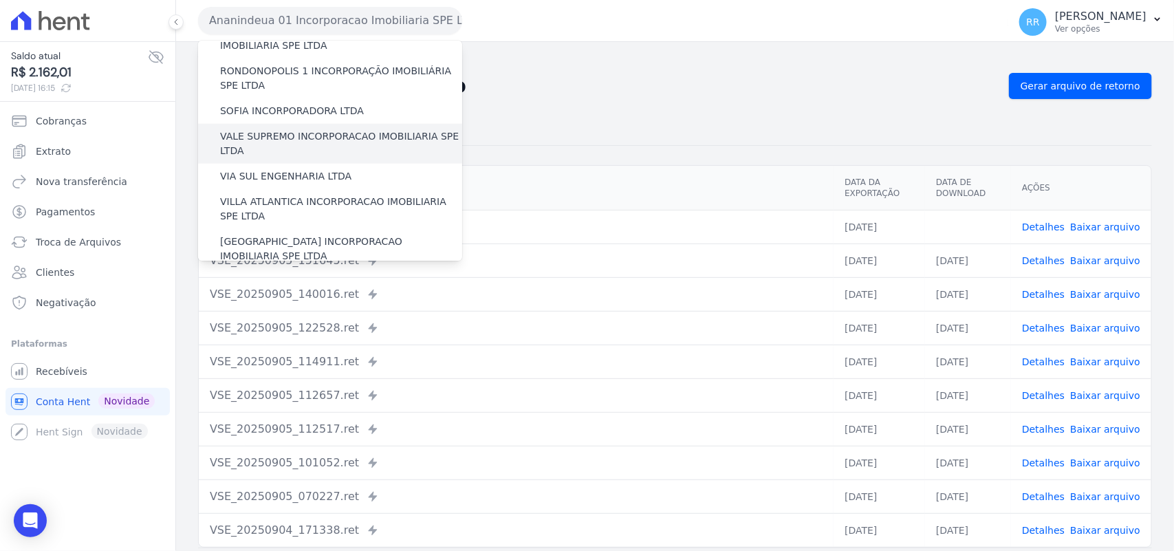
click at [298, 129] on label "VALE SUPREMO INCORPORACAO IMOBILIARIA SPE LTDA" at bounding box center [341, 143] width 242 height 29
click at [0, 0] on input "VALE SUPREMO INCORPORACAO IMOBILIARIA SPE LTDA" at bounding box center [0, 0] width 0 height 0
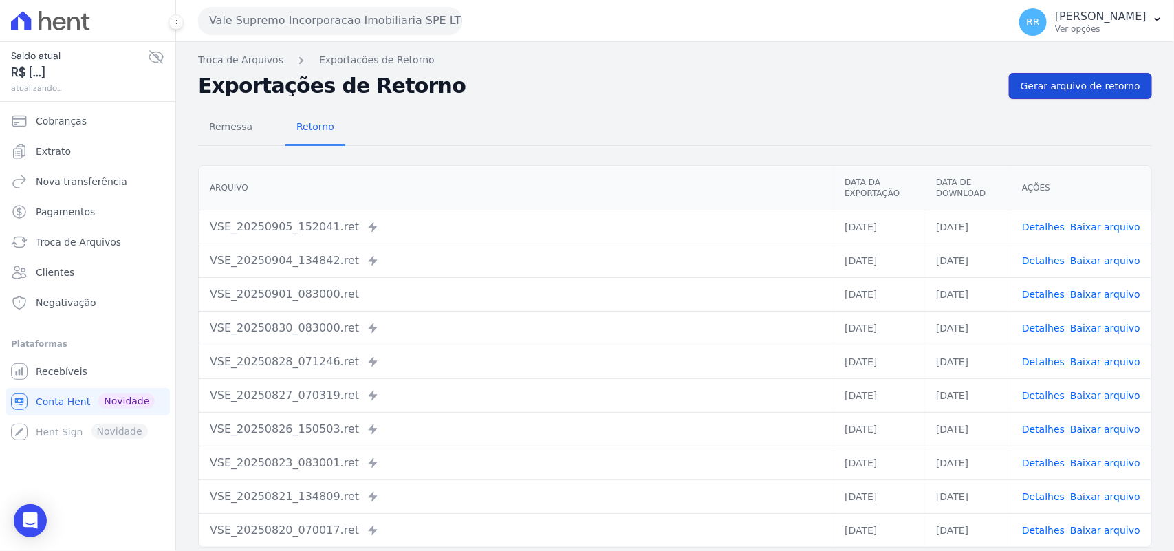
click at [1092, 83] on span "Gerar arquivo de retorno" at bounding box center [1081, 86] width 120 height 14
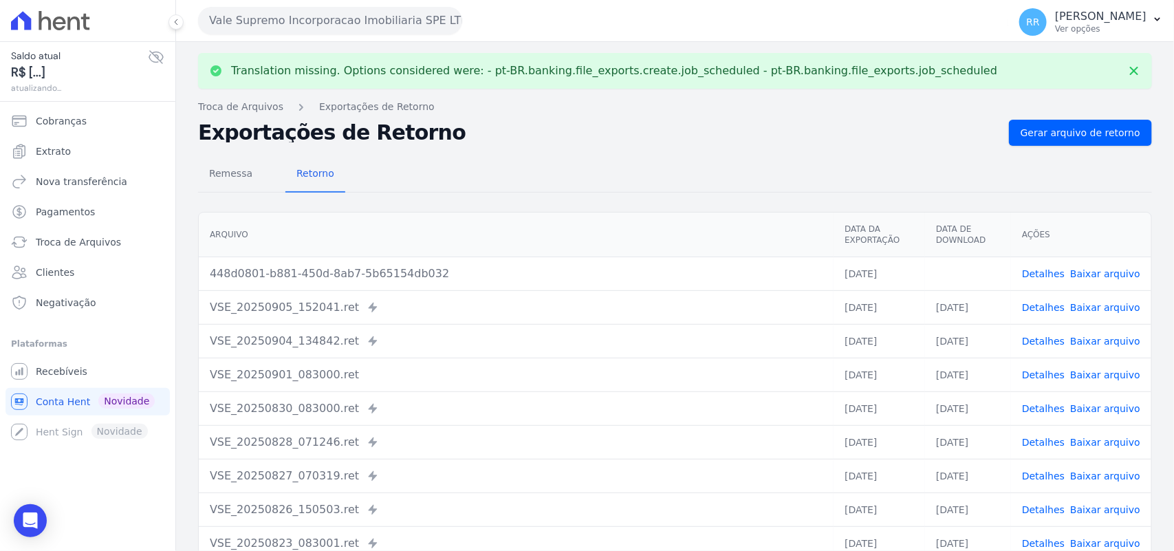
click at [1113, 269] on link "Baixar arquivo" at bounding box center [1105, 273] width 70 height 11
